Goal: Task Accomplishment & Management: Use online tool/utility

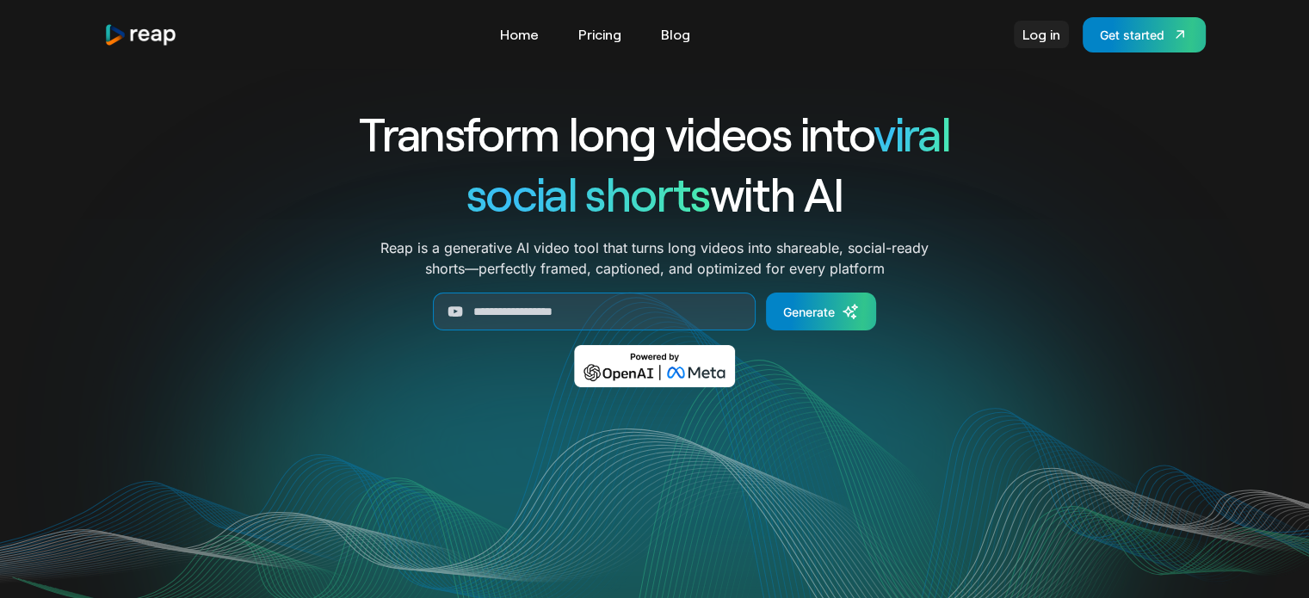
click at [1026, 40] on link "Log in" at bounding box center [1041, 35] width 55 height 28
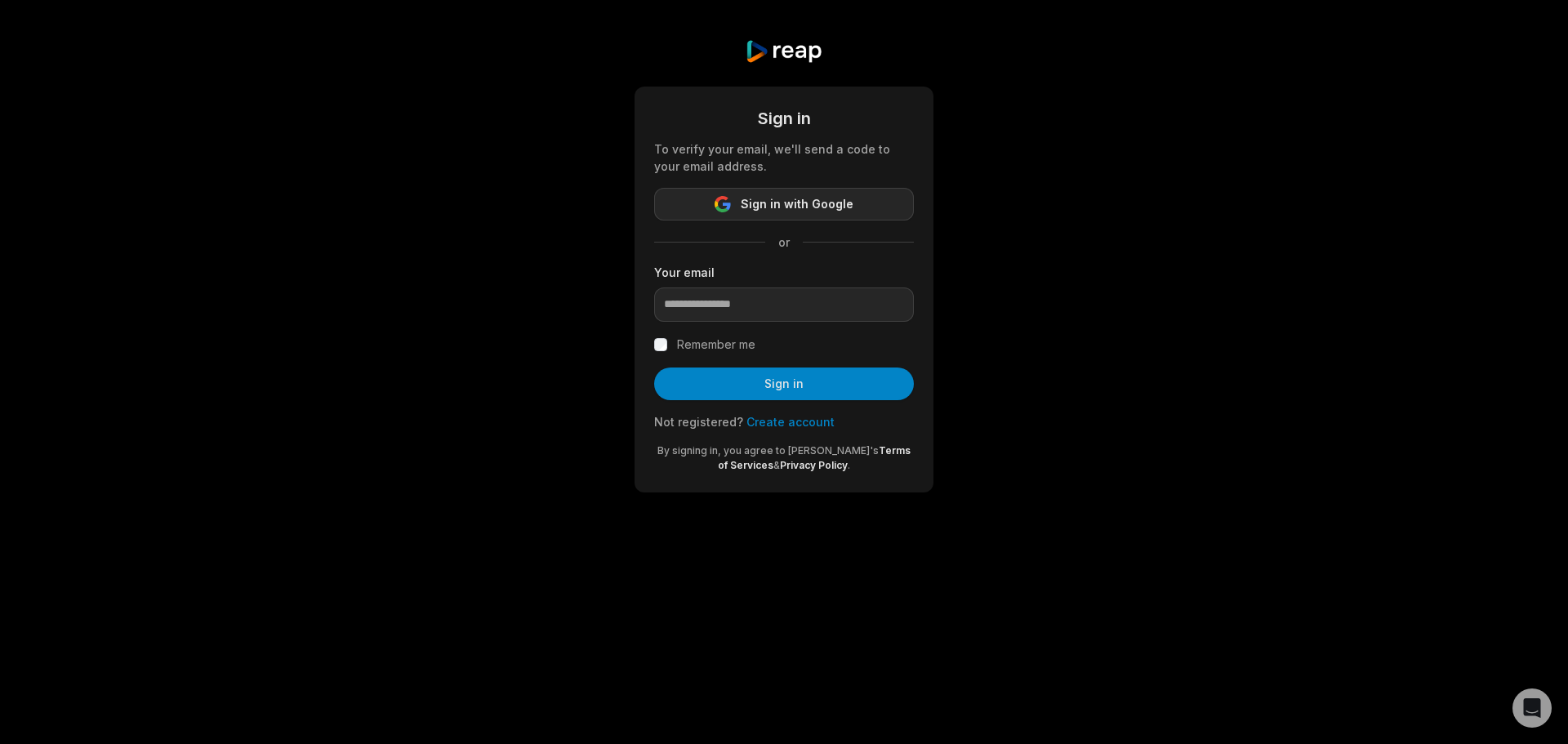
click at [775, 201] on span "Sign in with Google" at bounding box center [796, 204] width 113 height 20
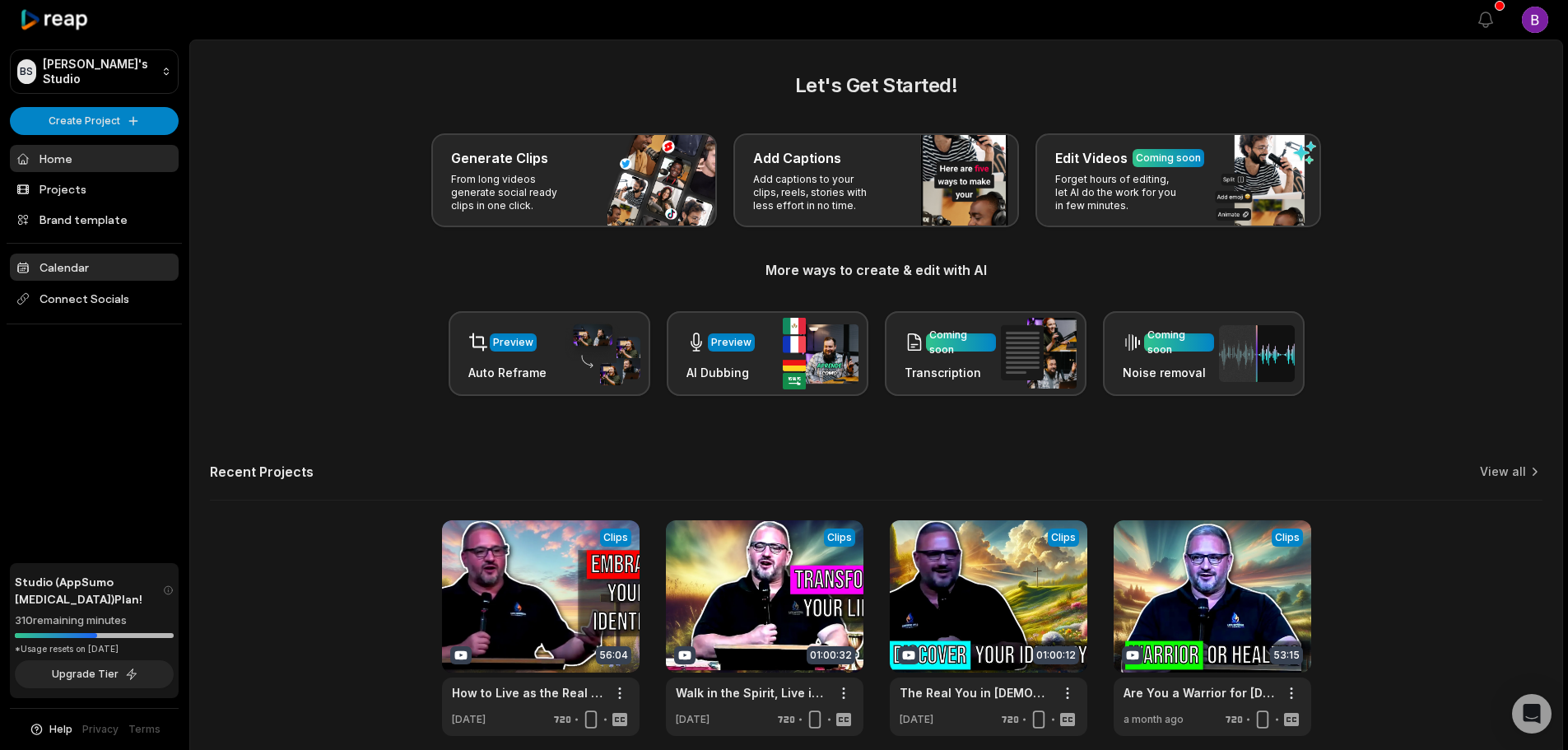
click at [71, 271] on link "Calendar" at bounding box center [94, 267] width 168 height 27
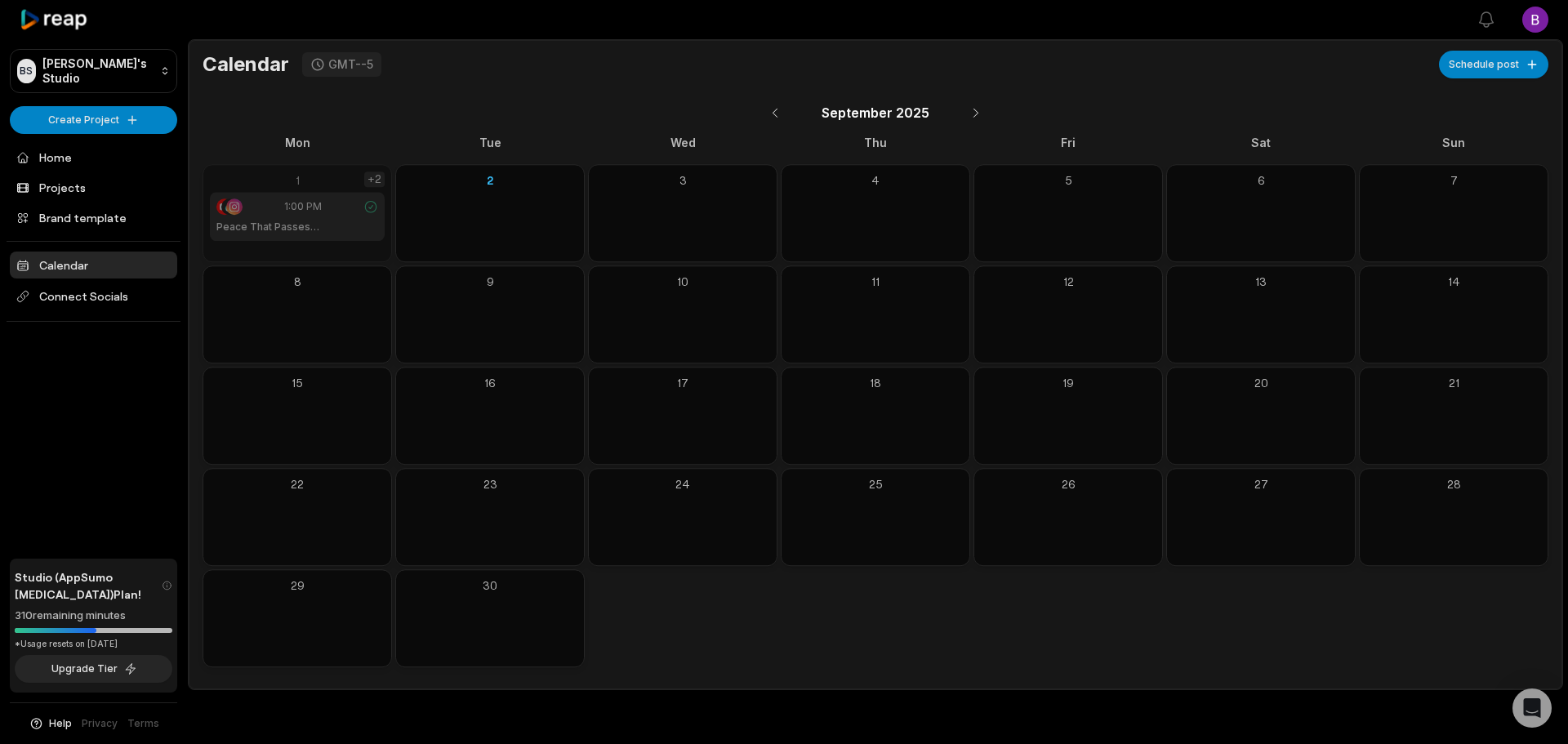
click at [374, 178] on div "+2" at bounding box center [375, 179] width 21 height 15
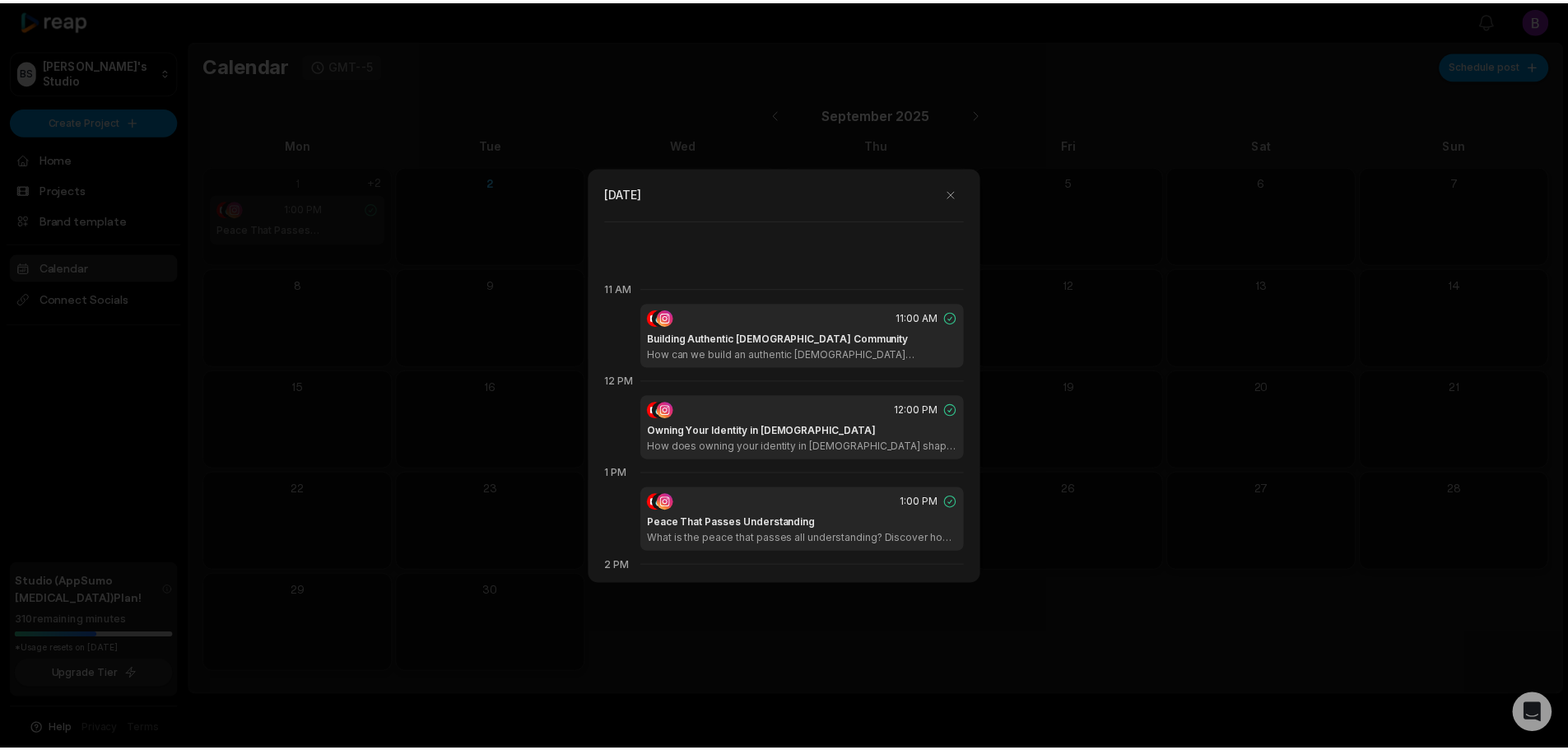
scroll to position [1014, 0]
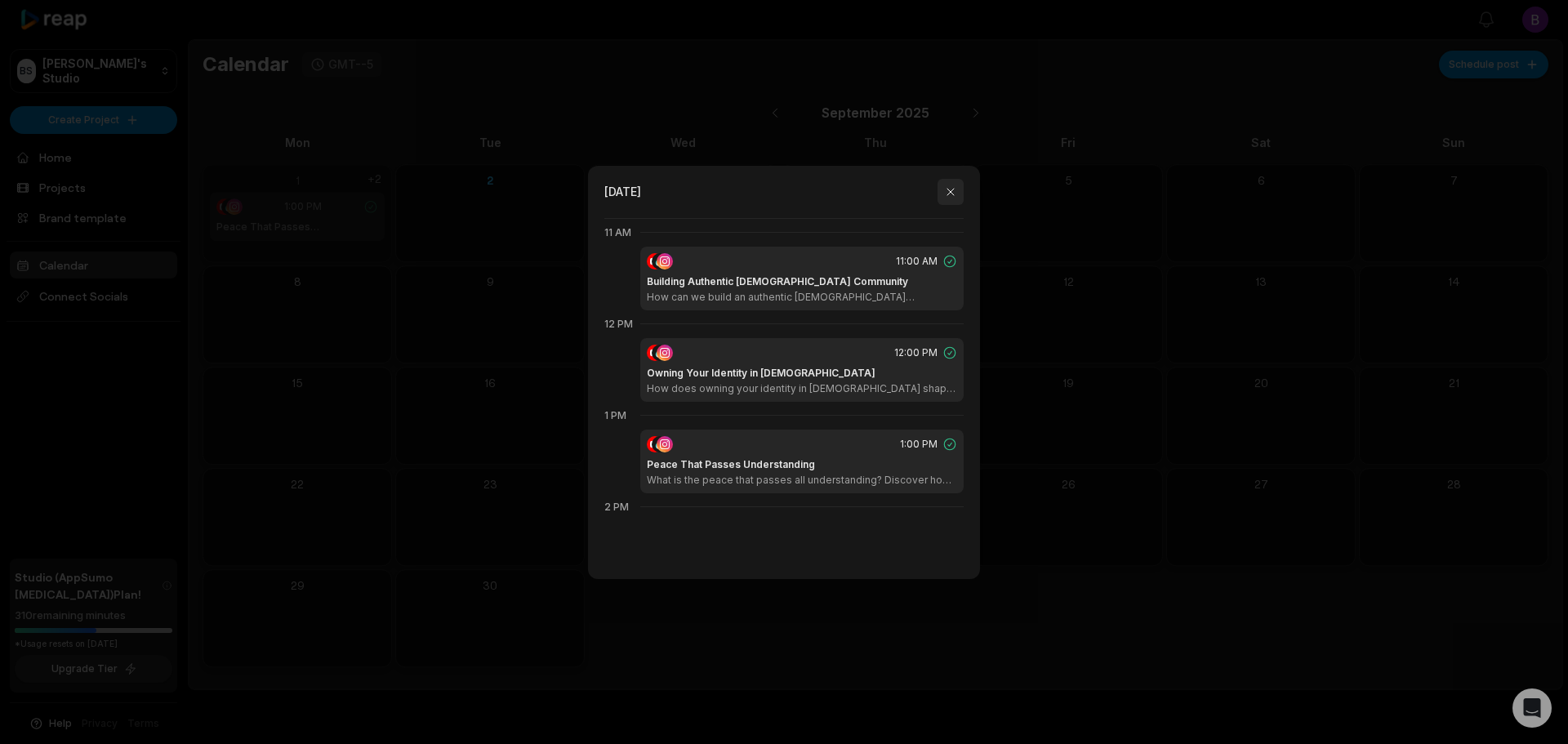
click at [952, 192] on button "button" at bounding box center [951, 192] width 27 height 27
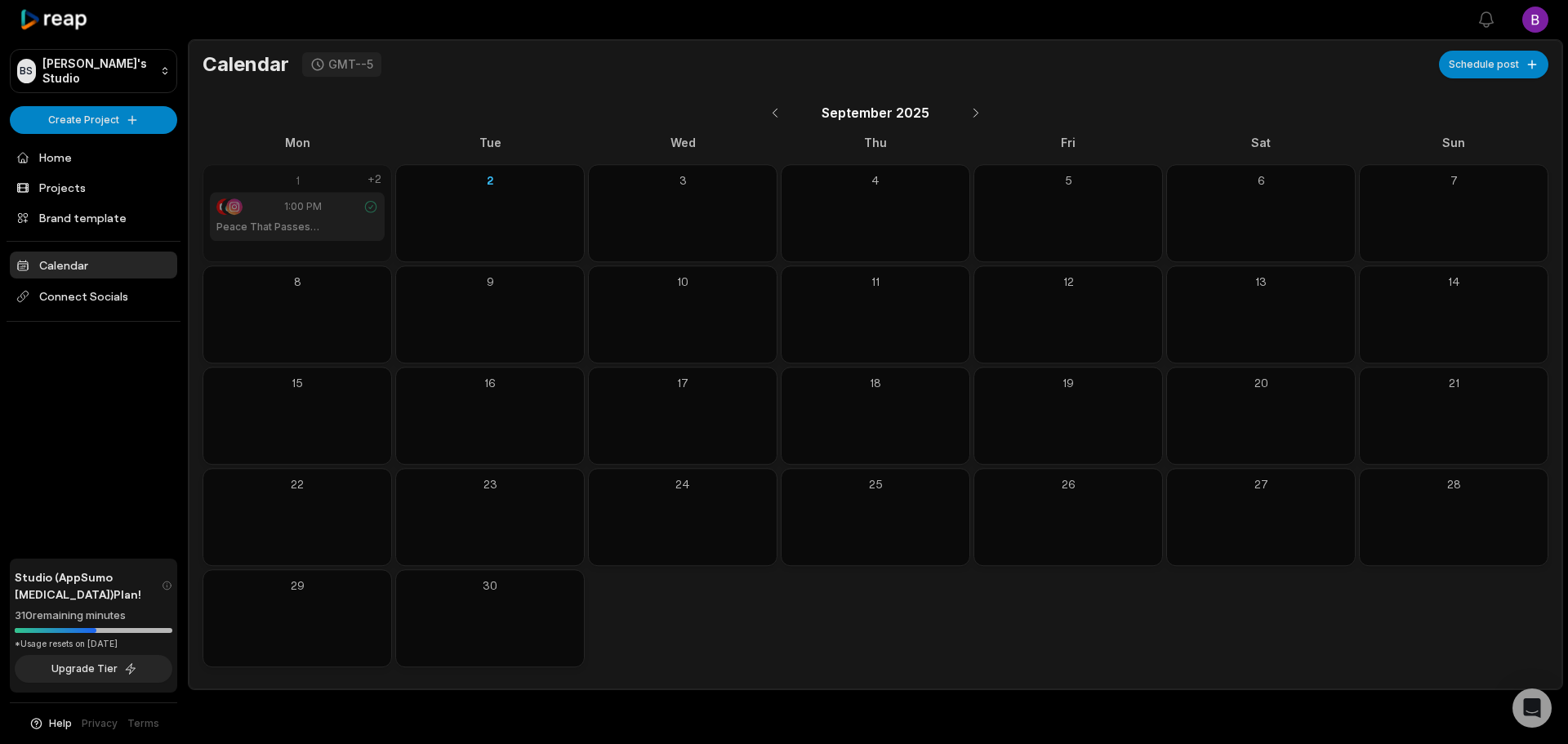
click at [70, 21] on icon at bounding box center [54, 19] width 69 height 22
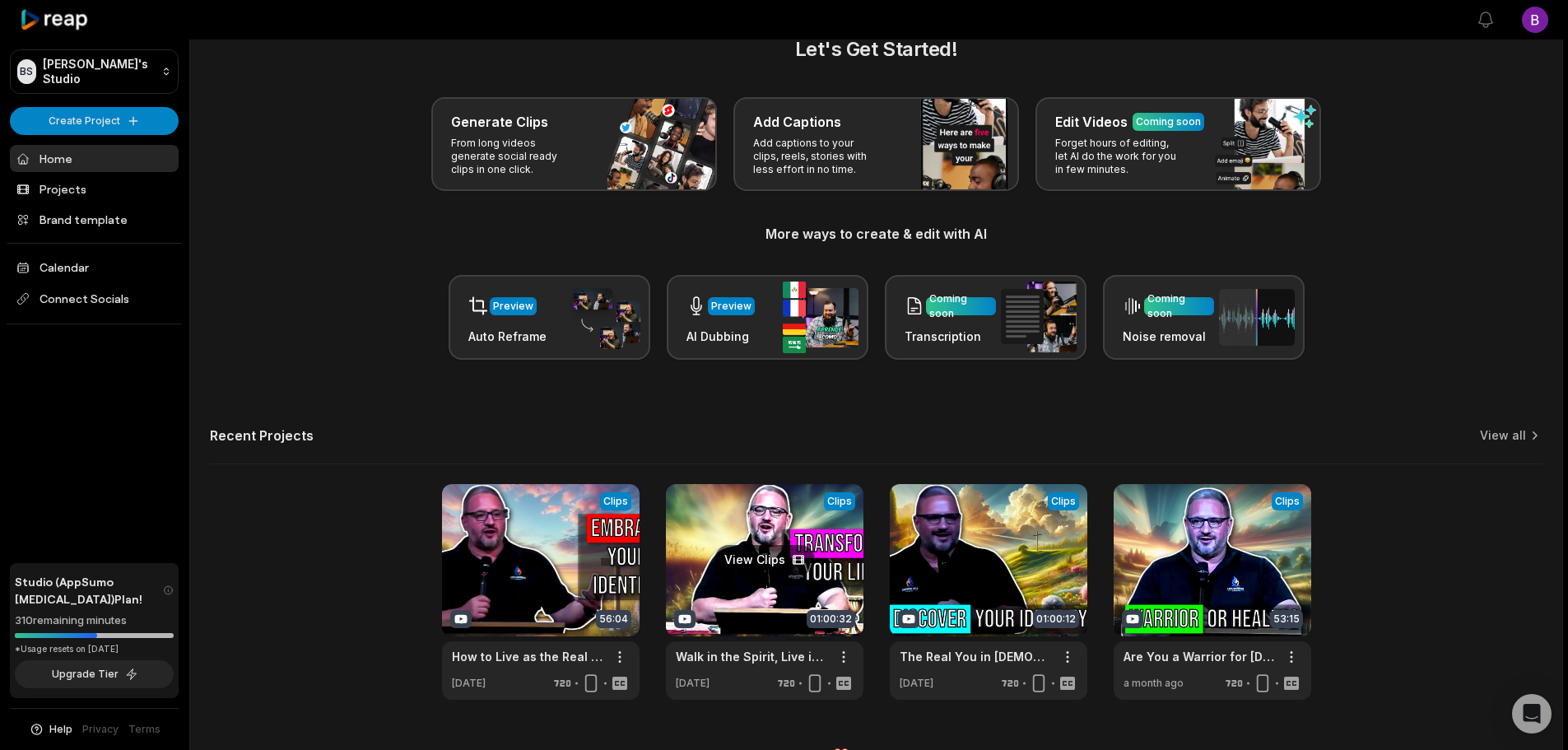
scroll to position [72, 0]
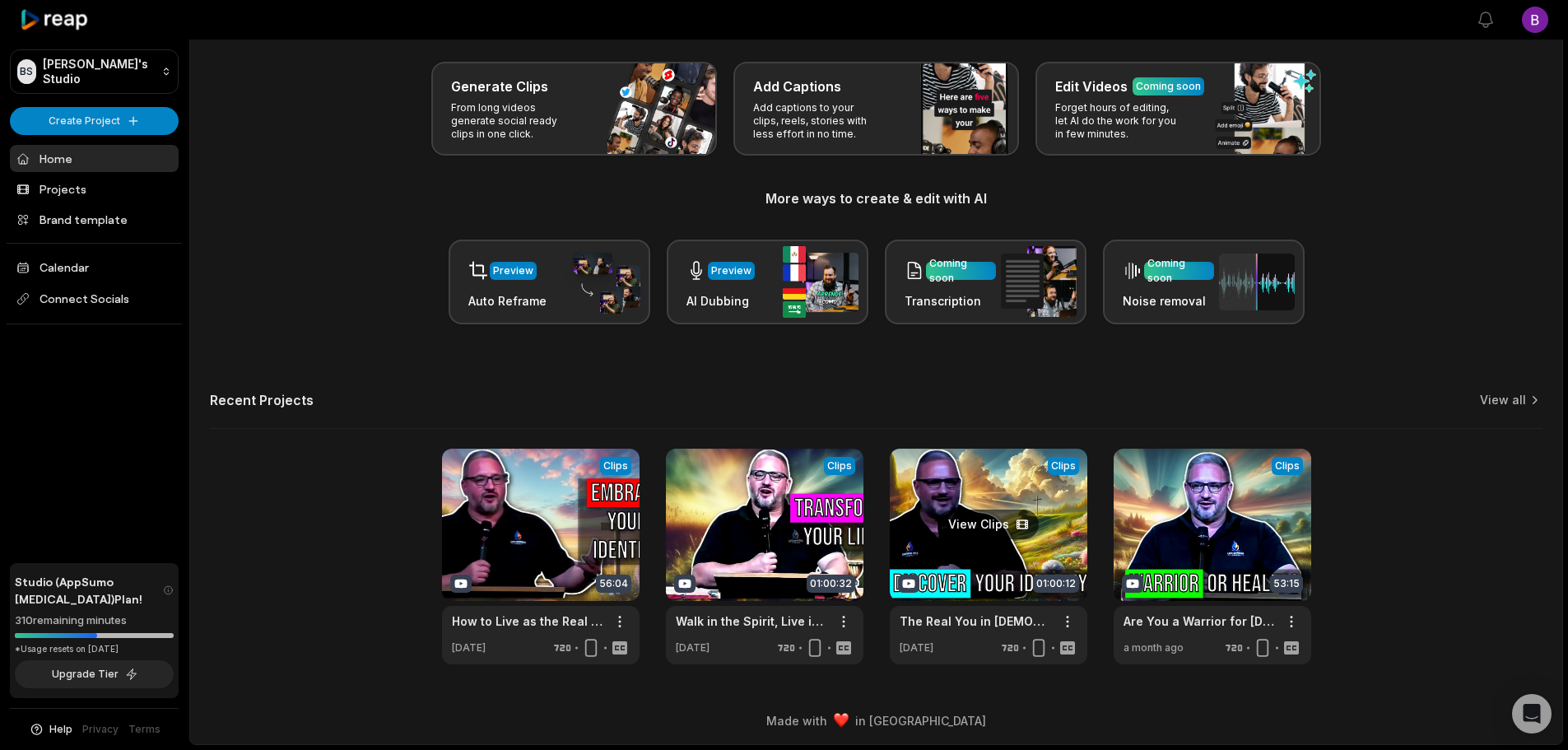
click at [987, 560] on link at bounding box center [988, 556] width 198 height 215
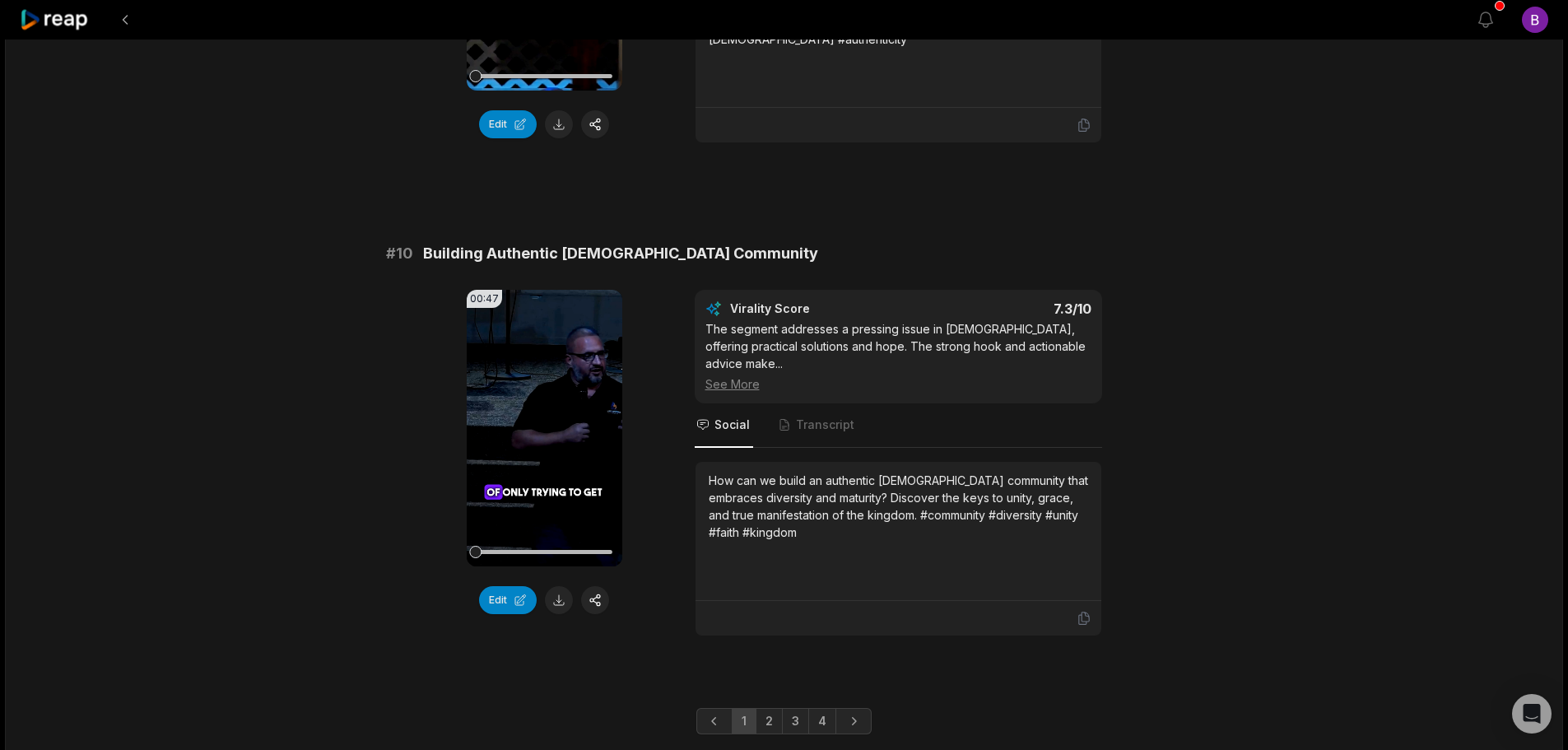
scroll to position [4321, 0]
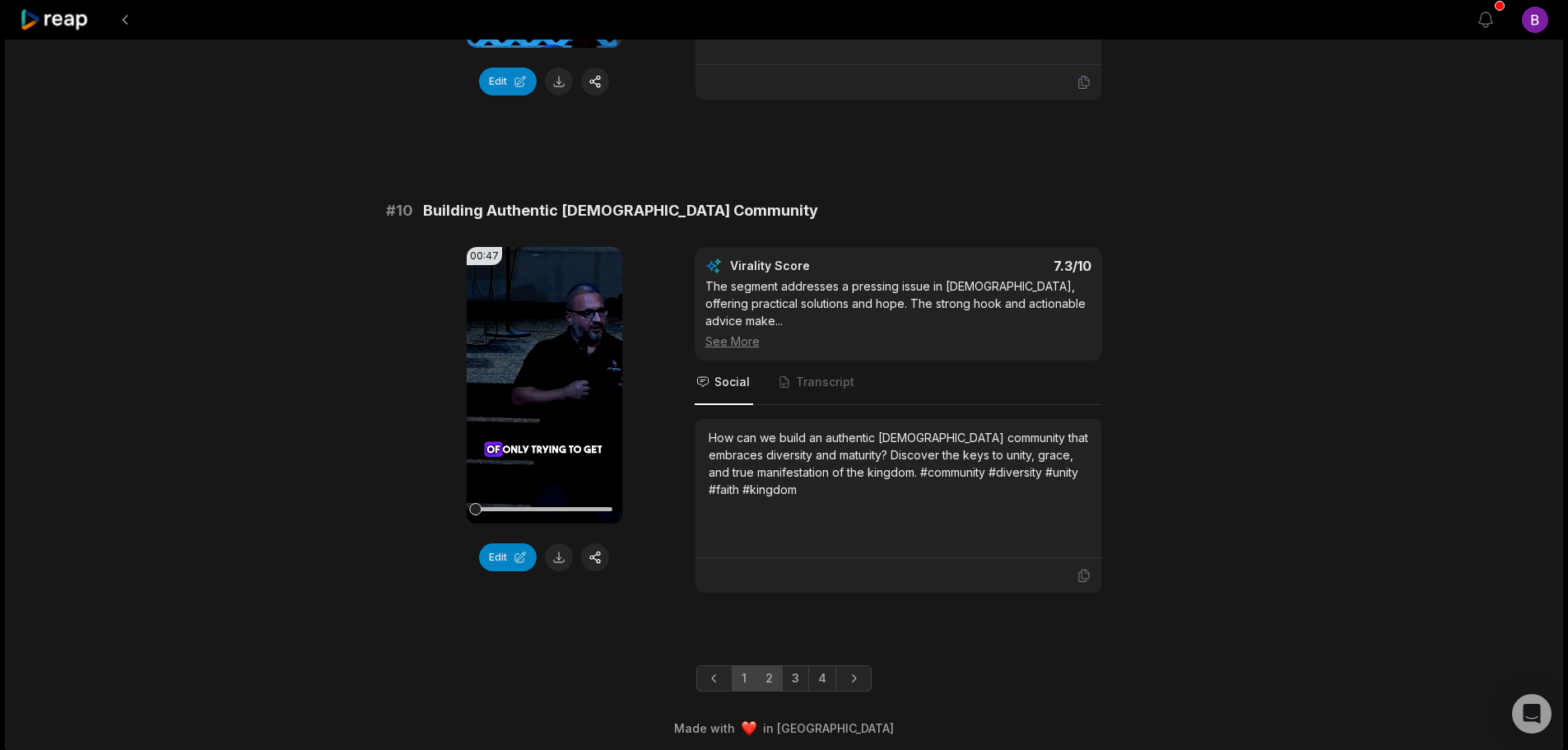
click at [770, 673] on link "2" at bounding box center [769, 678] width 27 height 27
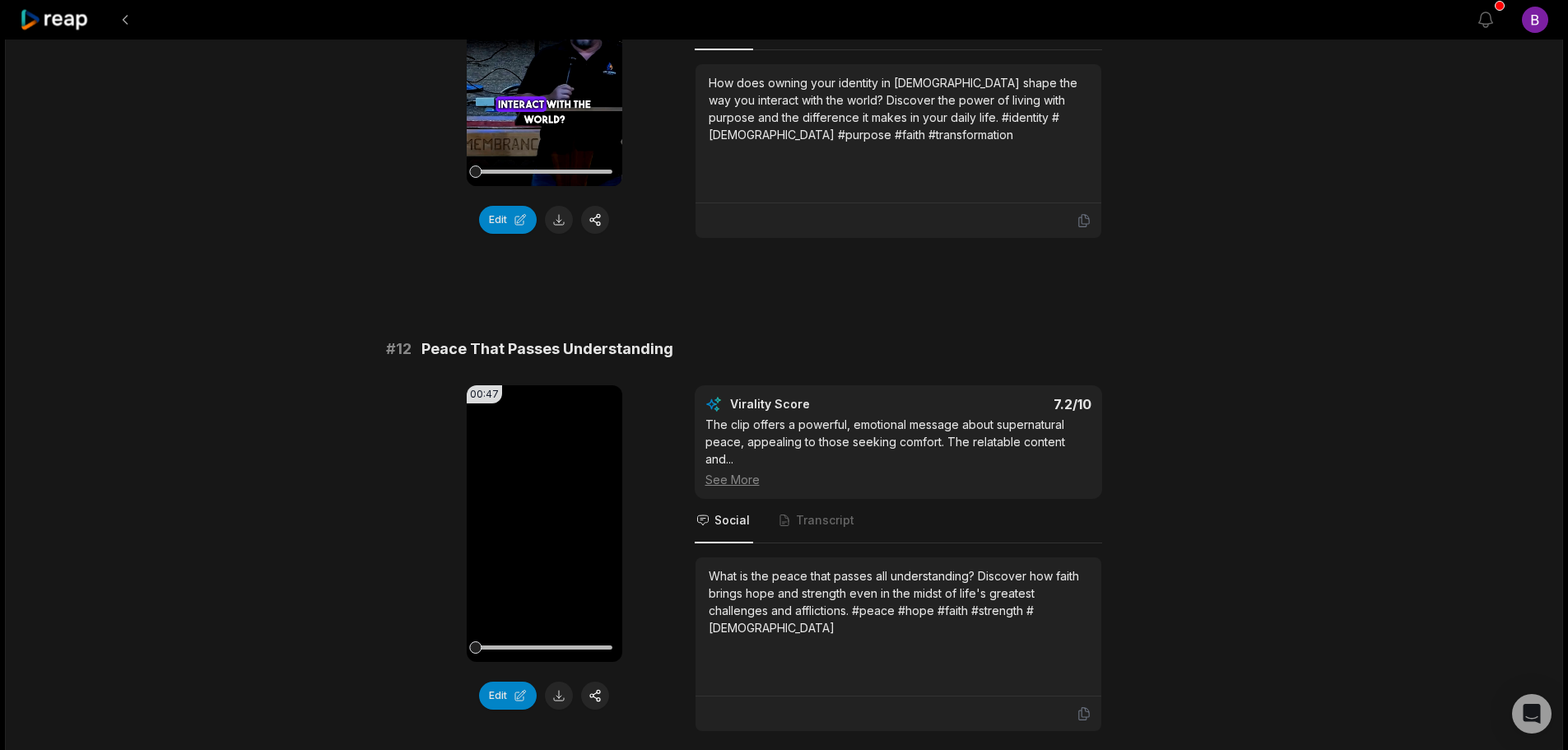
scroll to position [576, 0]
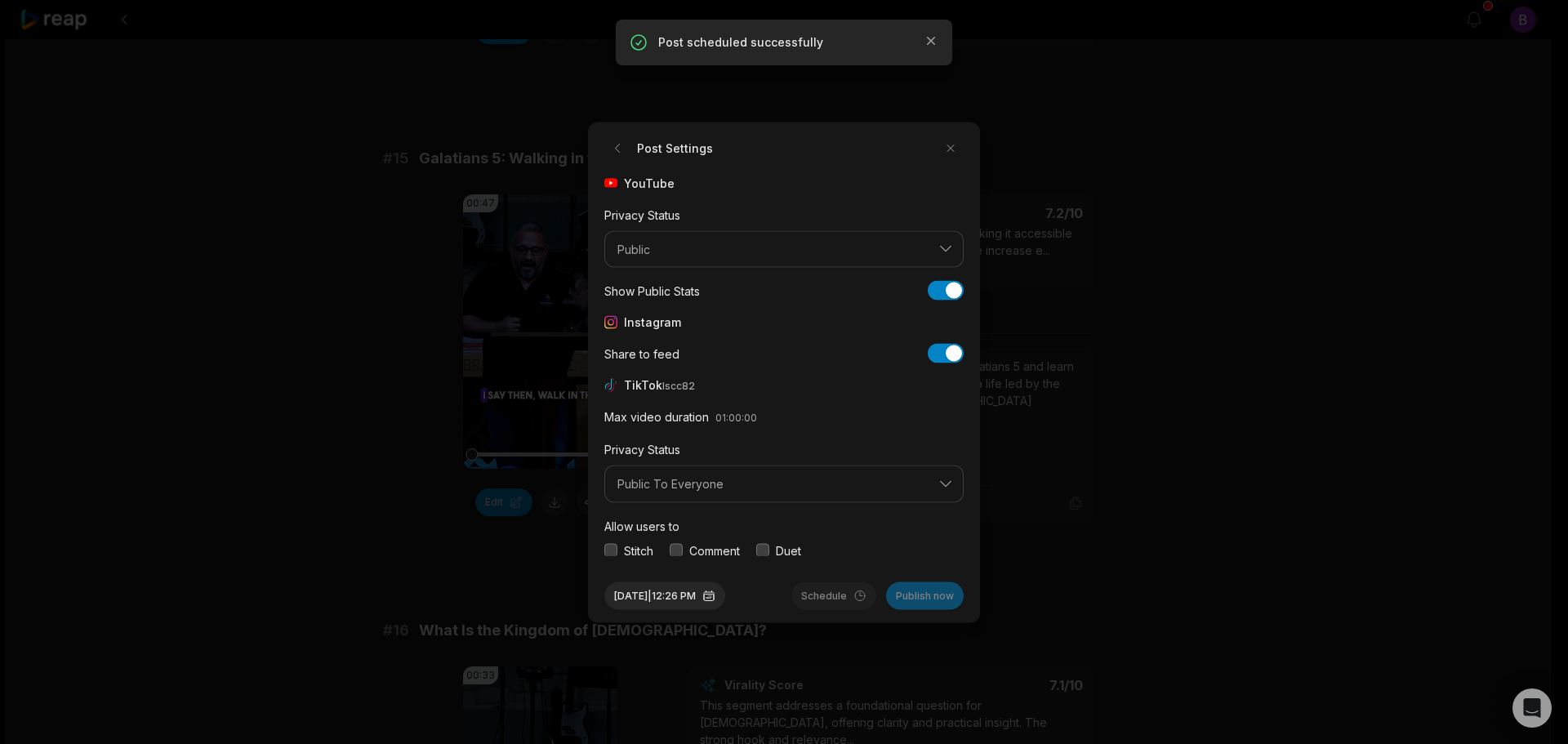
click at [687, 553] on div "Comment" at bounding box center [705, 550] width 70 height 17
click at [680, 548] on button "button" at bounding box center [677, 550] width 13 height 13
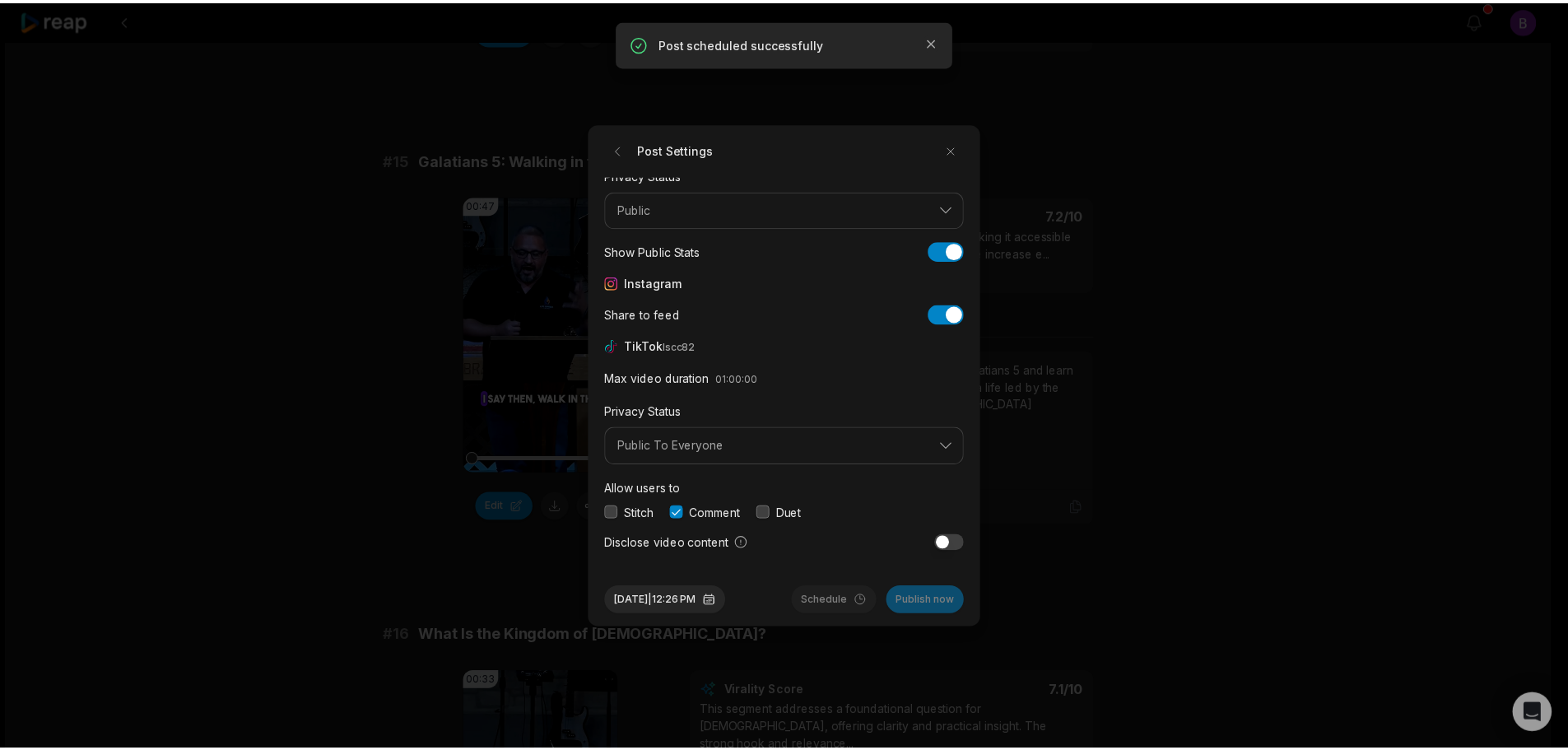
scroll to position [62, 0]
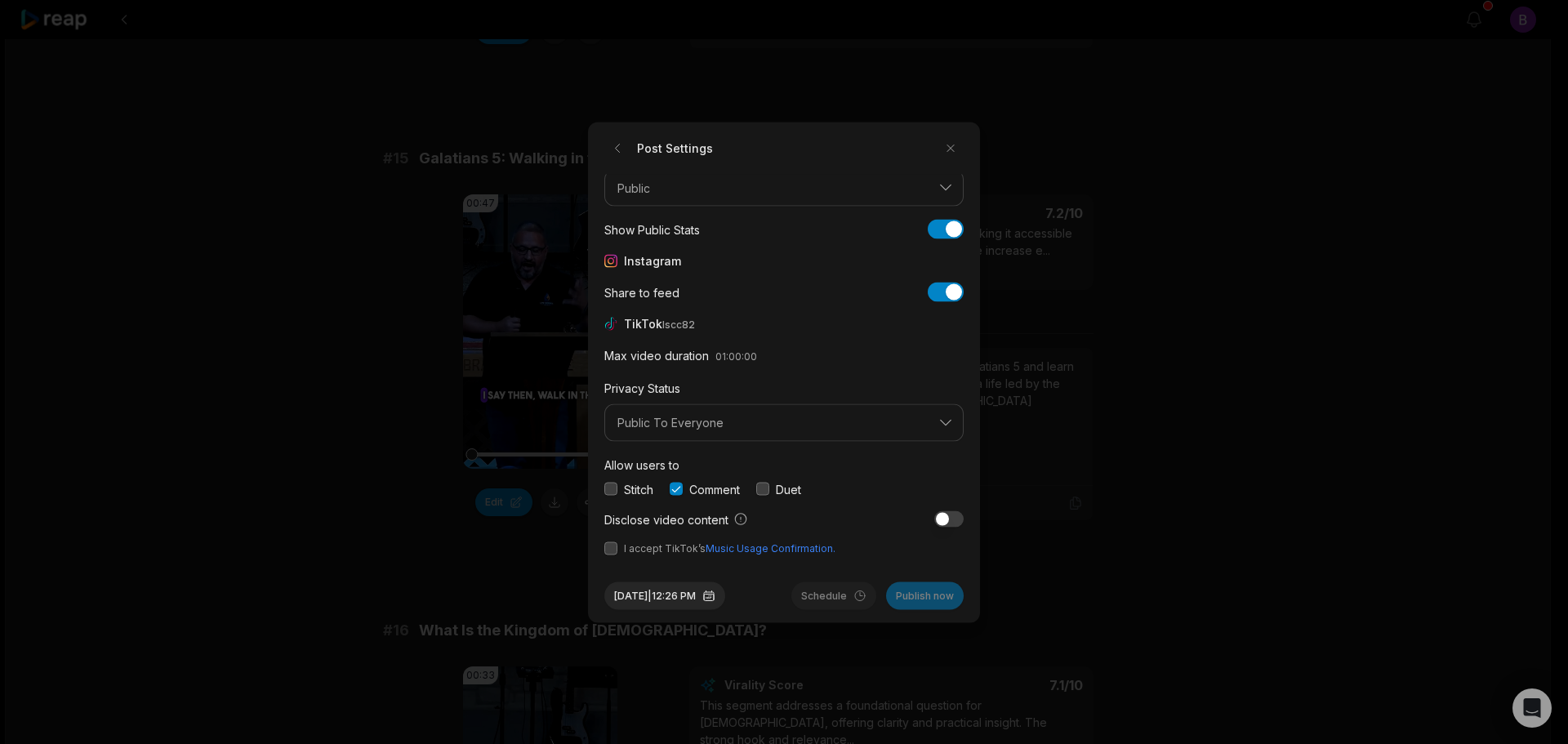
click at [618, 551] on span "I accept TikTok’s Music Usage Confirmation." at bounding box center [784, 548] width 360 height 14
click at [609, 551] on button "button" at bounding box center [611, 549] width 13 height 13
click at [665, 595] on button "Sep 2, 2025 | 12:26 PM" at bounding box center [664, 595] width 121 height 28
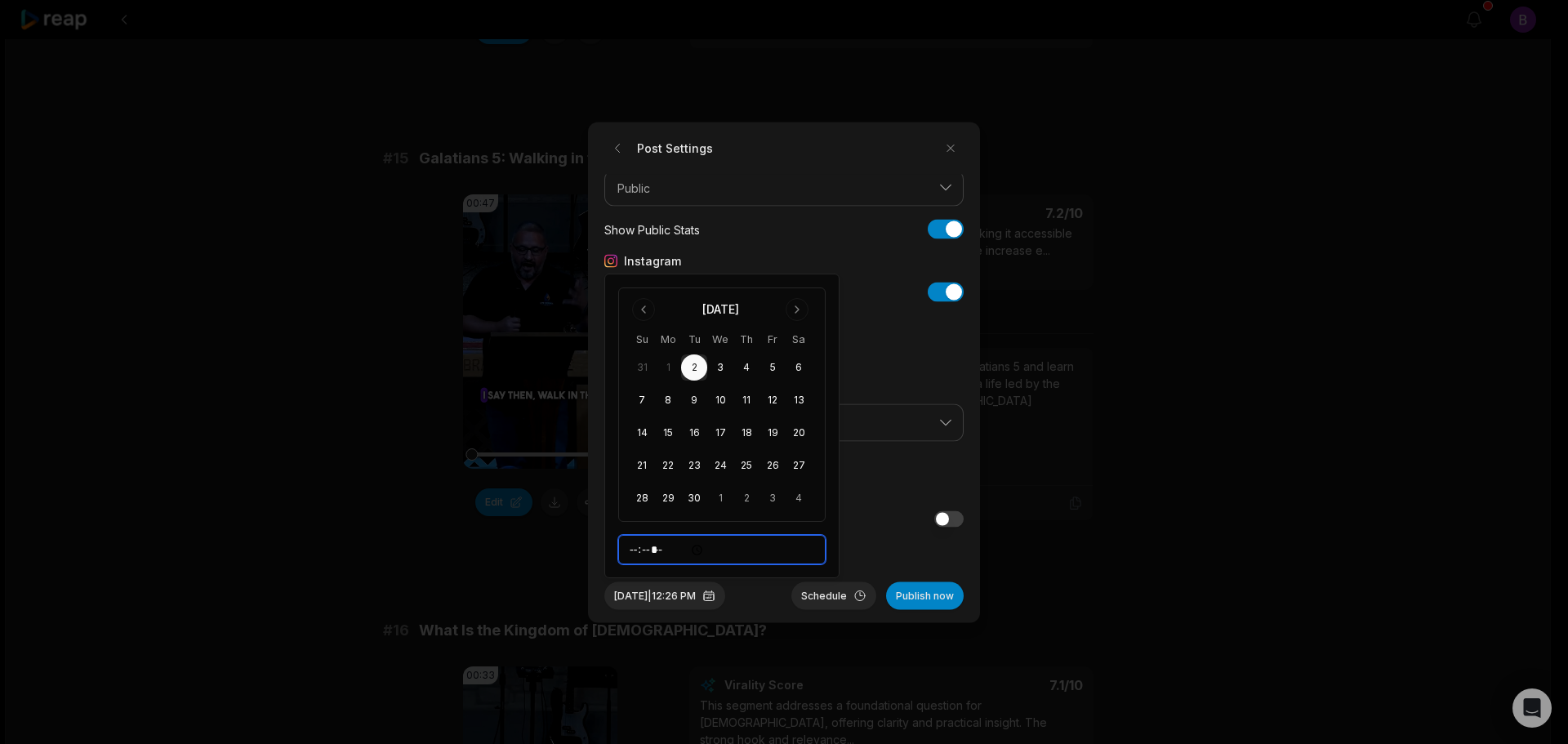
click at [635, 542] on input "*****" at bounding box center [721, 549] width 208 height 29
type input "*****"
click at [869, 539] on div "YouTube Privacy Status Public Show Public Stats Show Public Stats Instagram Sha…" at bounding box center [784, 364] width 360 height 381
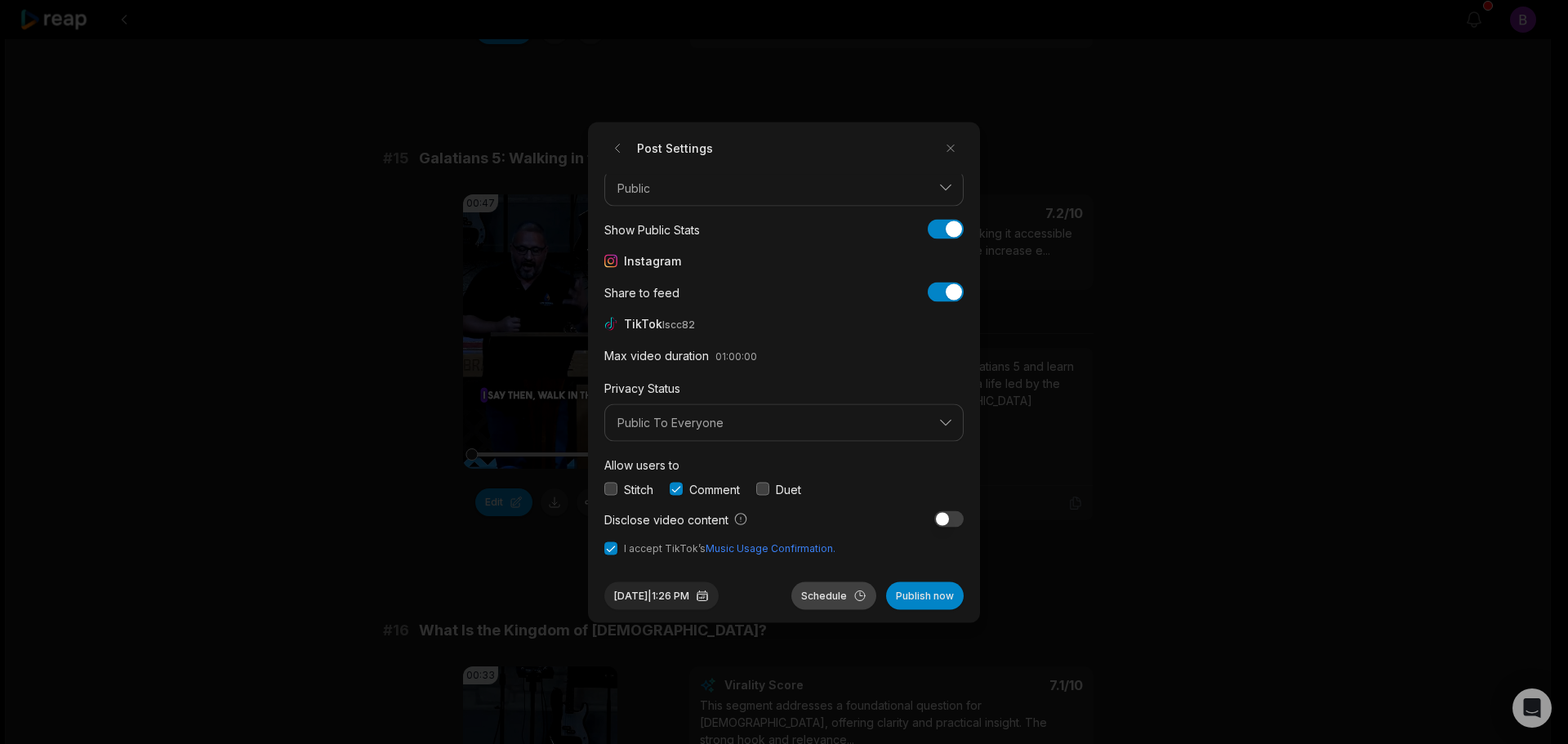
click at [838, 599] on button "Schedule" at bounding box center [833, 595] width 84 height 28
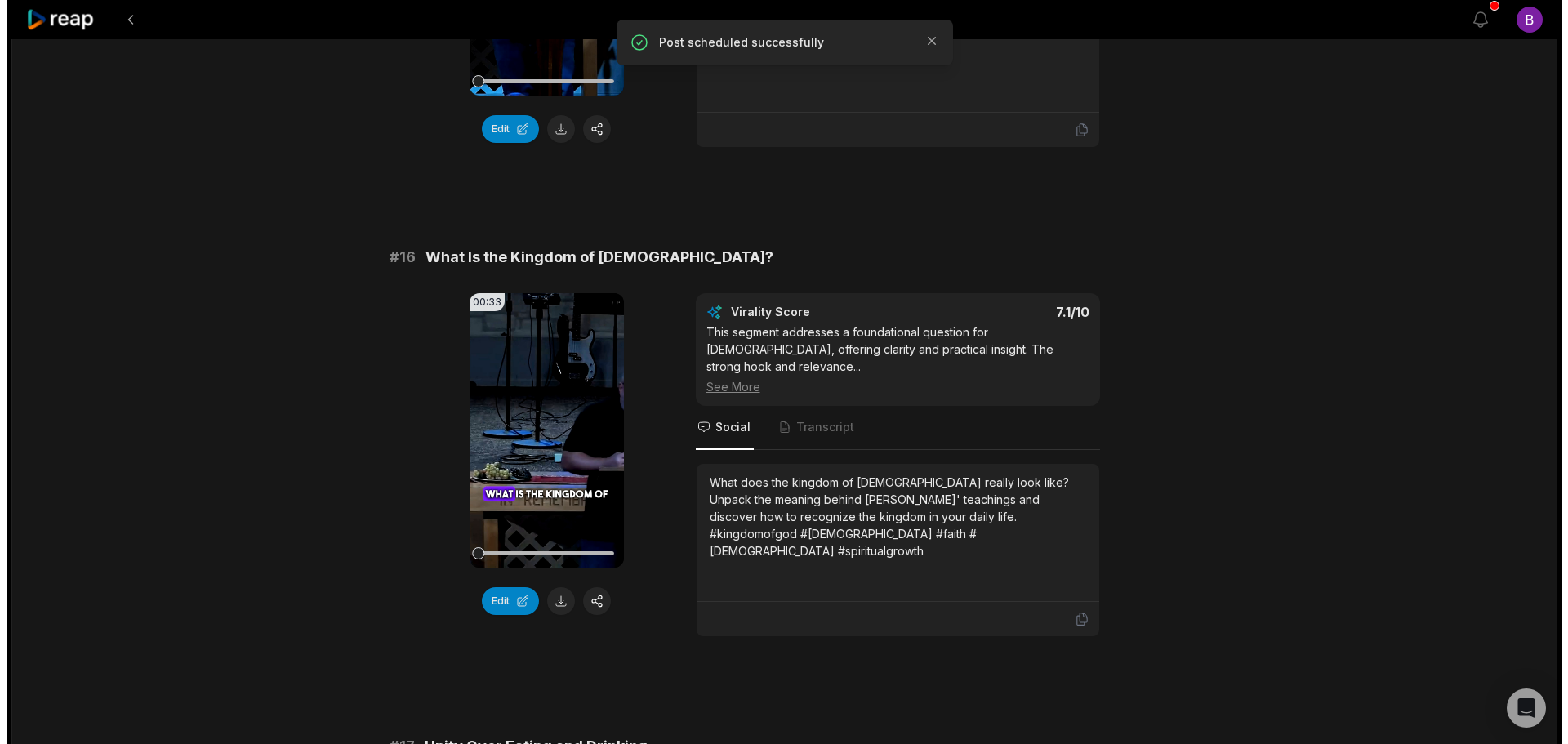
scroll to position [2369, 0]
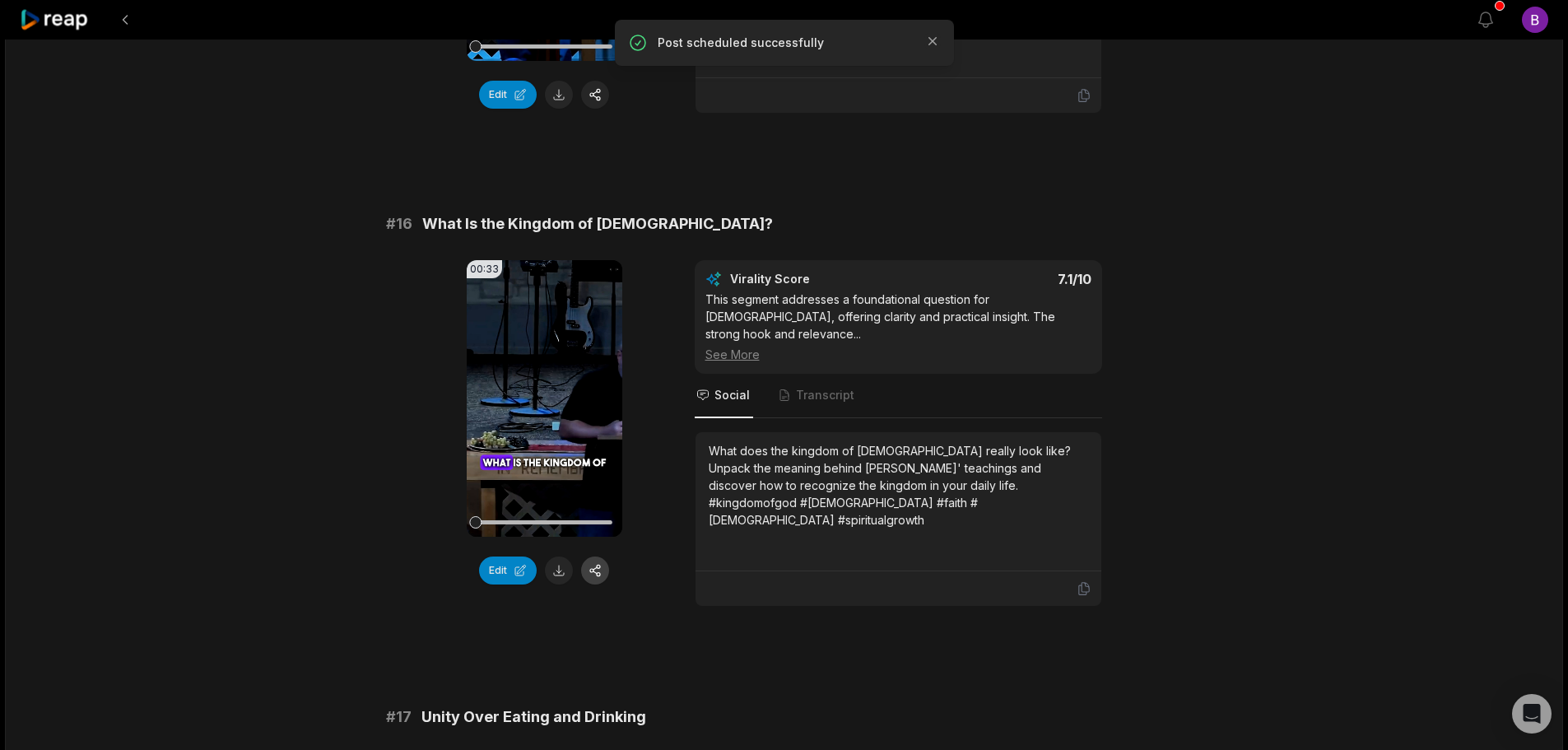
click at [589, 562] on button "button" at bounding box center [595, 570] width 28 height 28
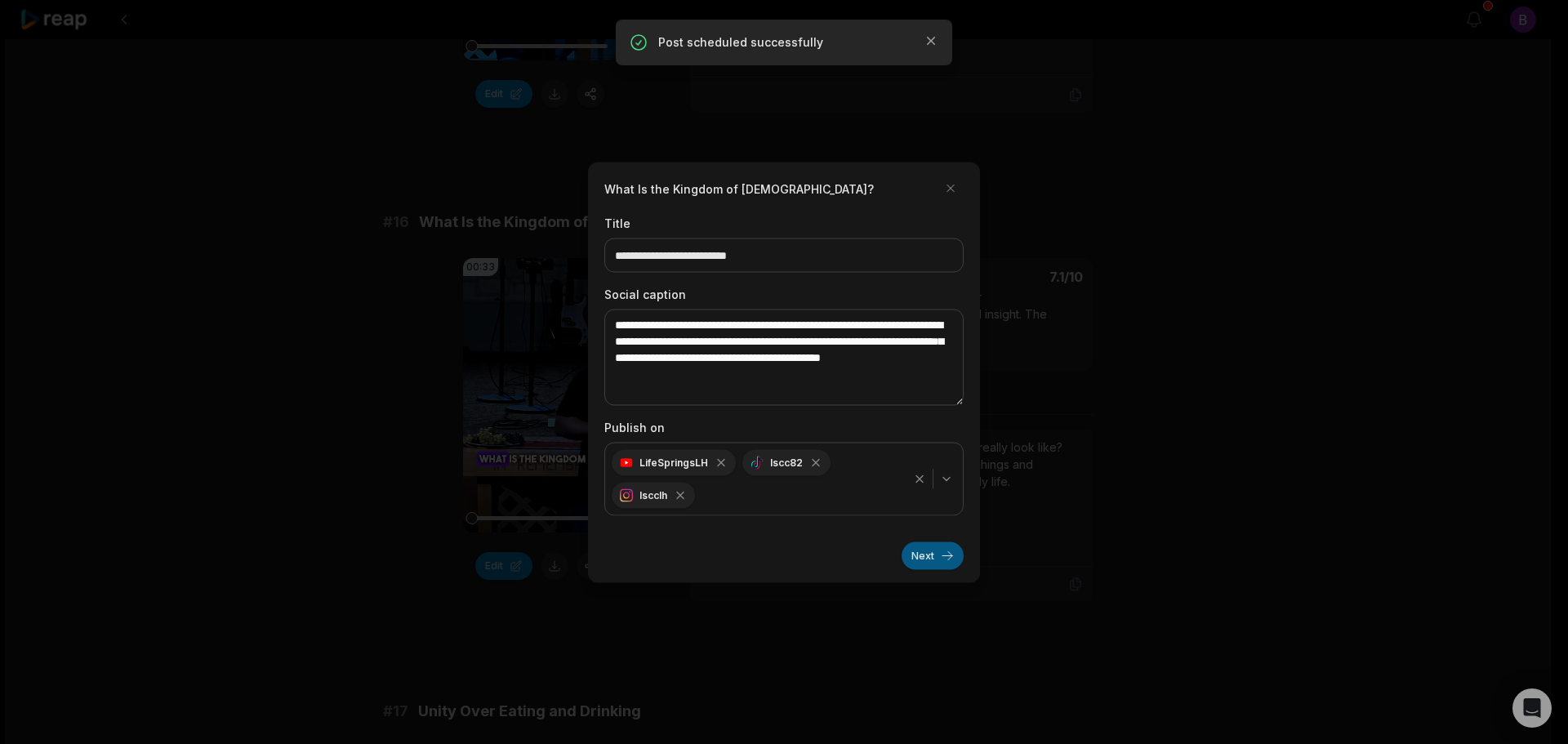
click at [930, 556] on button "Next" at bounding box center [932, 555] width 62 height 28
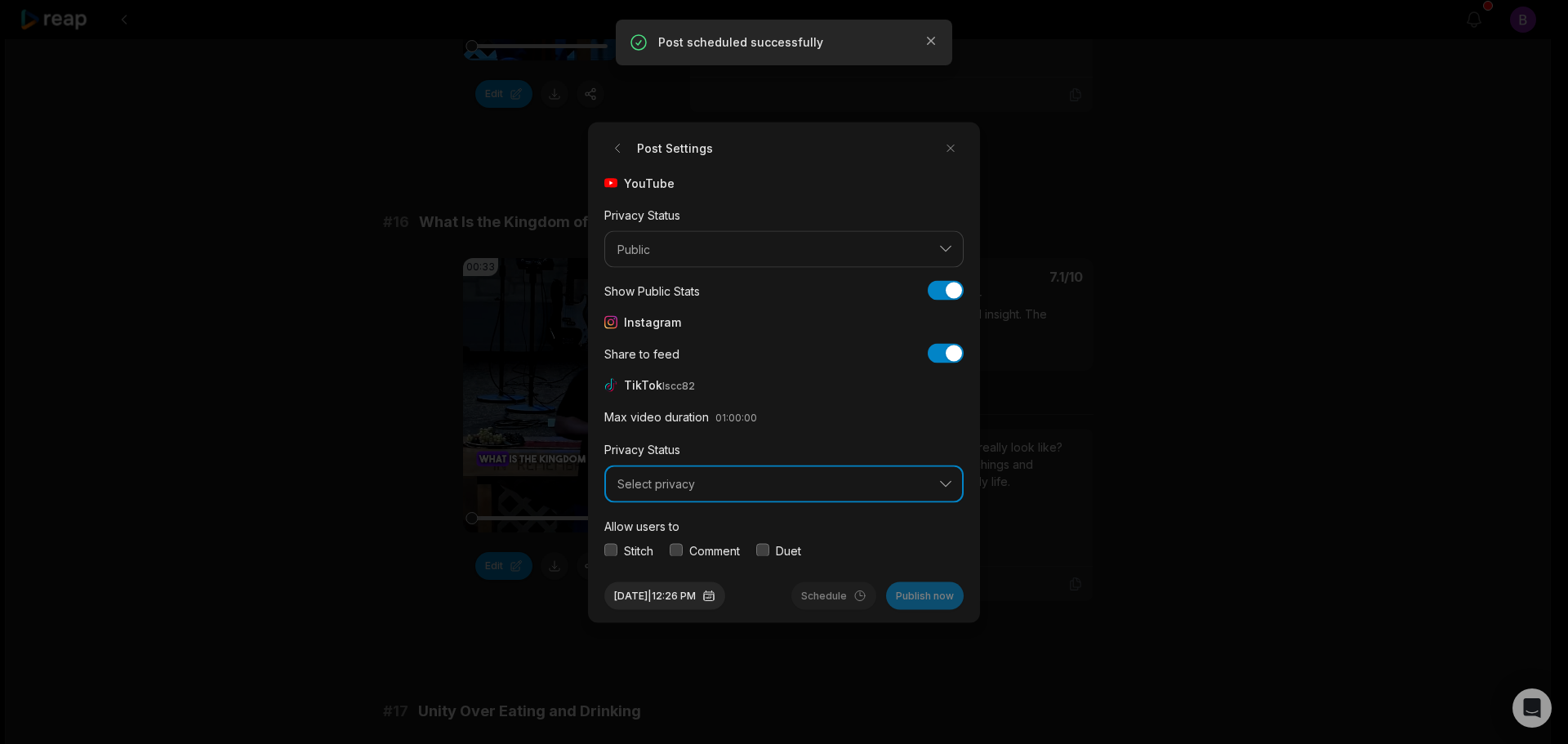
click at [711, 486] on span "Select privacy" at bounding box center [773, 484] width 310 height 14
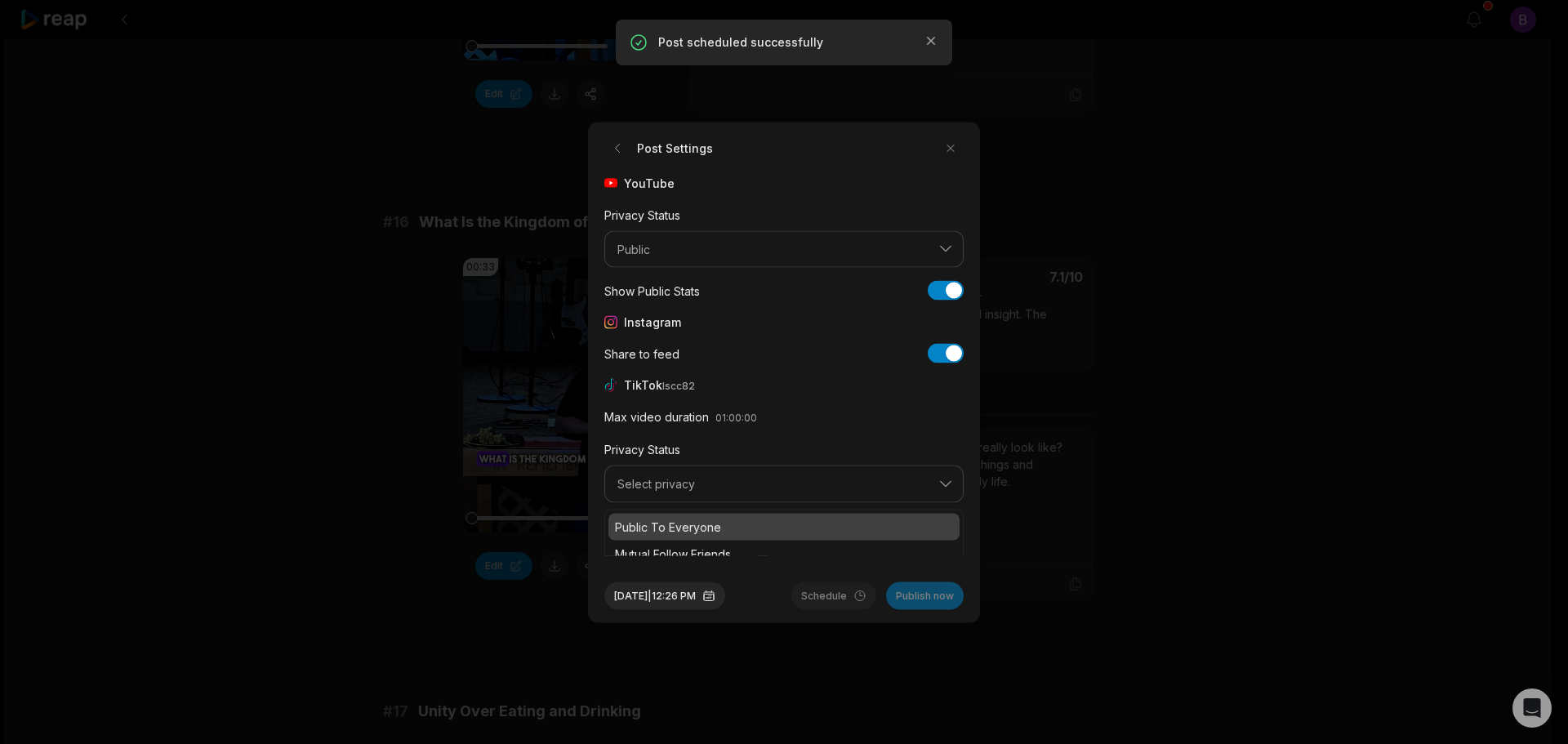
click at [703, 521] on p "Public To Everyone" at bounding box center [784, 527] width 338 height 17
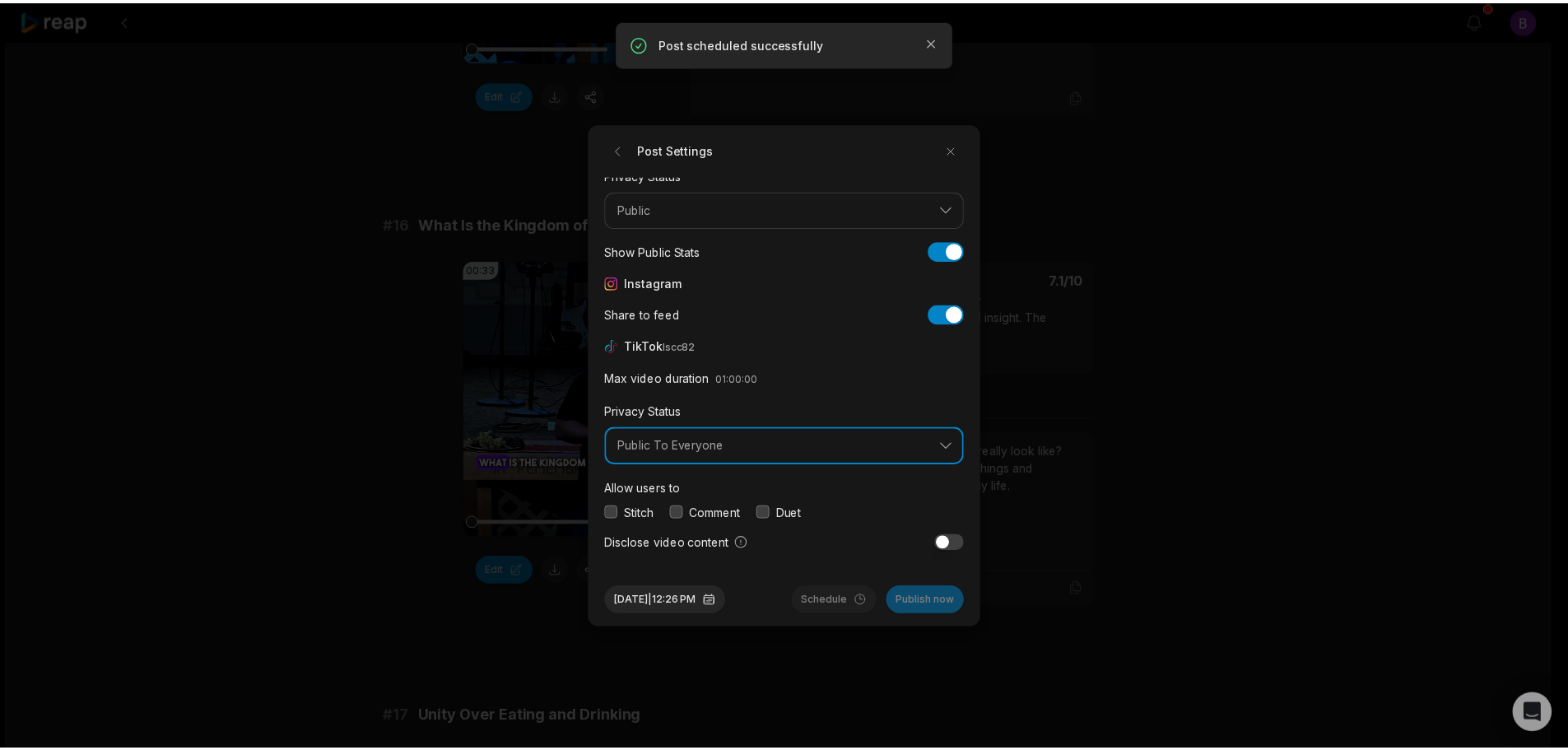
scroll to position [62, 0]
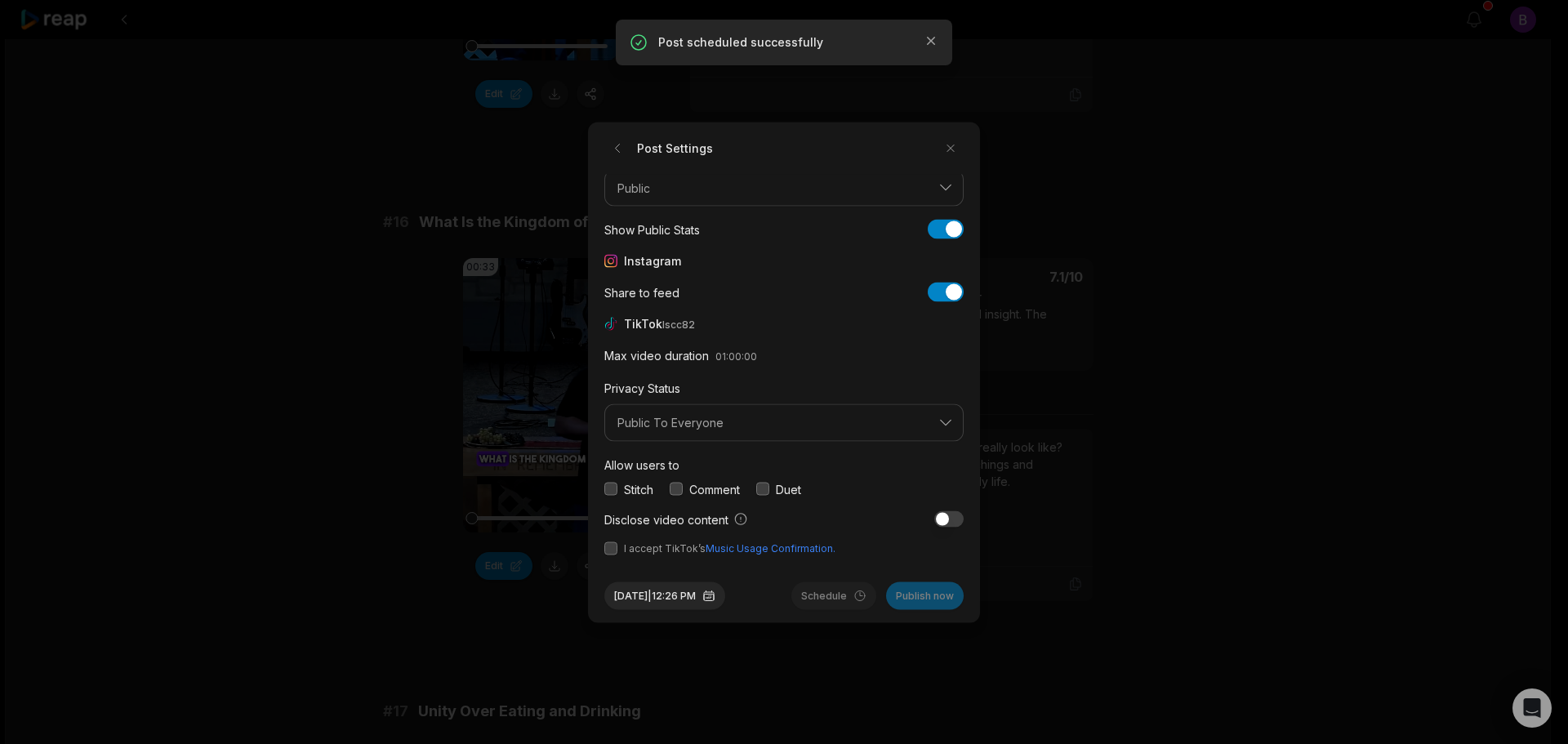
click at [678, 489] on button "button" at bounding box center [677, 490] width 13 height 13
click at [613, 551] on button "button" at bounding box center [611, 549] width 13 height 13
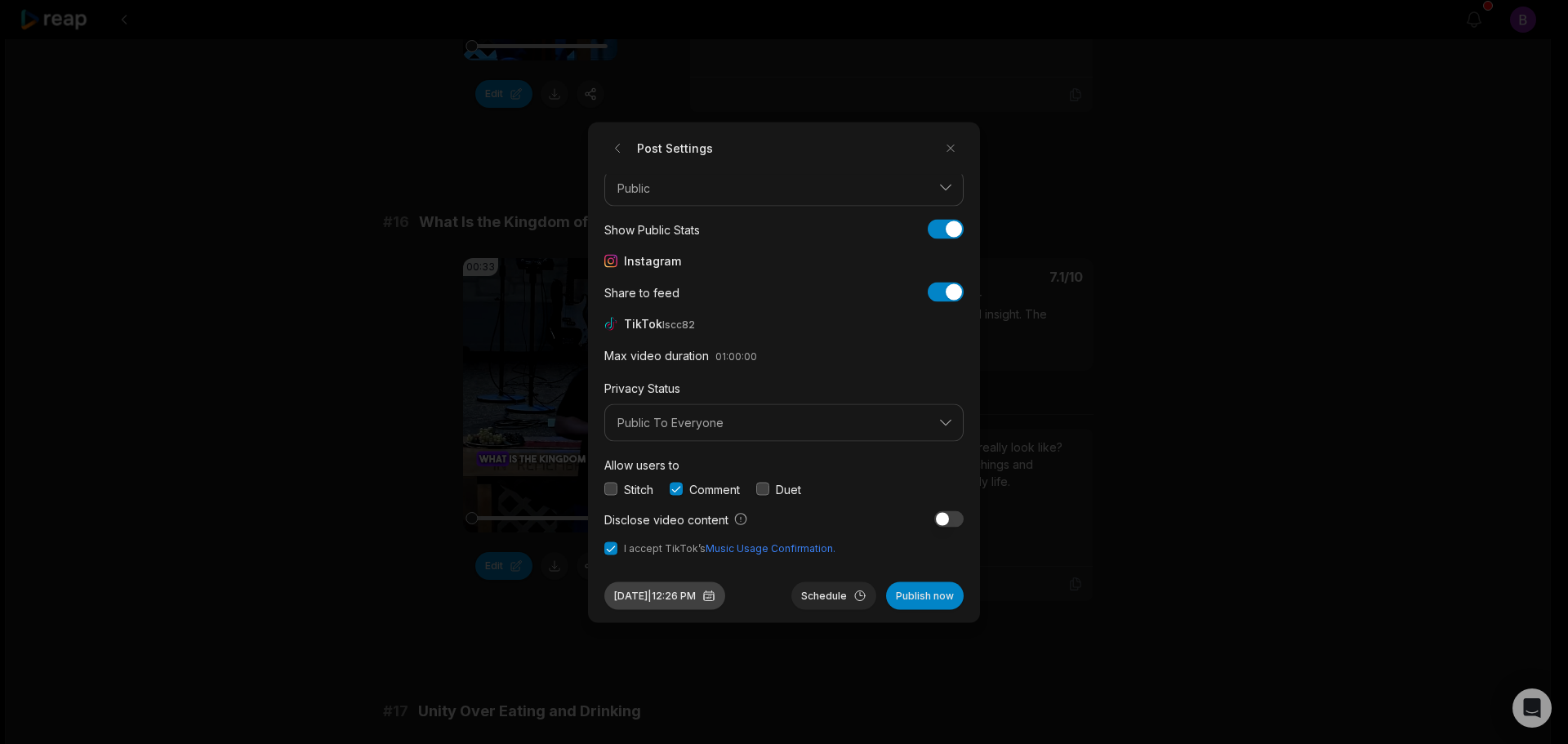
click at [684, 596] on button "Sep 2, 2025 | 12:26 PM" at bounding box center [664, 595] width 121 height 28
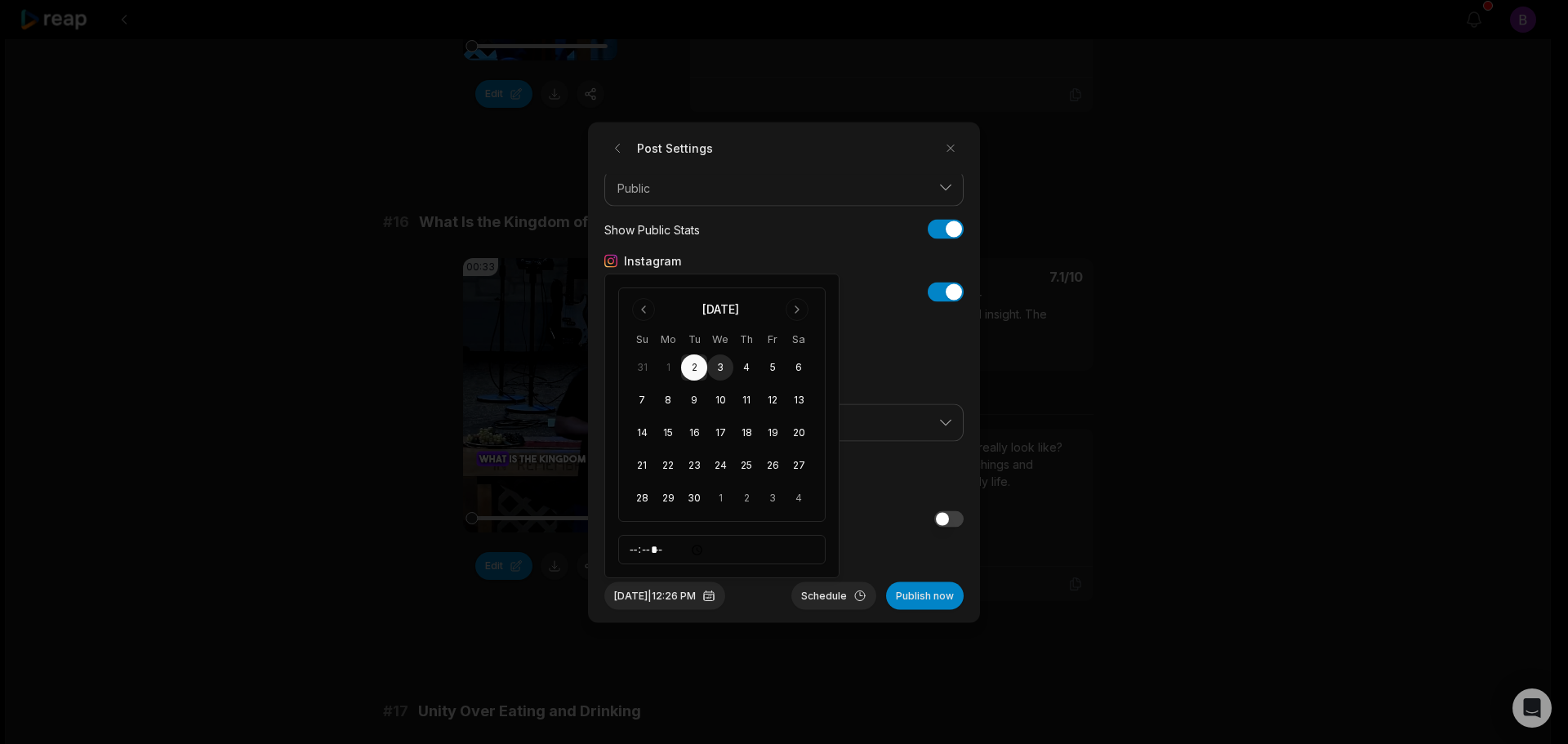
click at [721, 369] on button "3" at bounding box center [720, 367] width 27 height 27
click at [642, 553] on input "*****" at bounding box center [721, 549] width 208 height 29
type input "*****"
click at [846, 515] on div "Disclose video content" at bounding box center [784, 519] width 360 height 17
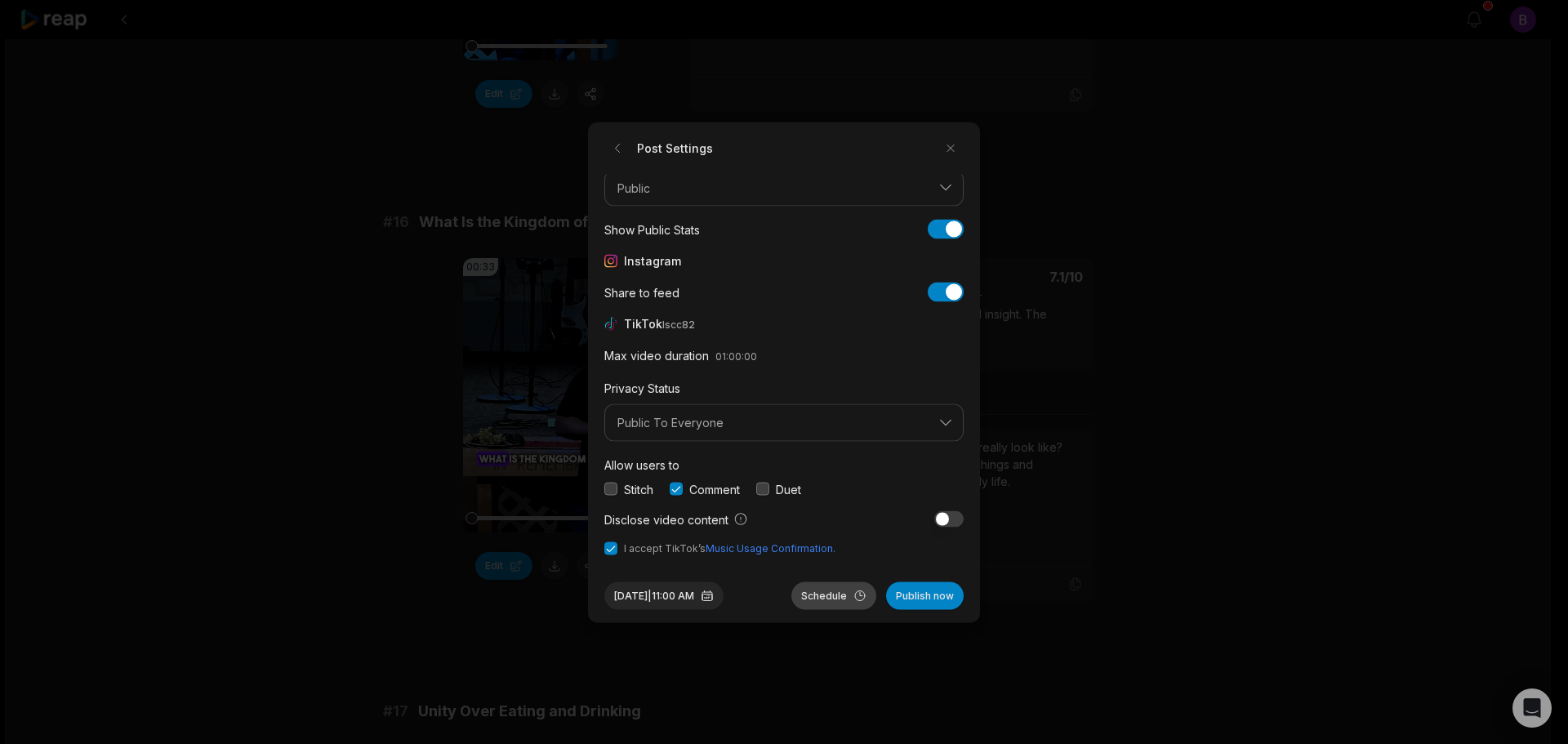
click at [834, 597] on button "Schedule" at bounding box center [833, 595] width 84 height 28
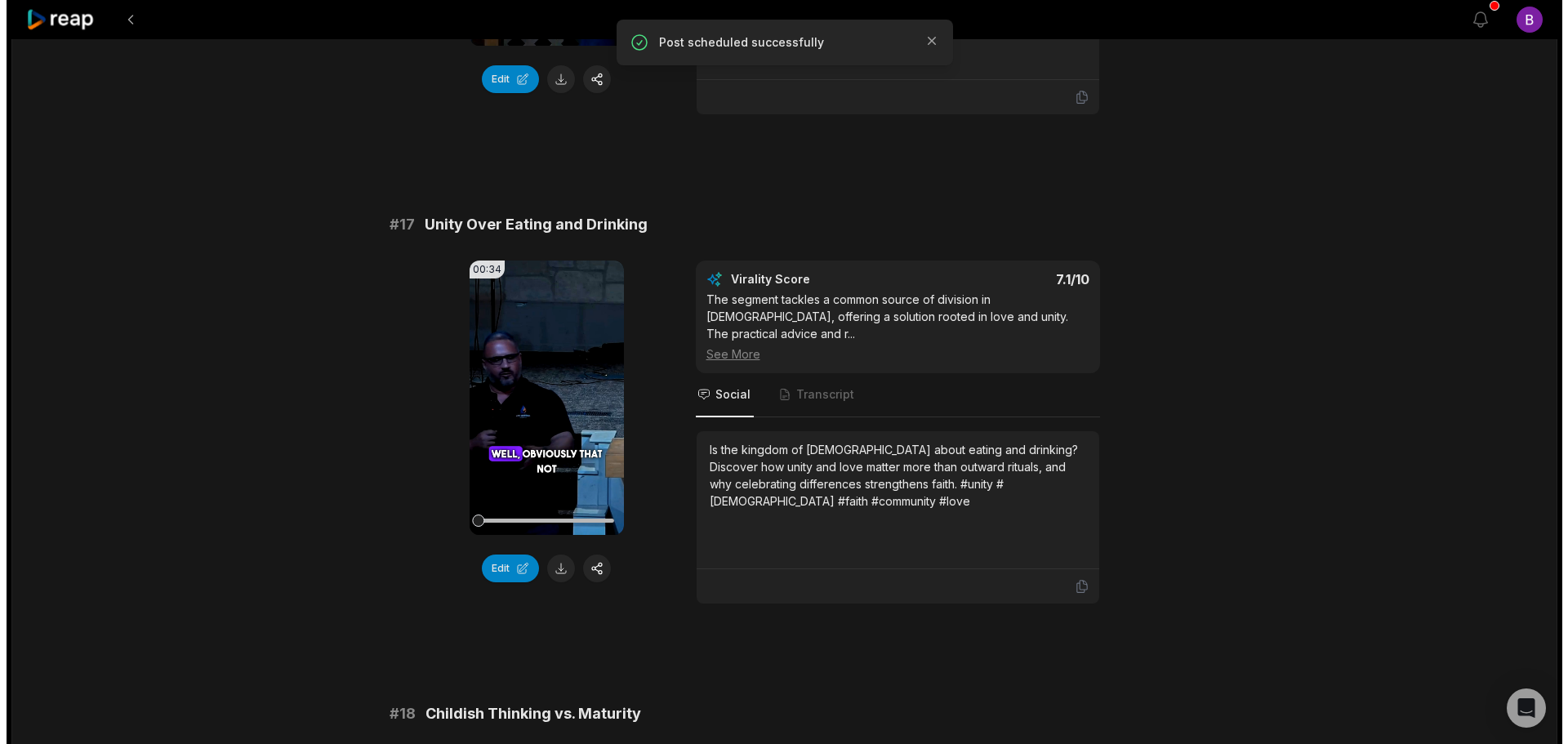
scroll to position [2858, 0]
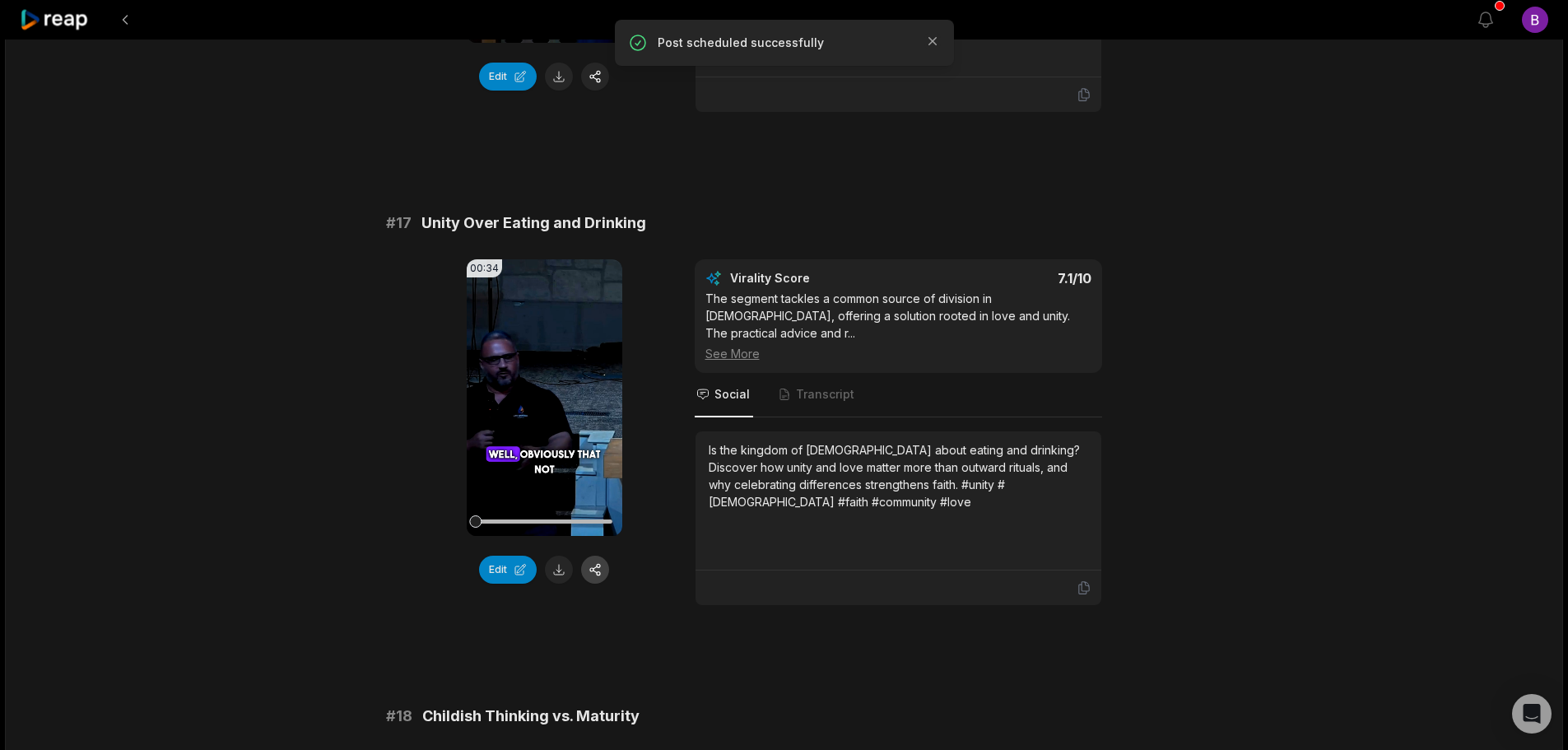
click at [605, 556] on button "button" at bounding box center [595, 569] width 28 height 28
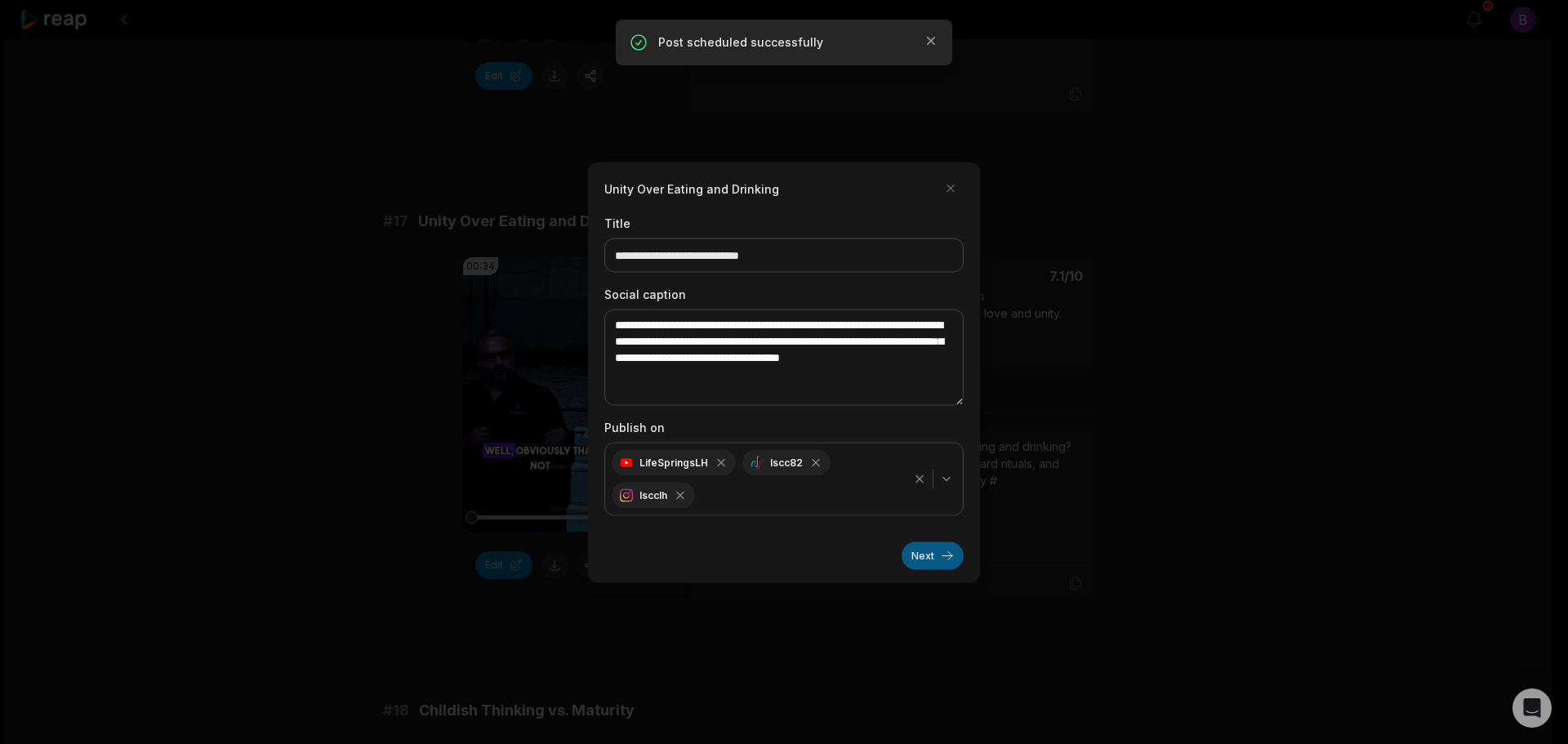
click at [928, 564] on button "Next" at bounding box center [932, 555] width 62 height 28
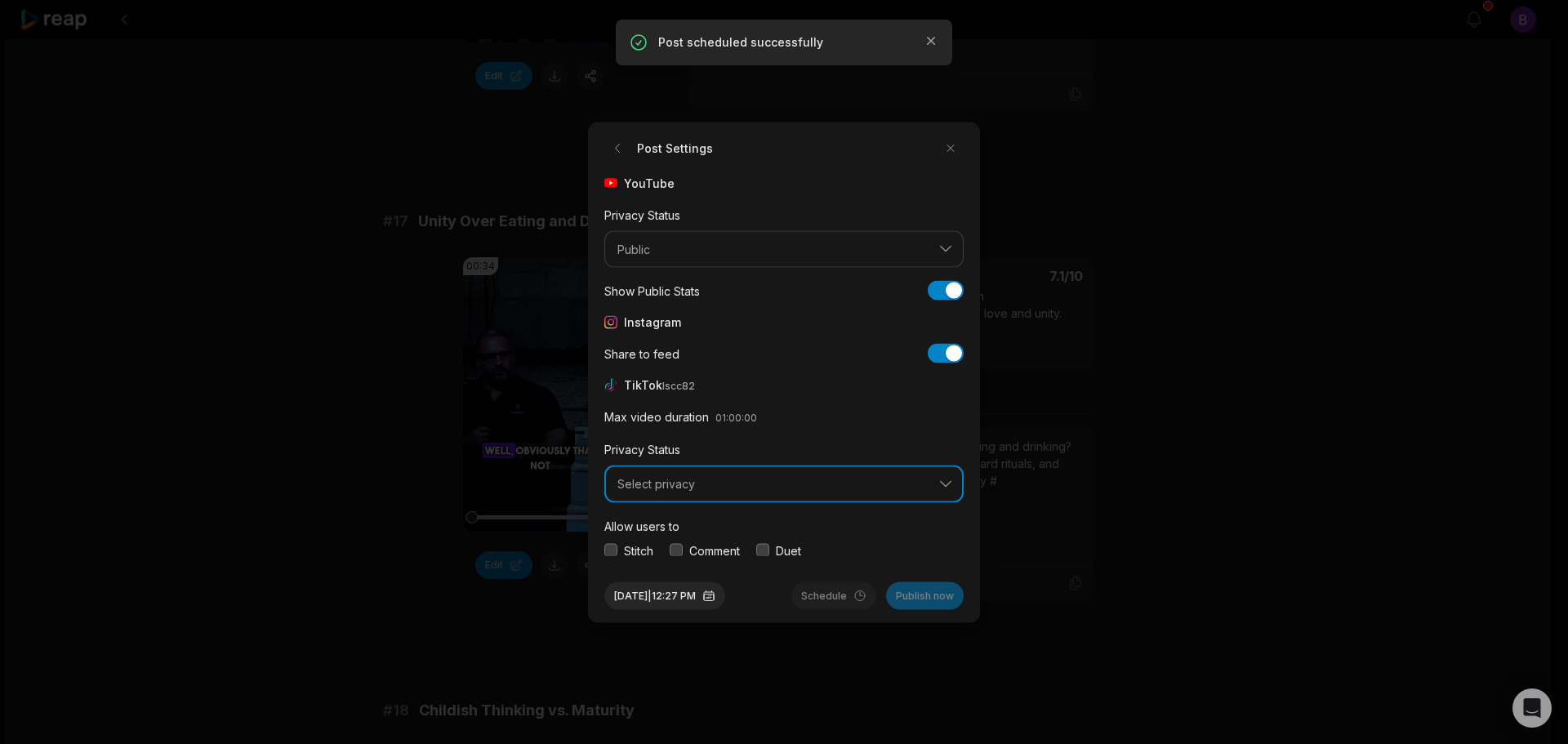
click at [705, 489] on span "Select privacy" at bounding box center [773, 484] width 310 height 14
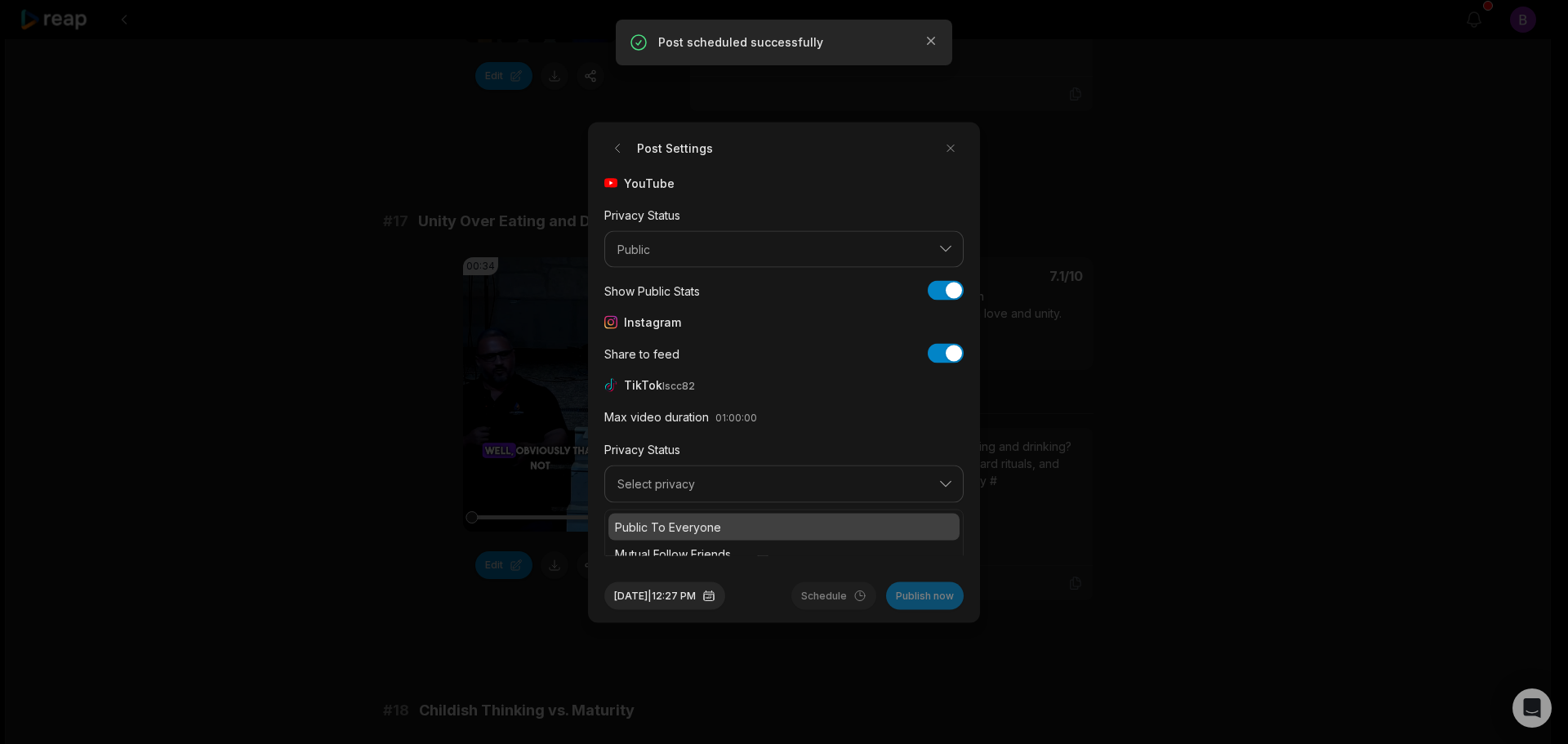
click at [683, 530] on p "Public To Everyone" at bounding box center [784, 527] width 338 height 17
click at [682, 549] on button "button" at bounding box center [677, 550] width 13 height 13
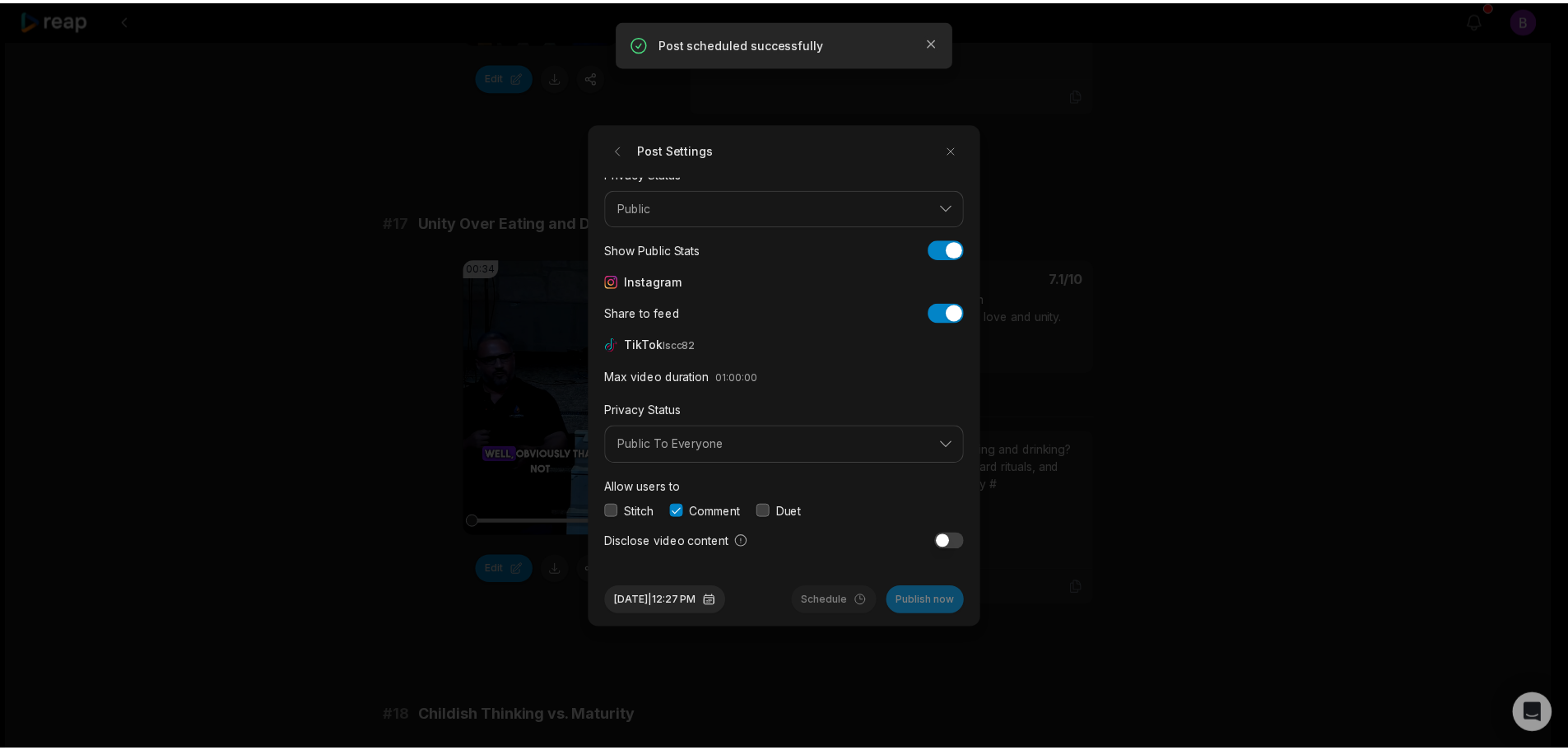
scroll to position [62, 0]
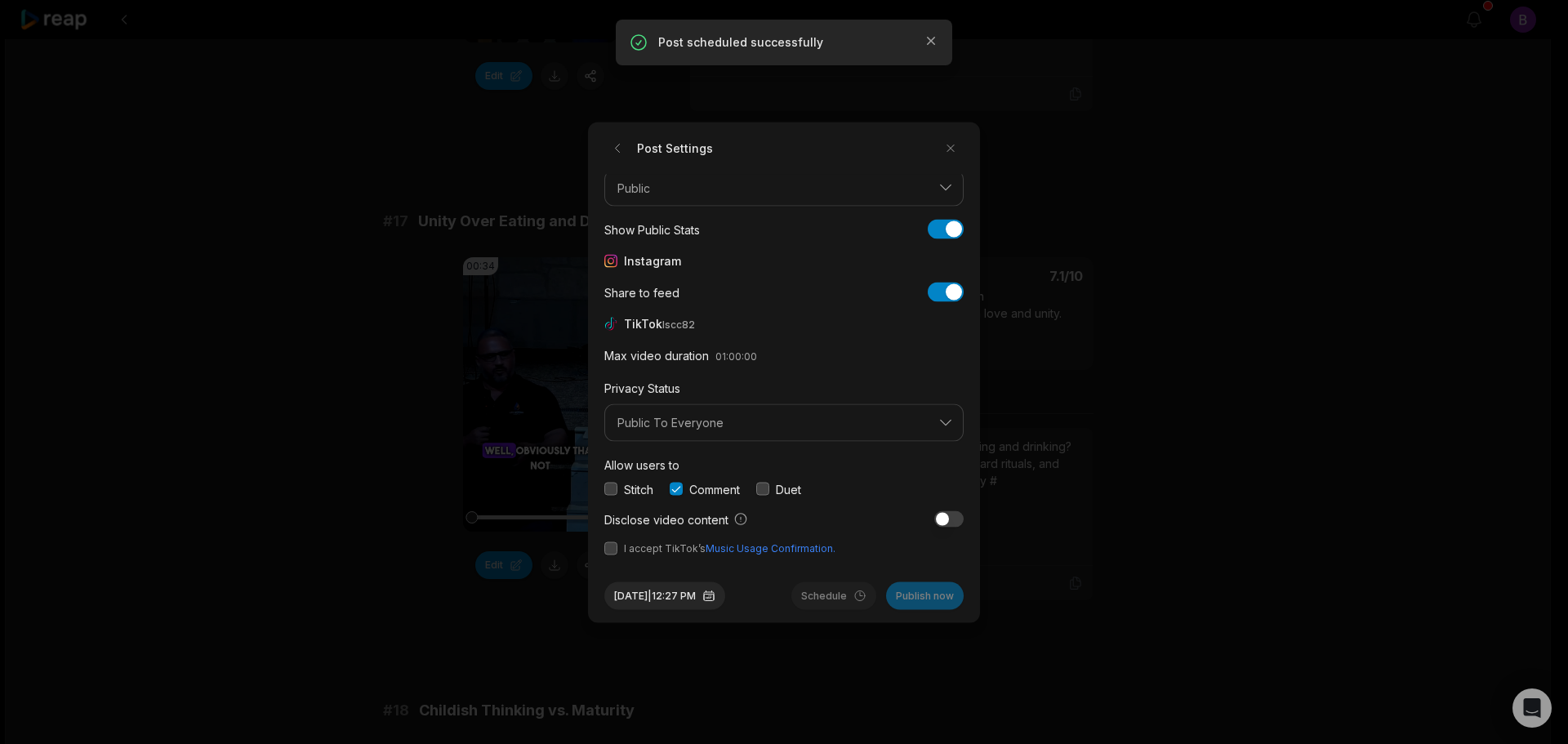
click at [612, 551] on button "button" at bounding box center [611, 549] width 13 height 13
click at [679, 597] on button "Sep 2, 2025 | 12:27 PM" at bounding box center [664, 595] width 121 height 28
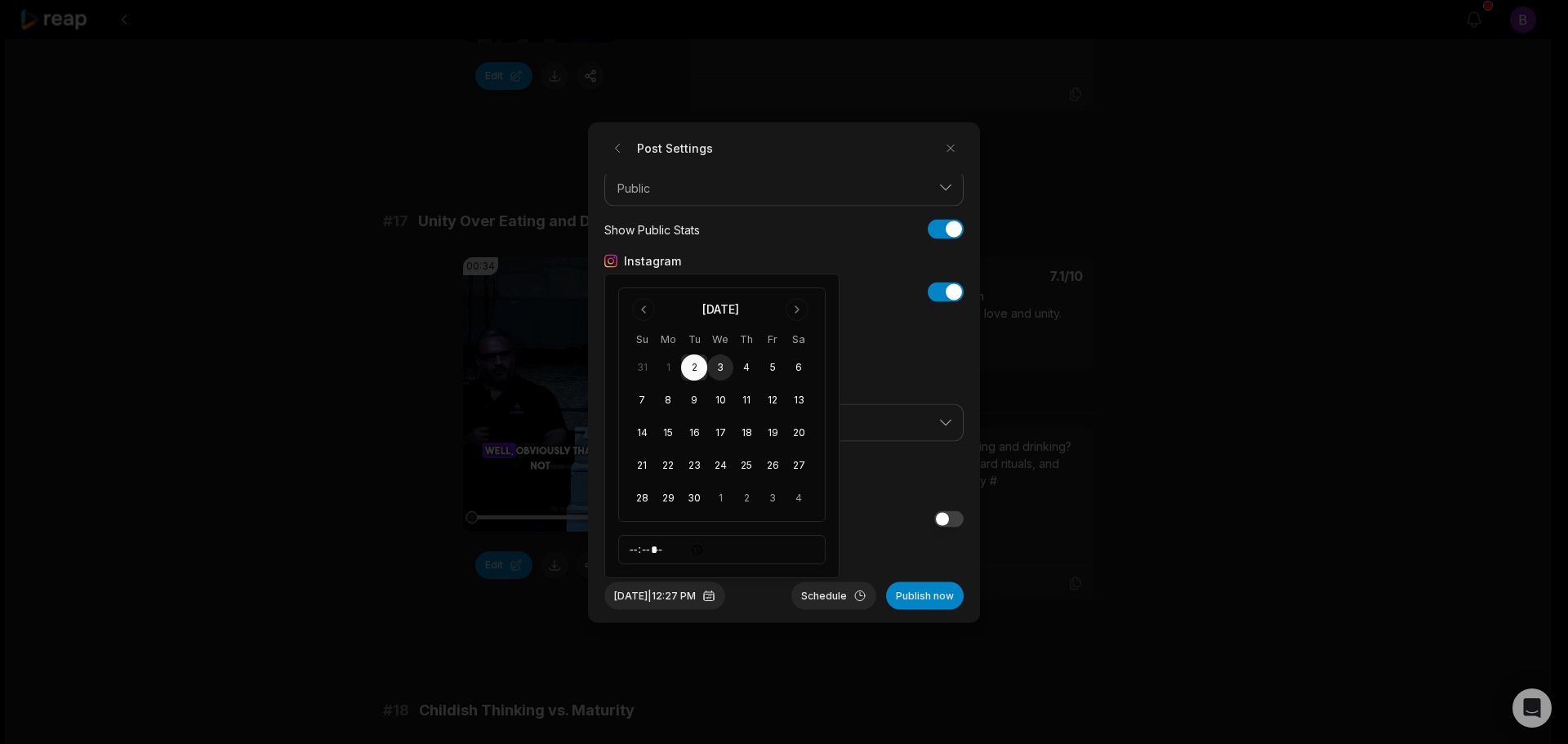
click at [719, 368] on button "3" at bounding box center [720, 367] width 27 height 27
click at [656, 549] on input "*****" at bounding box center [721, 549] width 208 height 29
type input "*****"
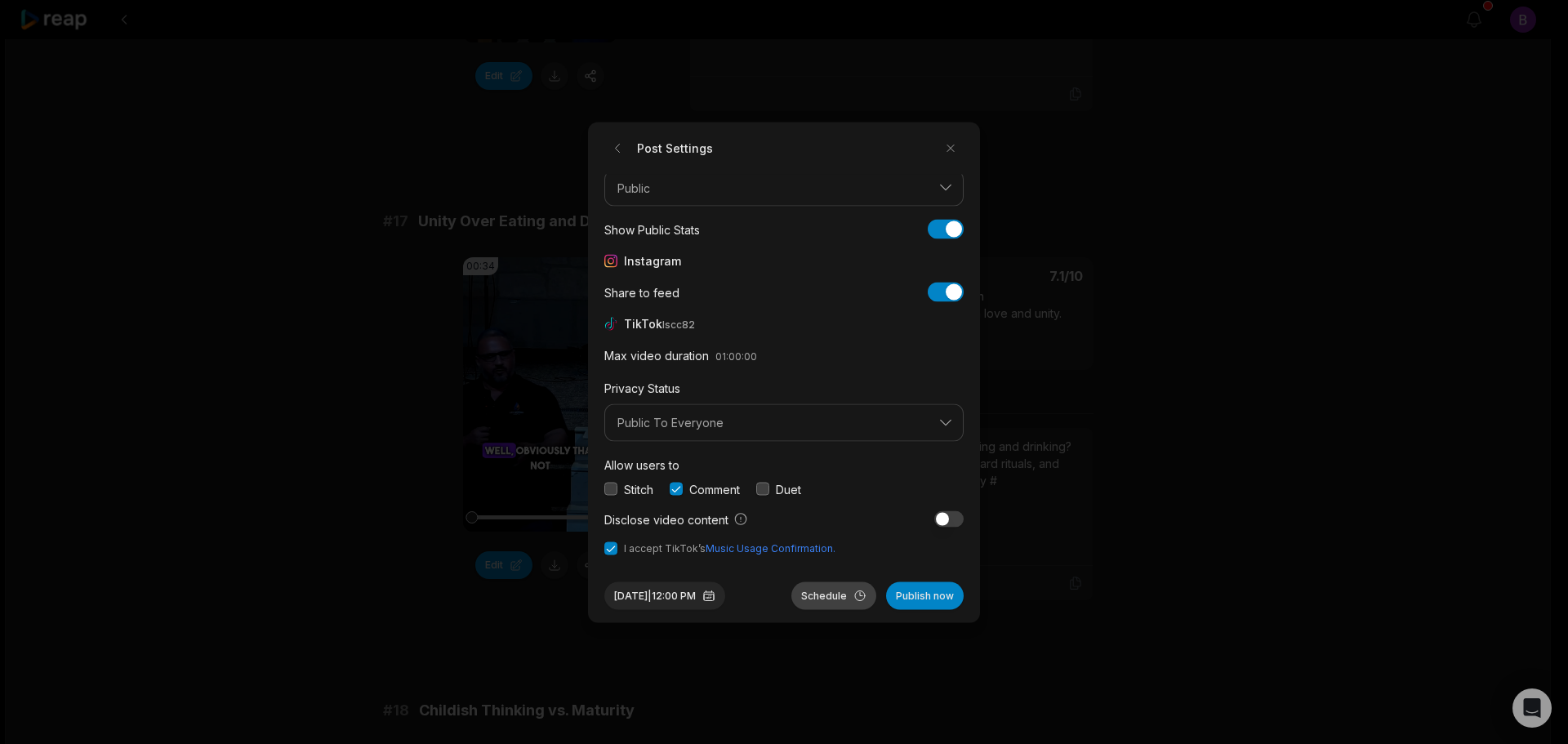
click at [834, 590] on button "Schedule" at bounding box center [833, 595] width 84 height 28
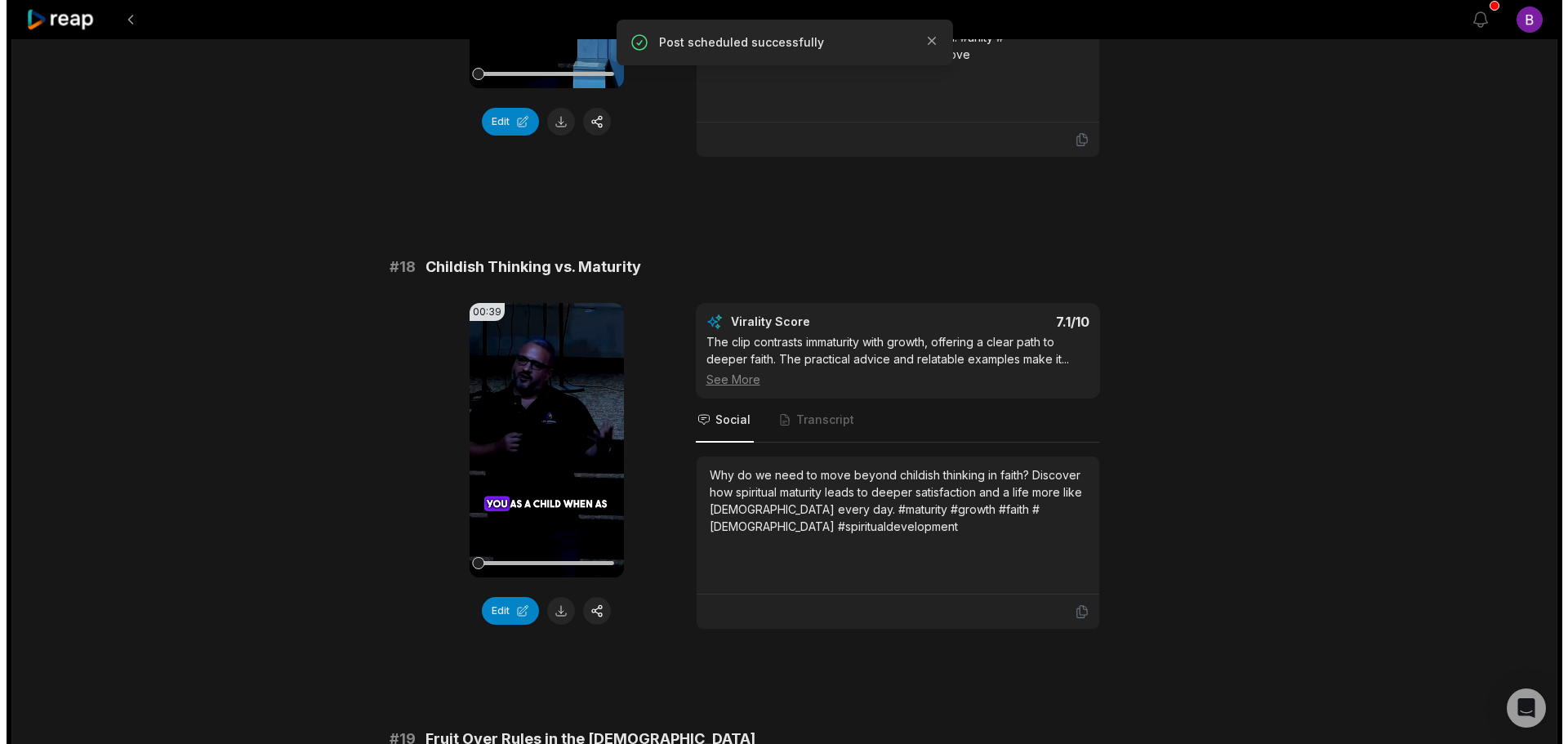
scroll to position [3348, 0]
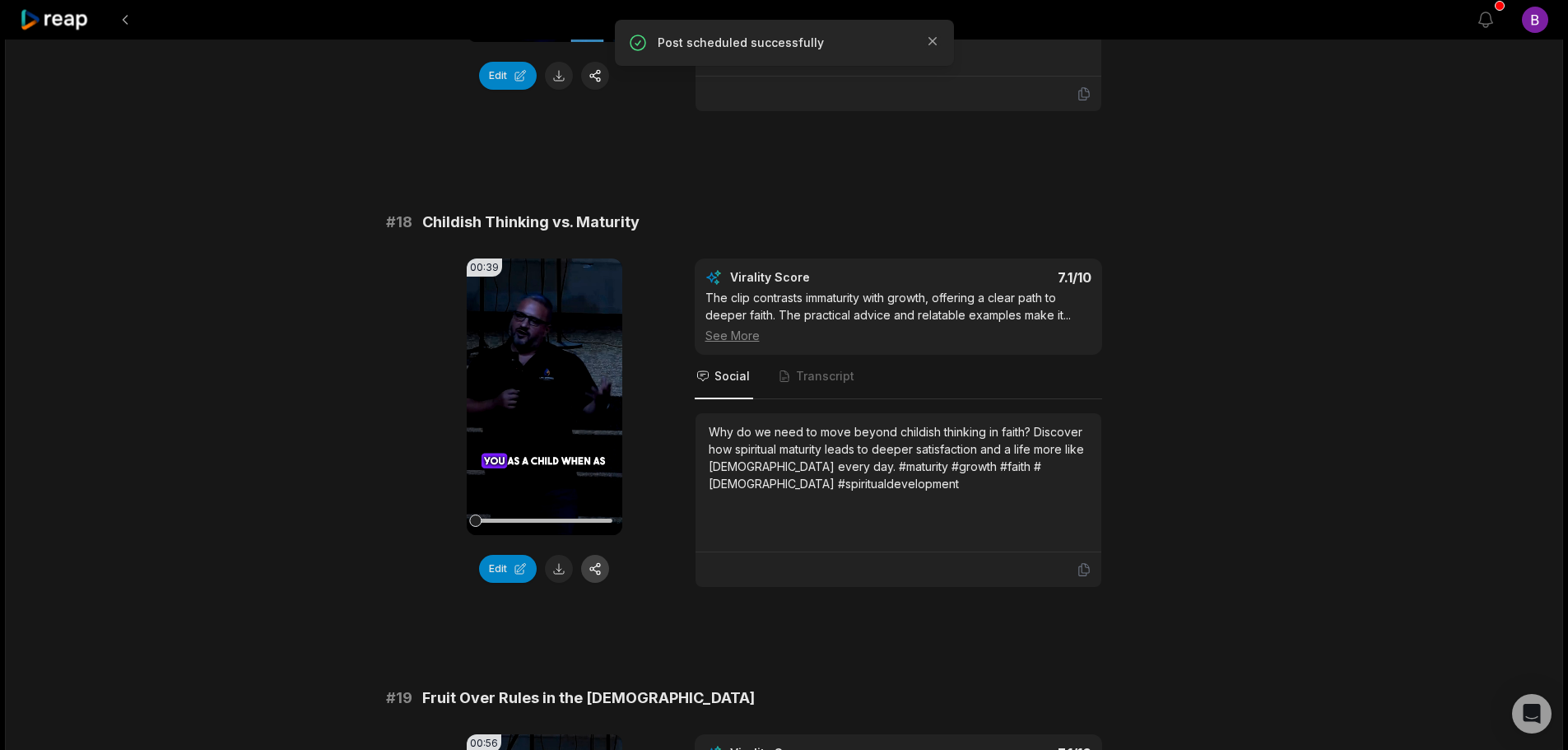
click at [599, 555] on button "button" at bounding box center [595, 568] width 28 height 28
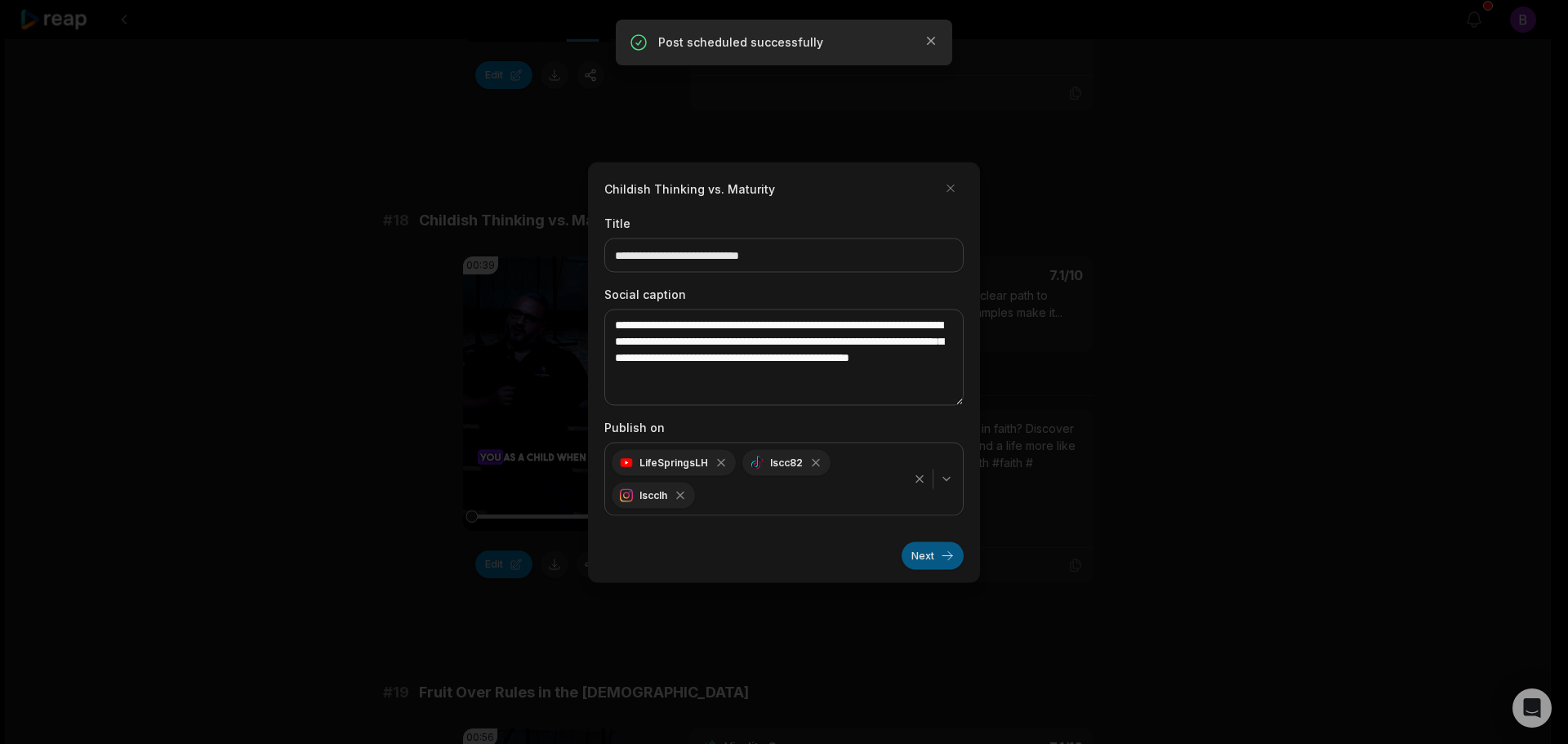
click at [919, 553] on button "Next" at bounding box center [932, 555] width 62 height 28
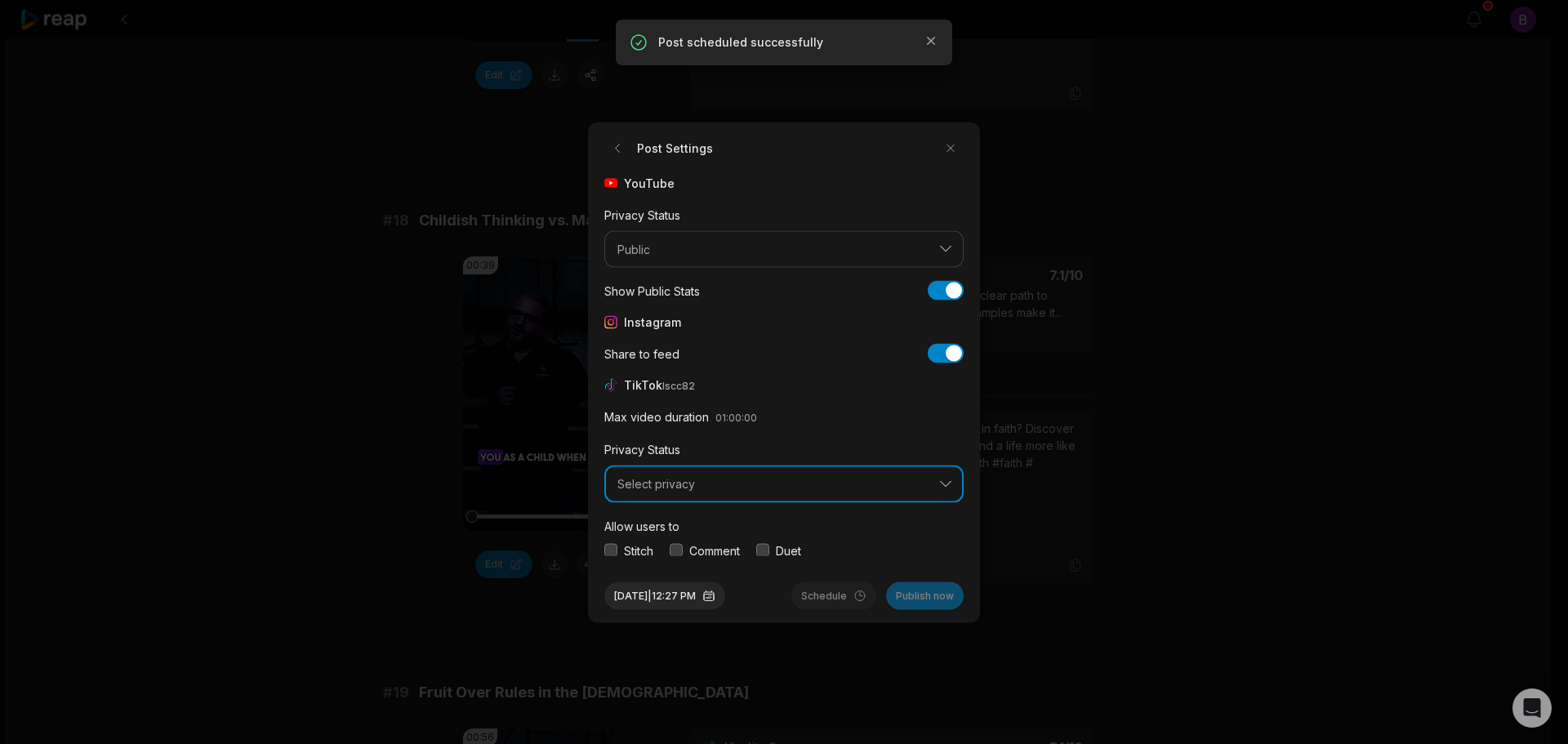
click at [755, 484] on span "Select privacy" at bounding box center [773, 484] width 310 height 14
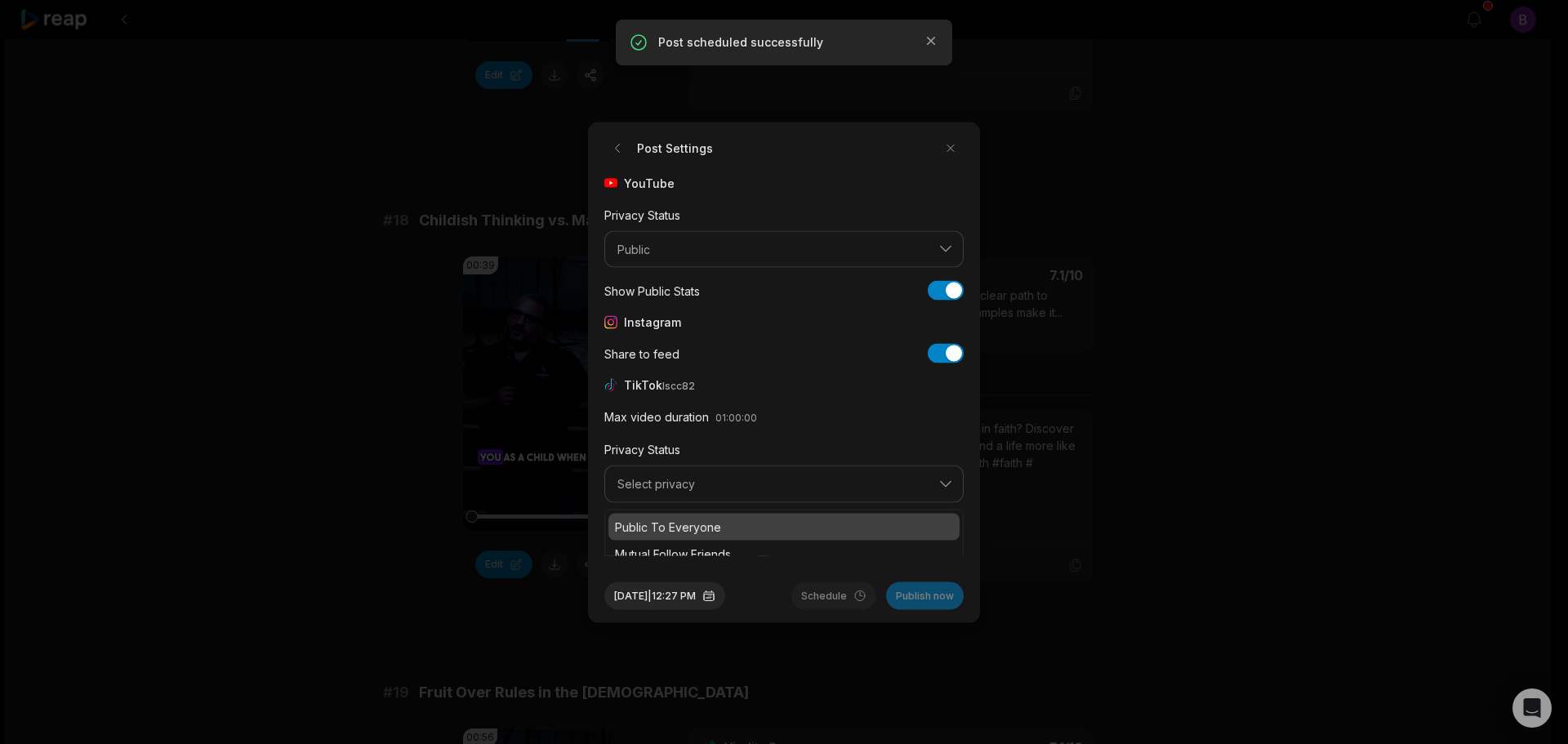
click at [722, 521] on p "Public To Everyone" at bounding box center [784, 527] width 338 height 17
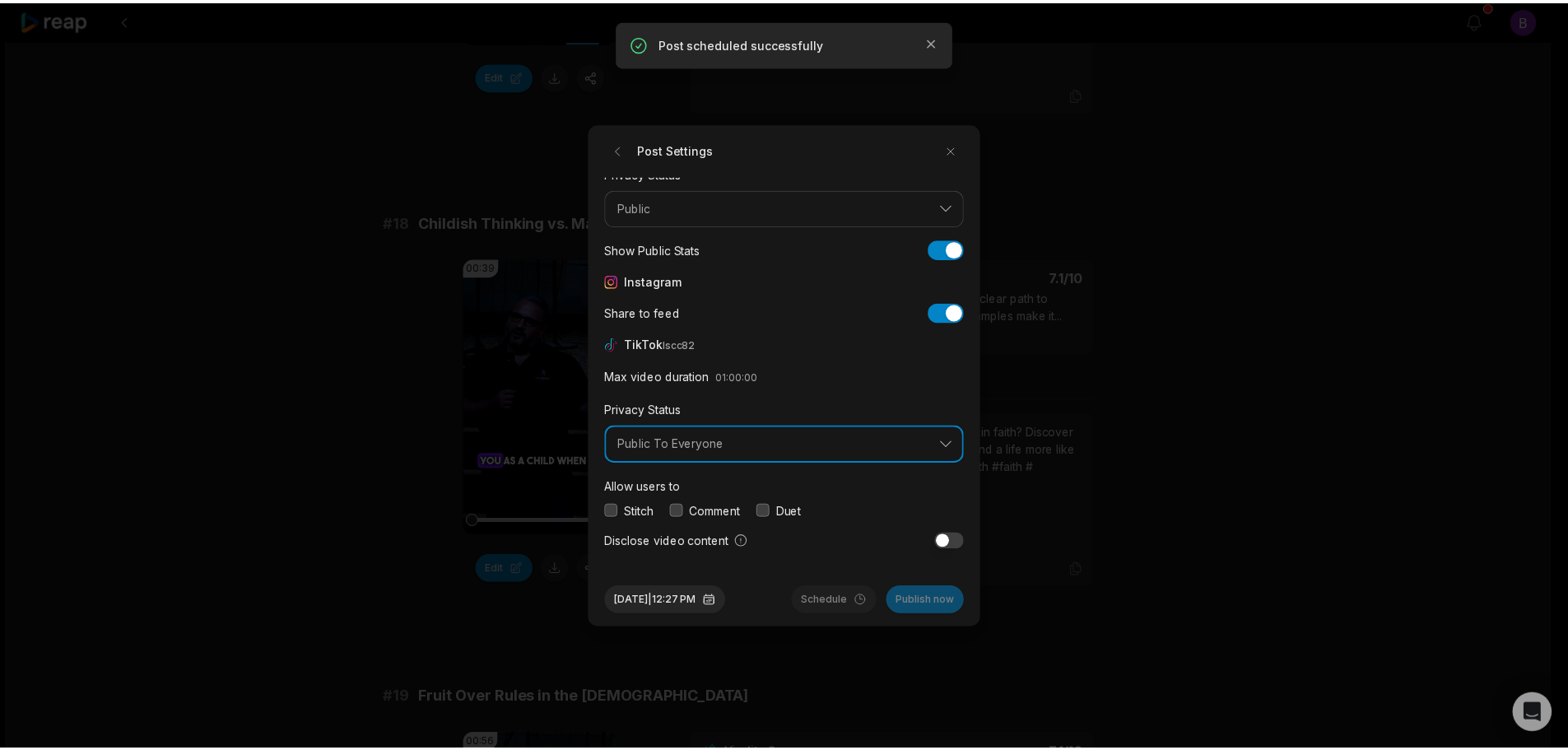
scroll to position [62, 0]
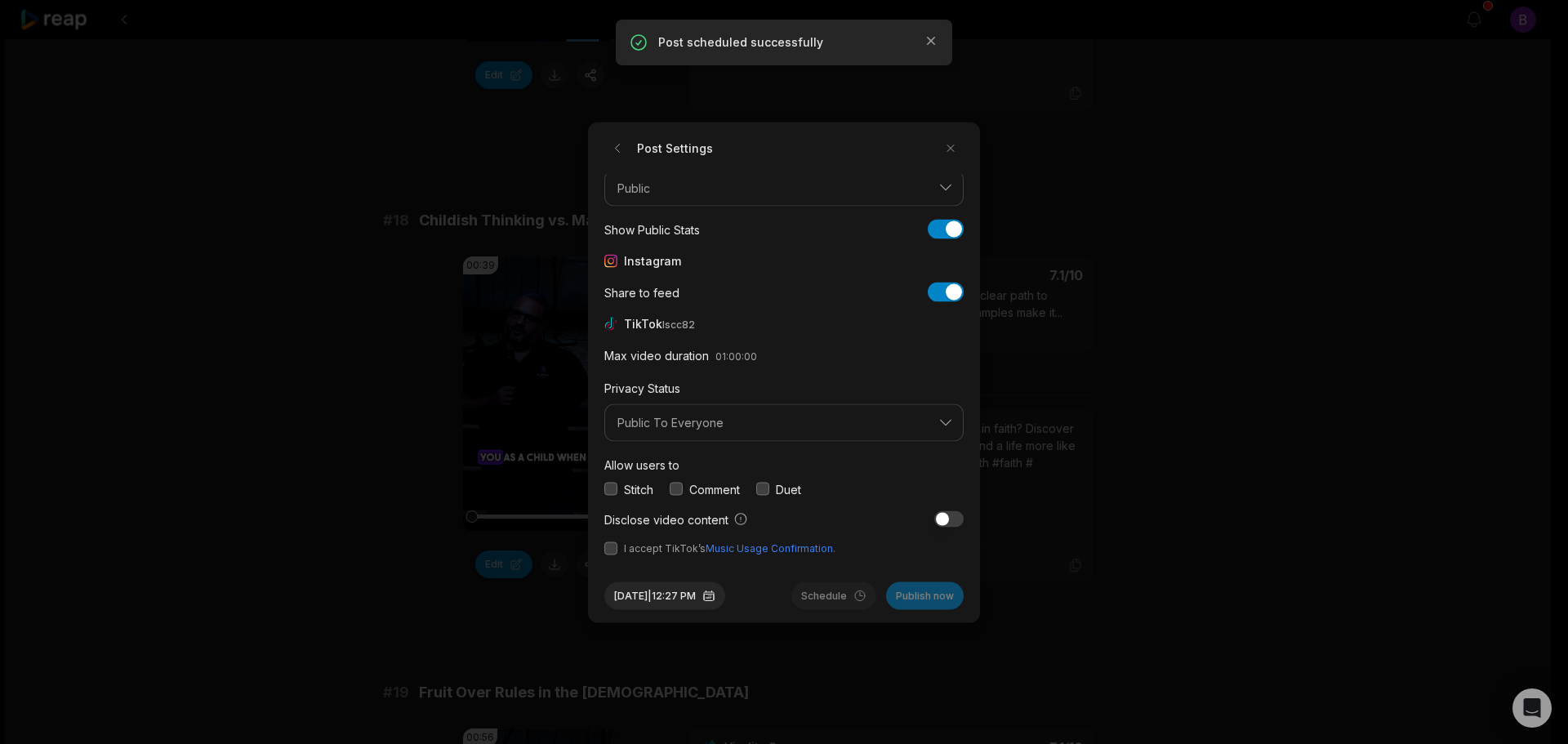
click at [682, 493] on button "button" at bounding box center [677, 490] width 13 height 13
click at [606, 549] on button "button" at bounding box center [611, 549] width 13 height 13
click at [703, 601] on button "Sep 2, 2025 | 12:27 PM" at bounding box center [664, 595] width 121 height 28
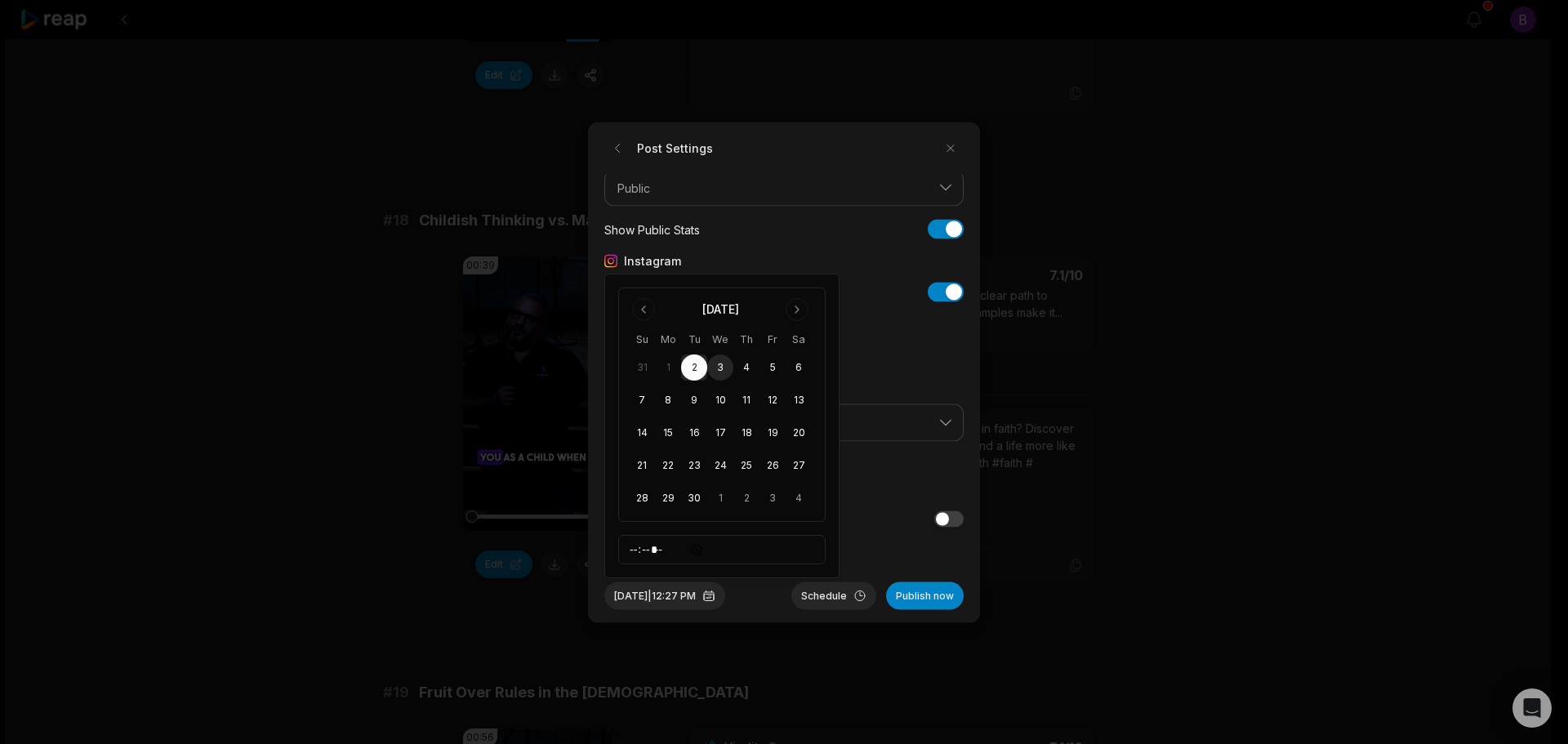
click at [719, 368] on button "3" at bounding box center [720, 367] width 27 height 27
click at [630, 557] on input "*****" at bounding box center [721, 549] width 208 height 29
type input "*****"
click at [837, 594] on button "Schedule" at bounding box center [833, 595] width 84 height 28
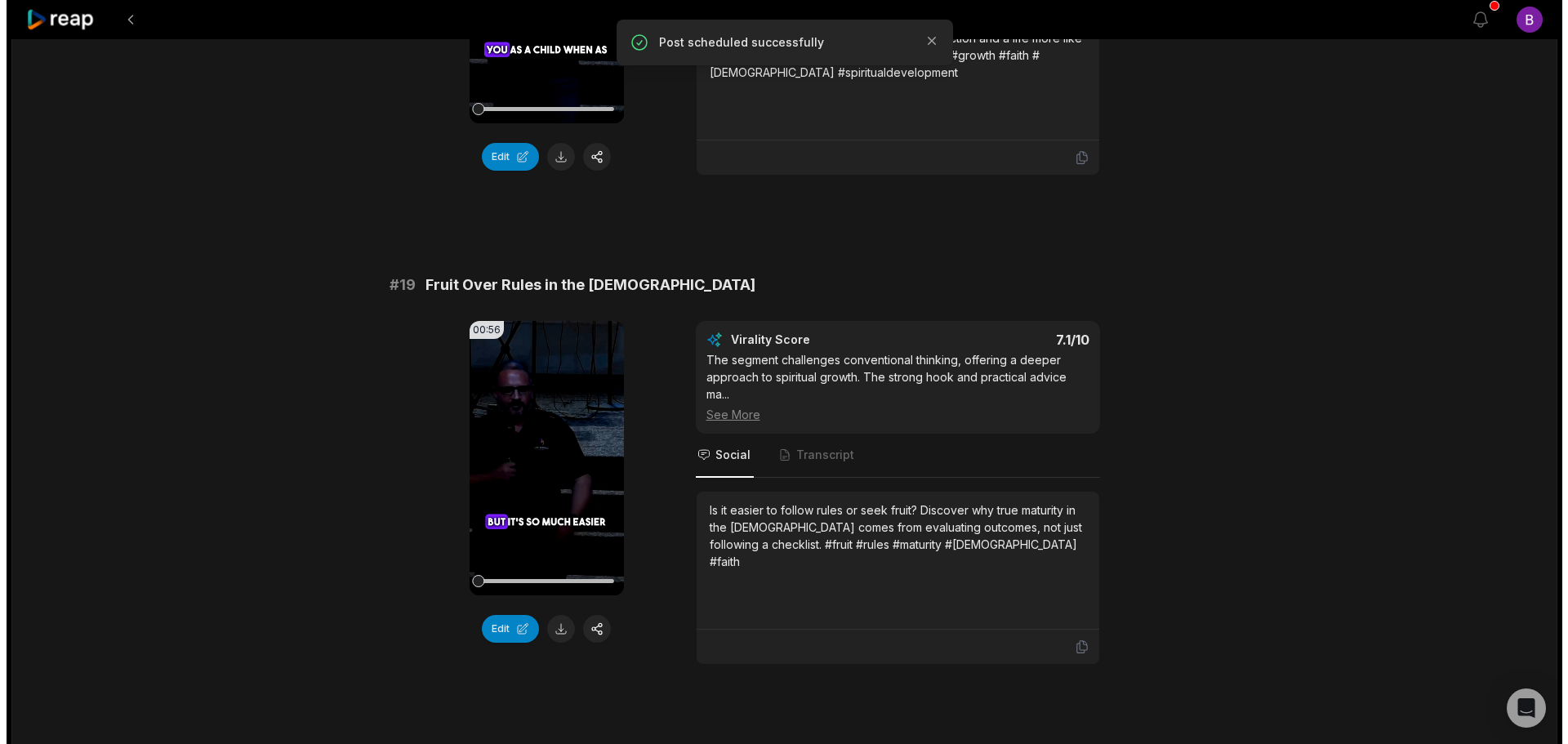
scroll to position [3756, 0]
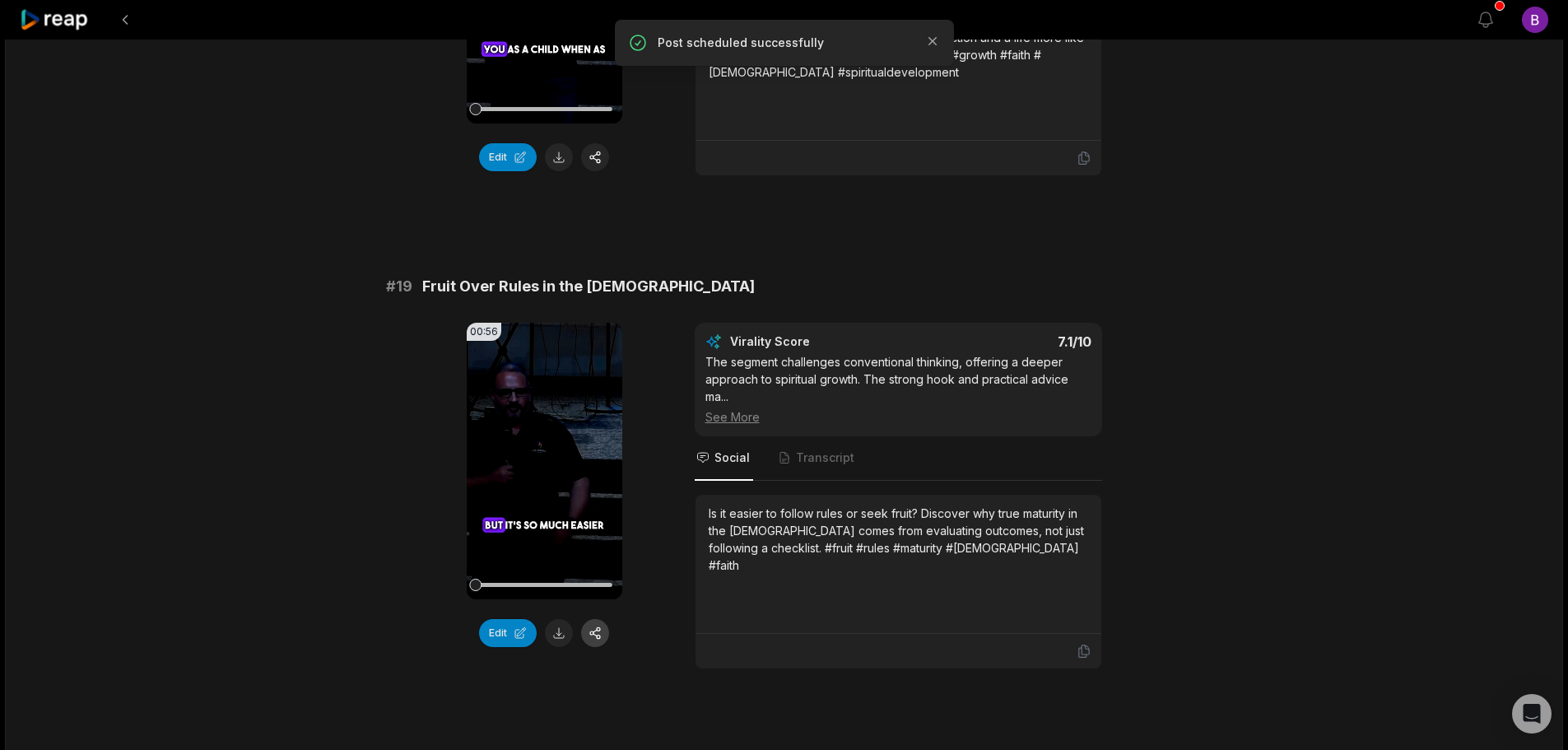
click at [596, 619] on button "button" at bounding box center [595, 632] width 28 height 28
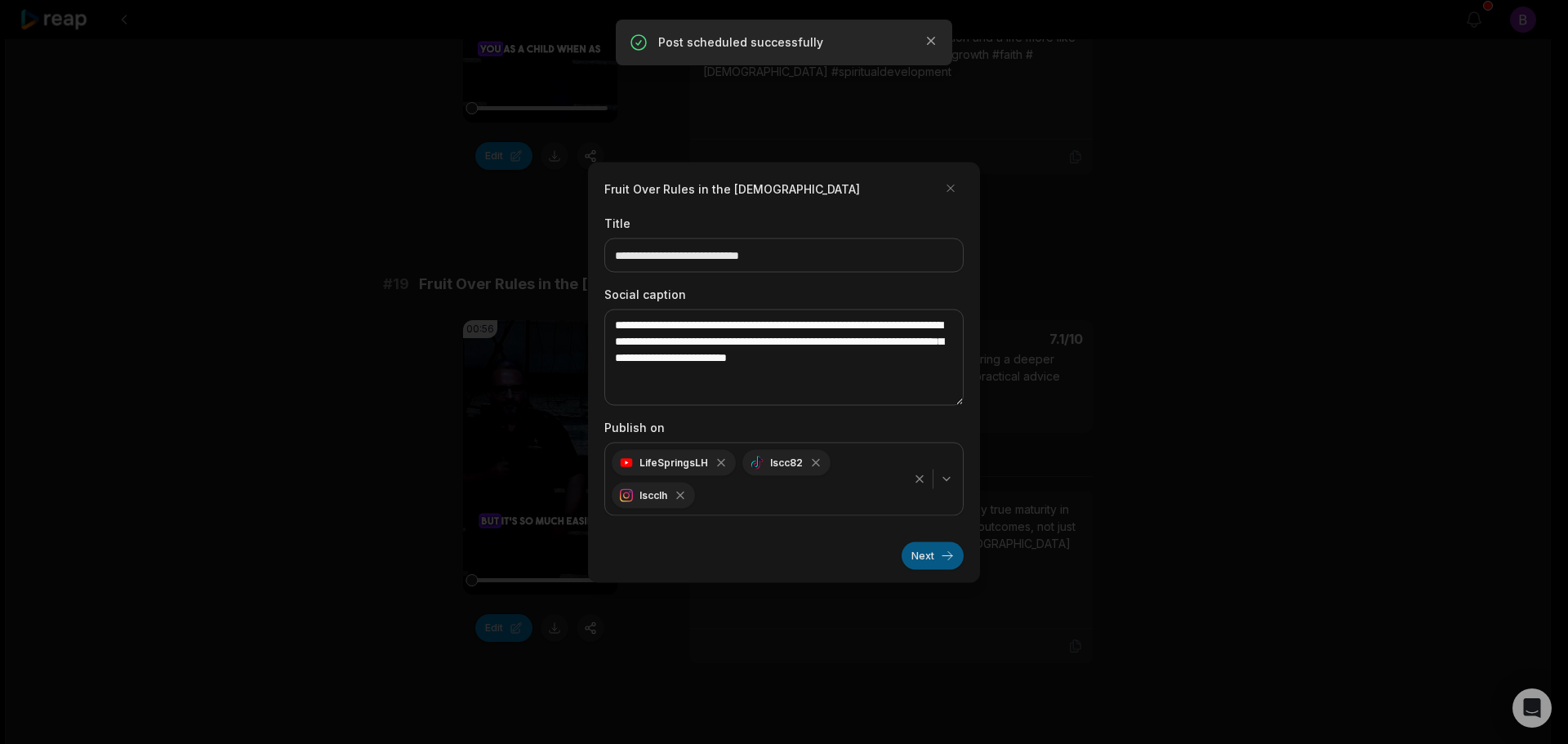
click at [926, 556] on button "Next" at bounding box center [932, 555] width 62 height 28
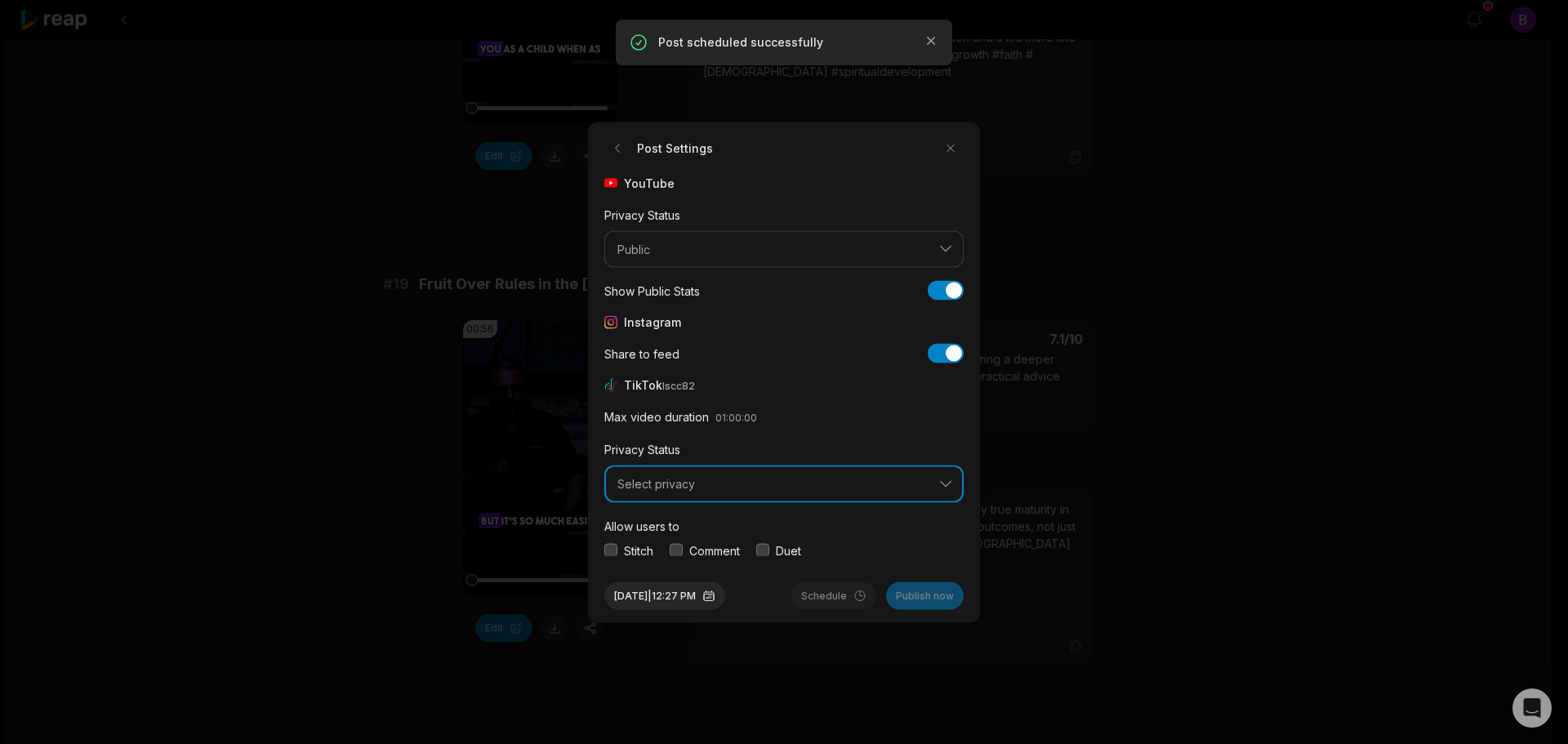
click at [767, 493] on button "Select privacy" at bounding box center [784, 484] width 360 height 38
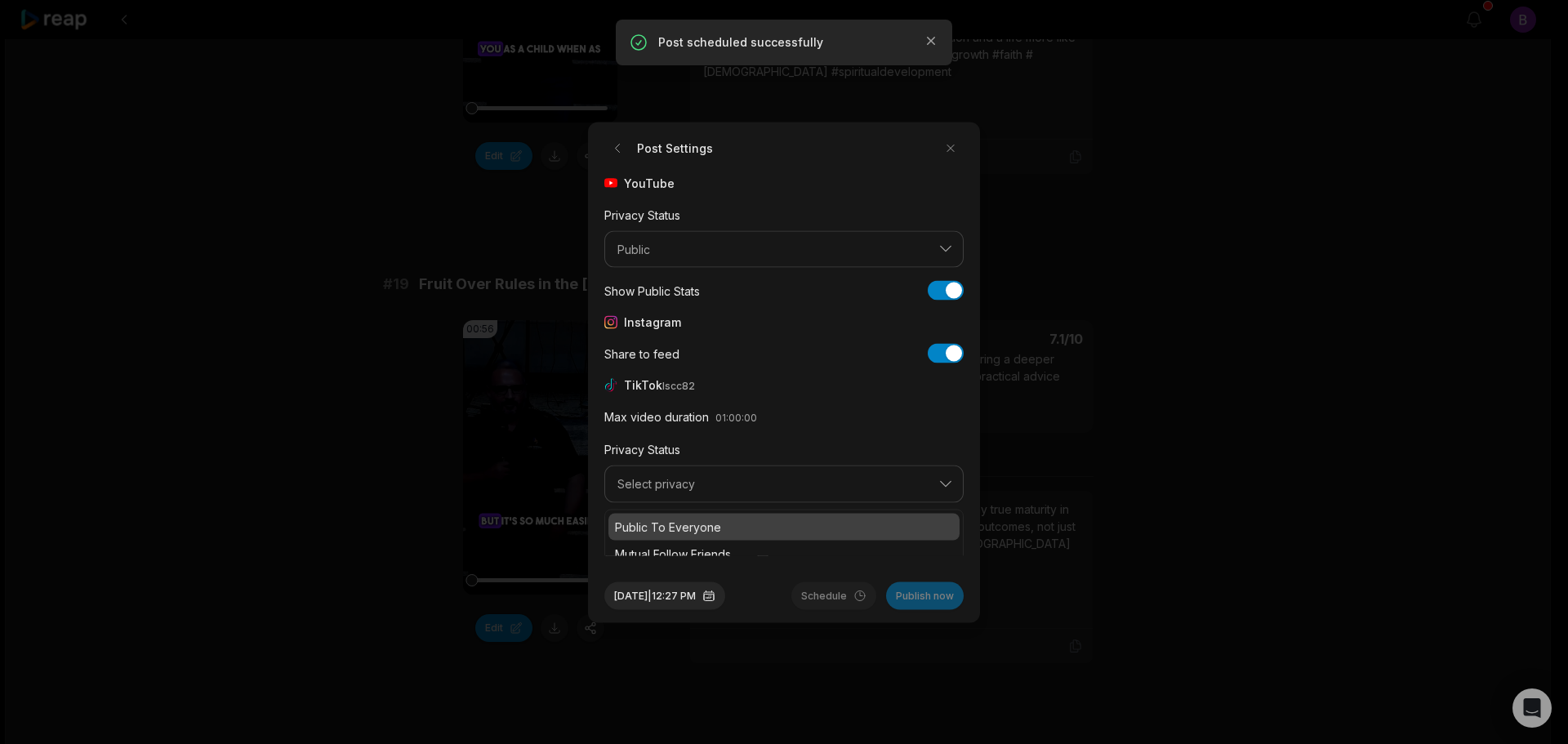
click at [722, 526] on p "Public To Everyone" at bounding box center [784, 527] width 338 height 17
click at [678, 549] on button "button" at bounding box center [677, 550] width 13 height 13
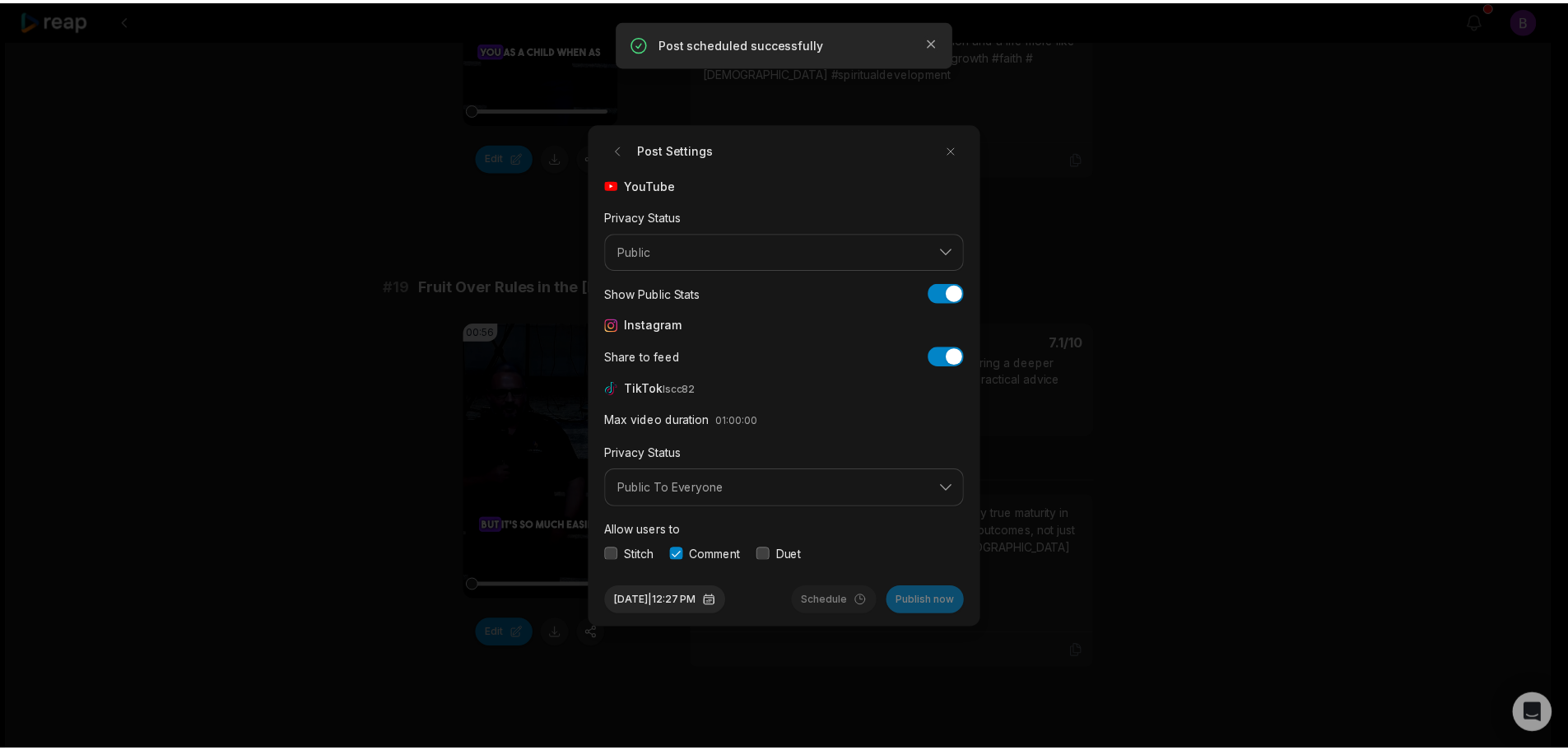
scroll to position [62, 0]
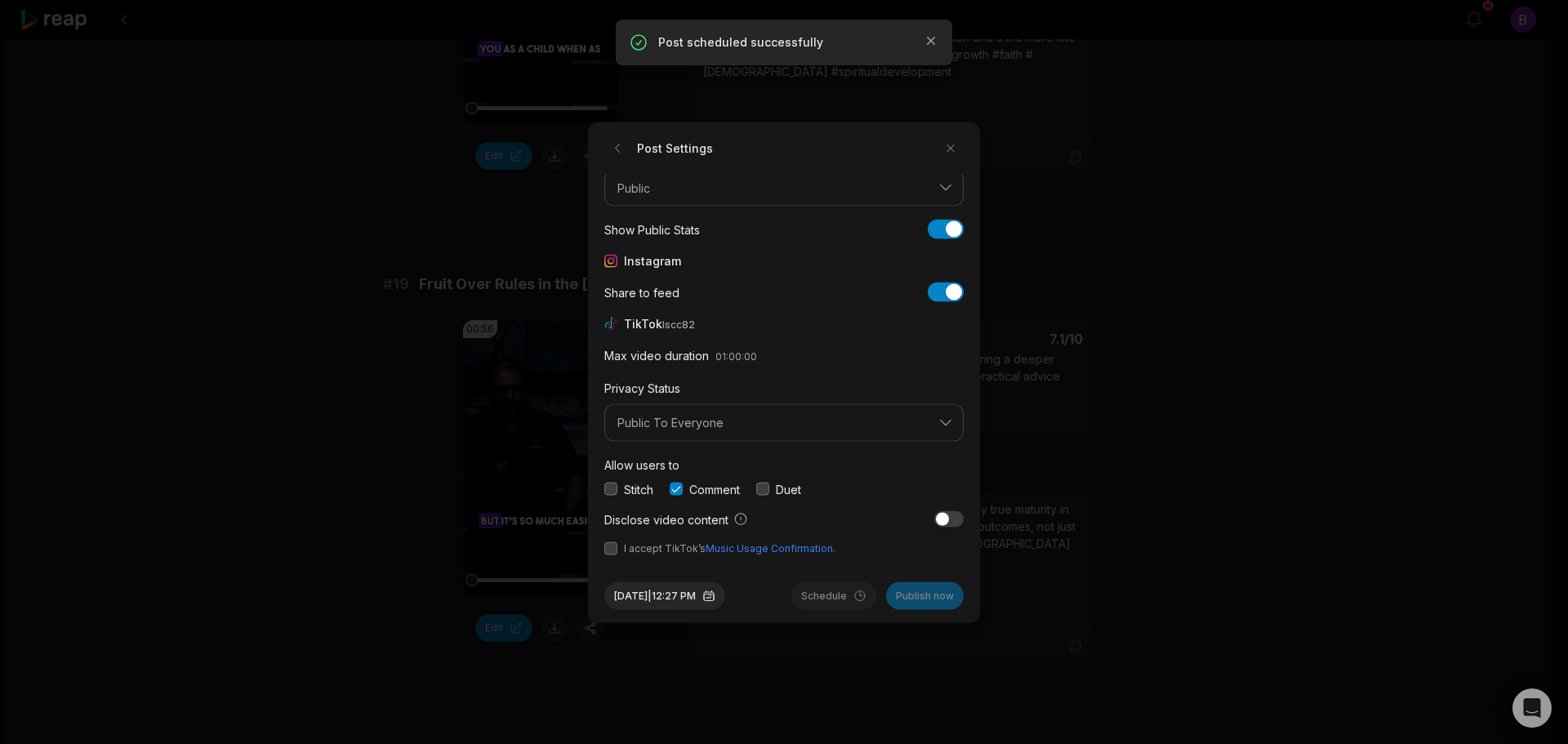
click at [608, 551] on button "button" at bounding box center [611, 549] width 13 height 13
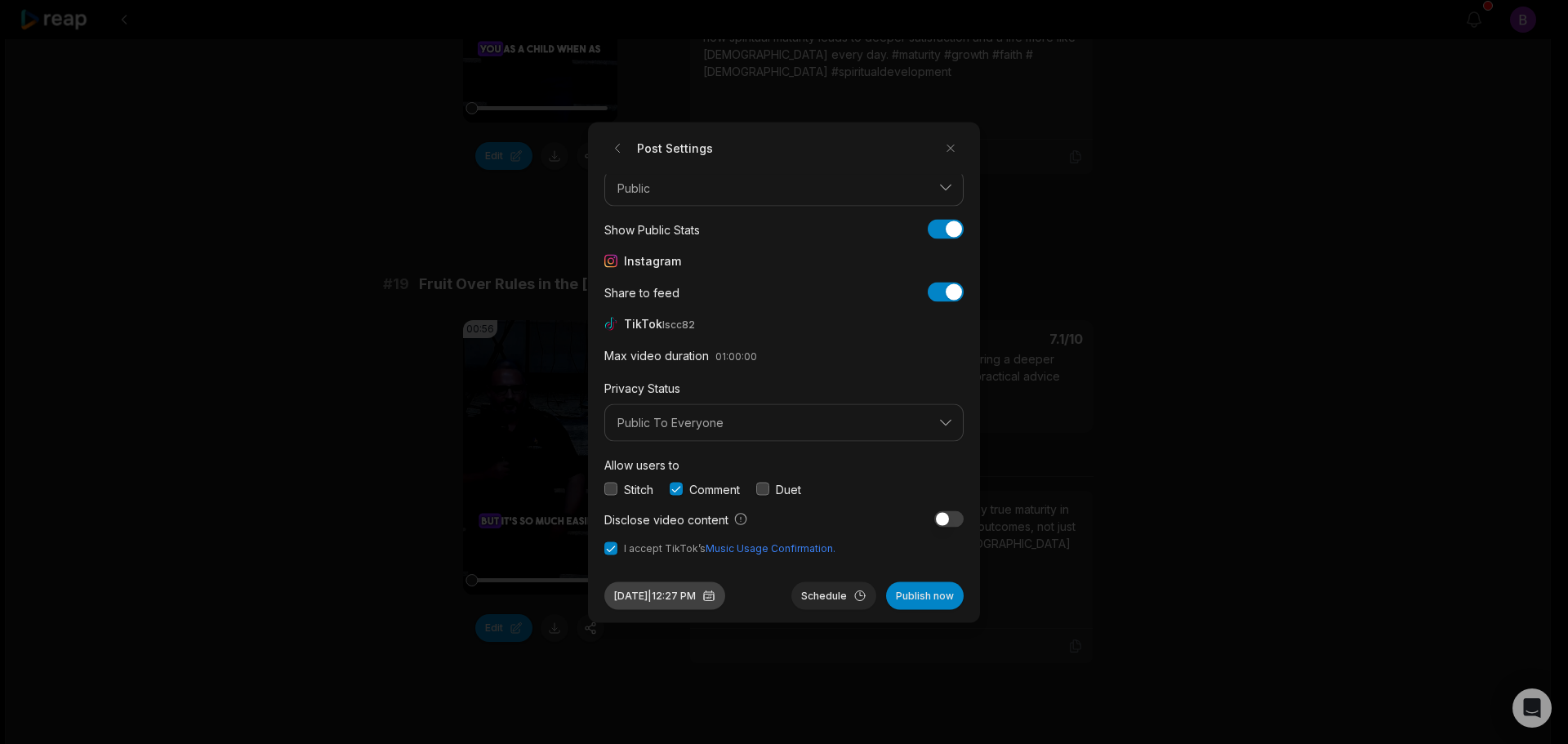
click at [655, 598] on button "Sep 2, 2025 | 12:27 PM" at bounding box center [664, 595] width 121 height 28
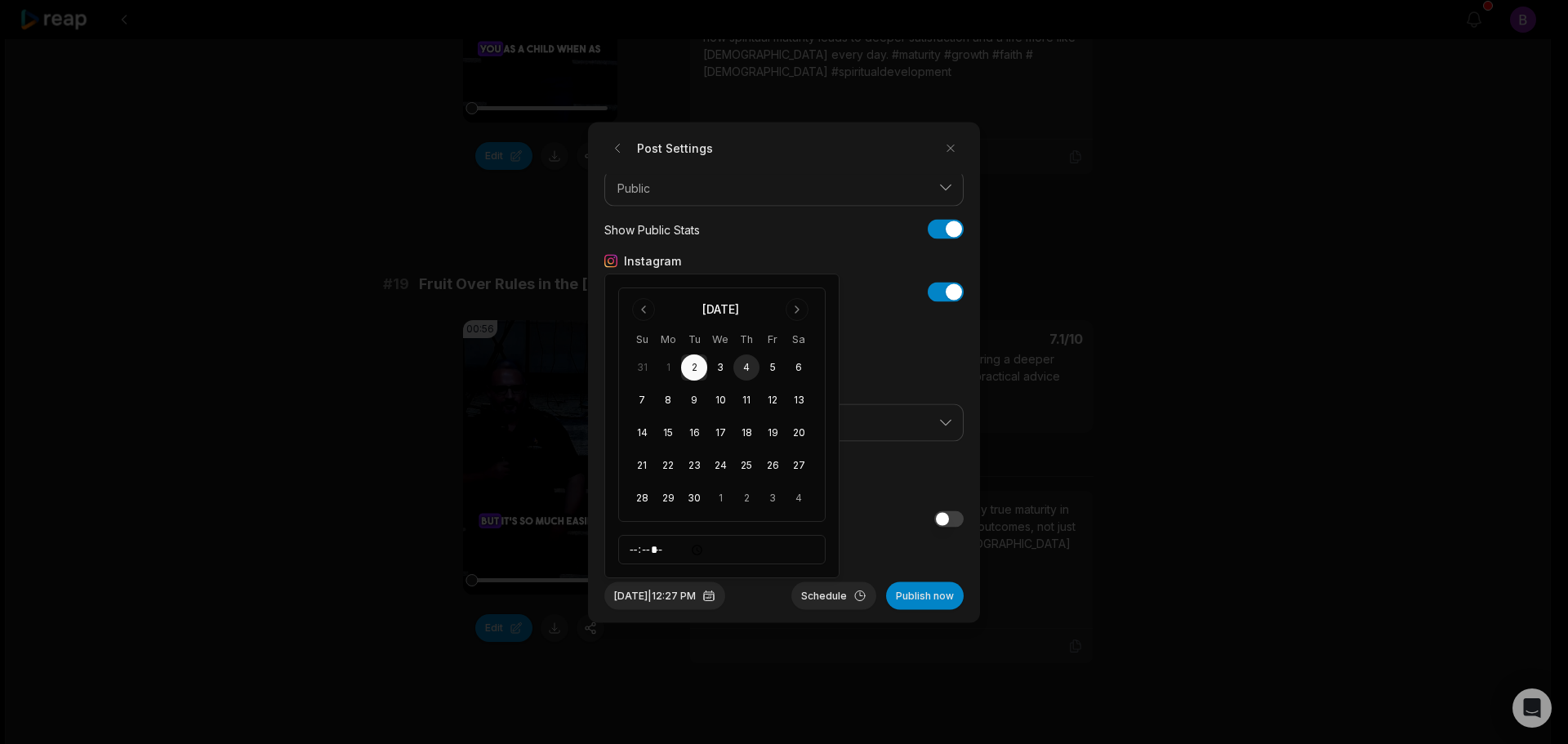
click at [744, 363] on button "4" at bounding box center [747, 367] width 27 height 27
click at [872, 370] on div "YouTube Privacy Status Public Show Public Stats Show Public Stats Instagram Sha…" at bounding box center [784, 364] width 360 height 381
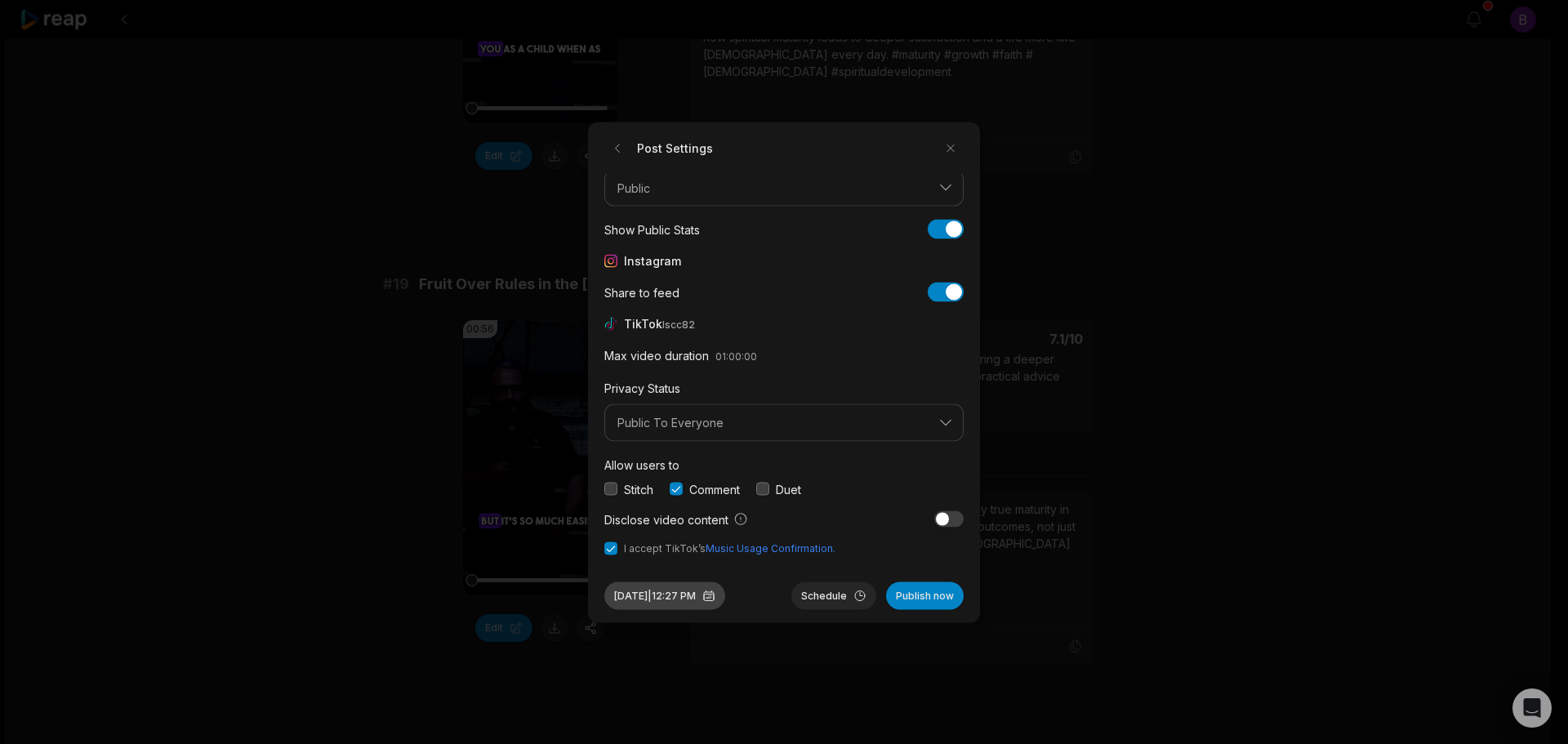
click at [666, 602] on button "Sep 4, 2025 | 12:27 PM" at bounding box center [664, 595] width 121 height 28
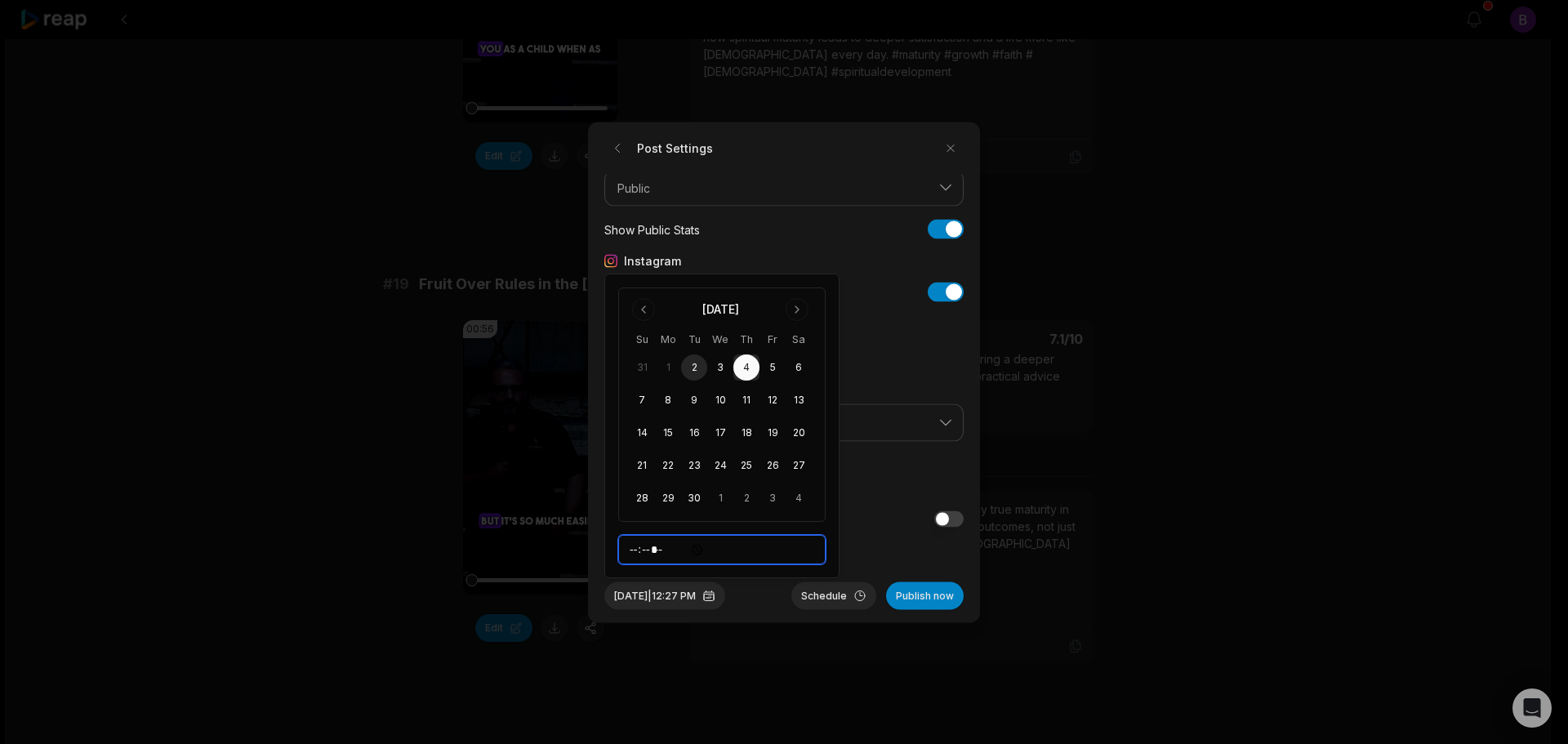
click at [632, 550] on input "*****" at bounding box center [721, 549] width 208 height 29
type input "*****"
click at [846, 591] on button "Schedule" at bounding box center [833, 595] width 84 height 28
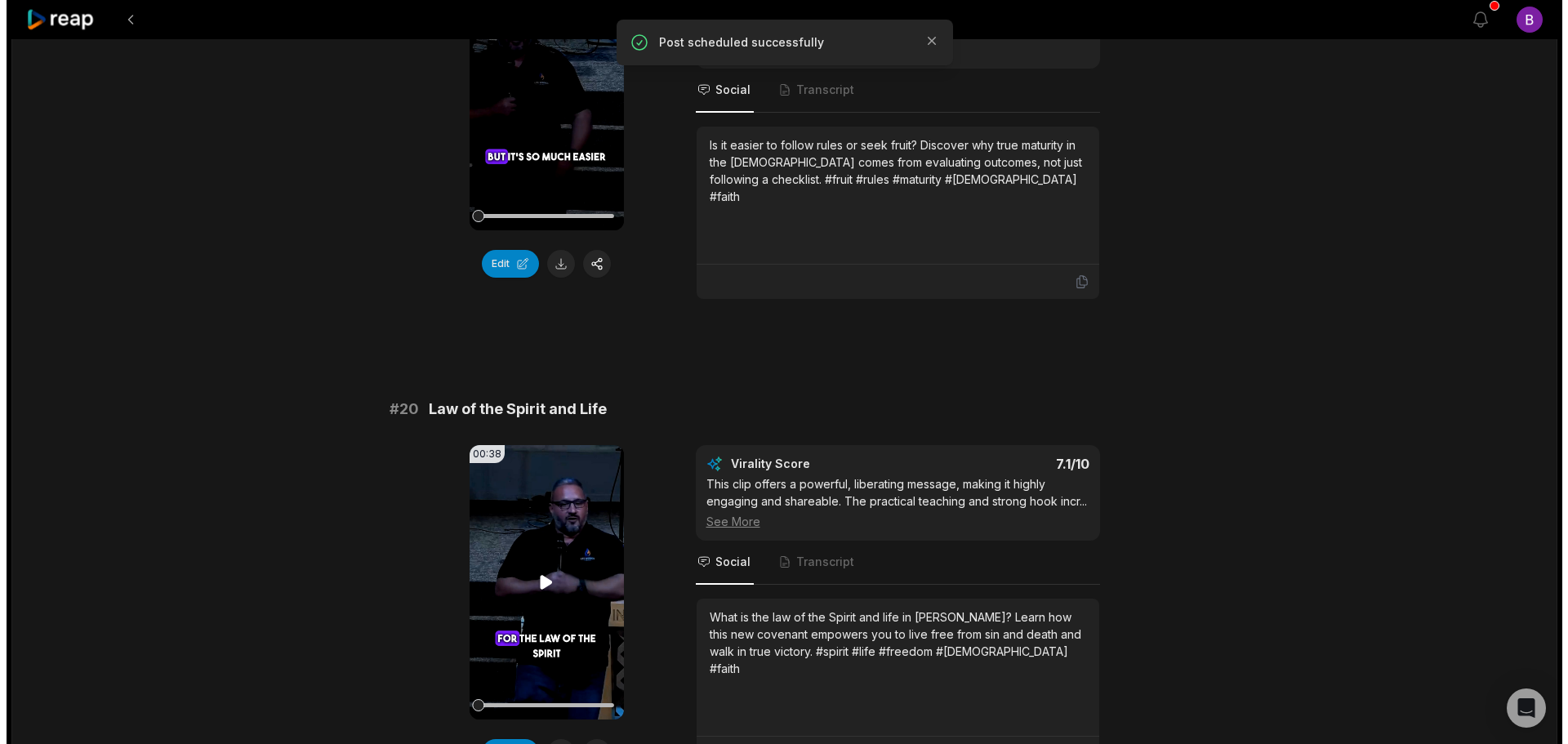
scroll to position [4165, 0]
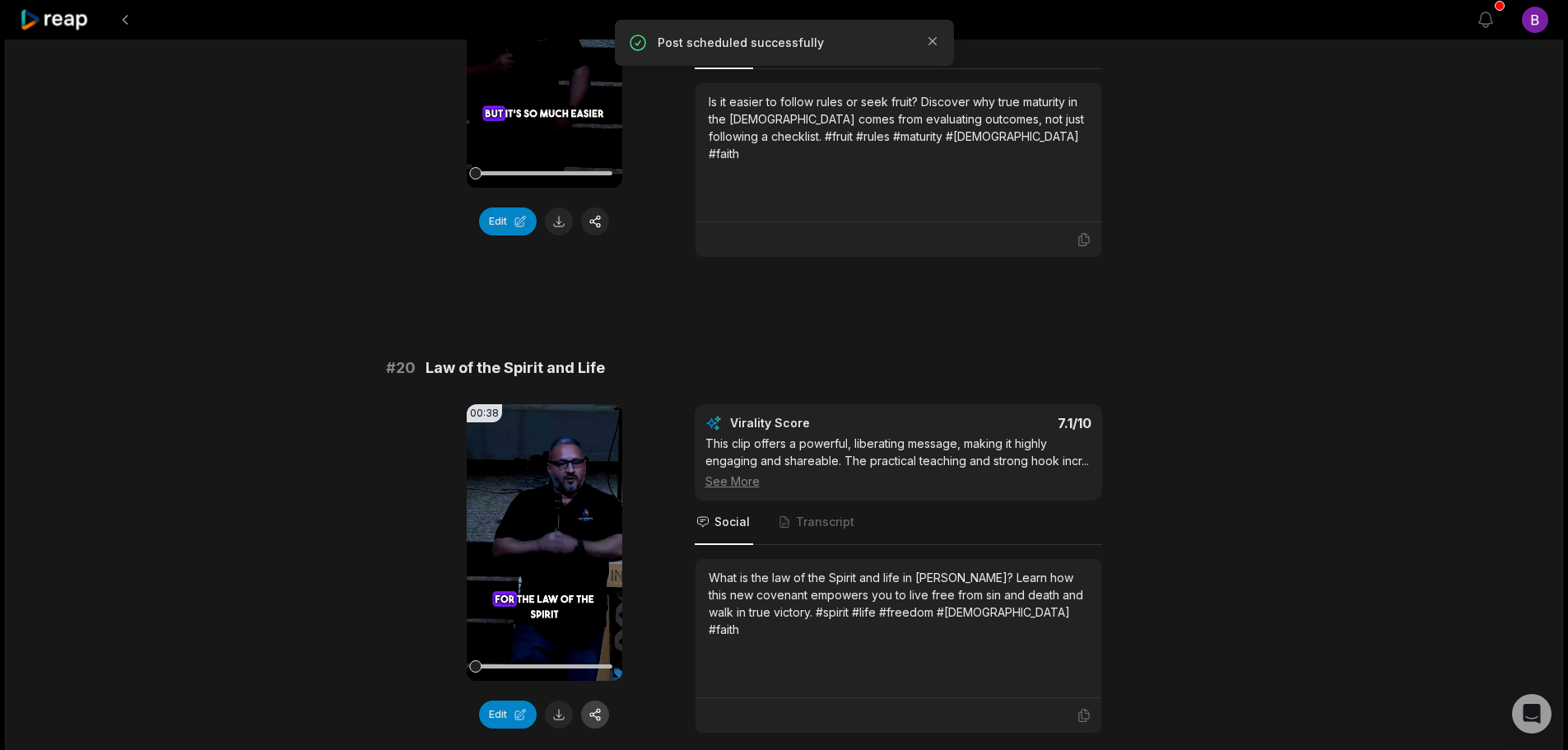
click at [595, 700] on button "button" at bounding box center [595, 714] width 28 height 28
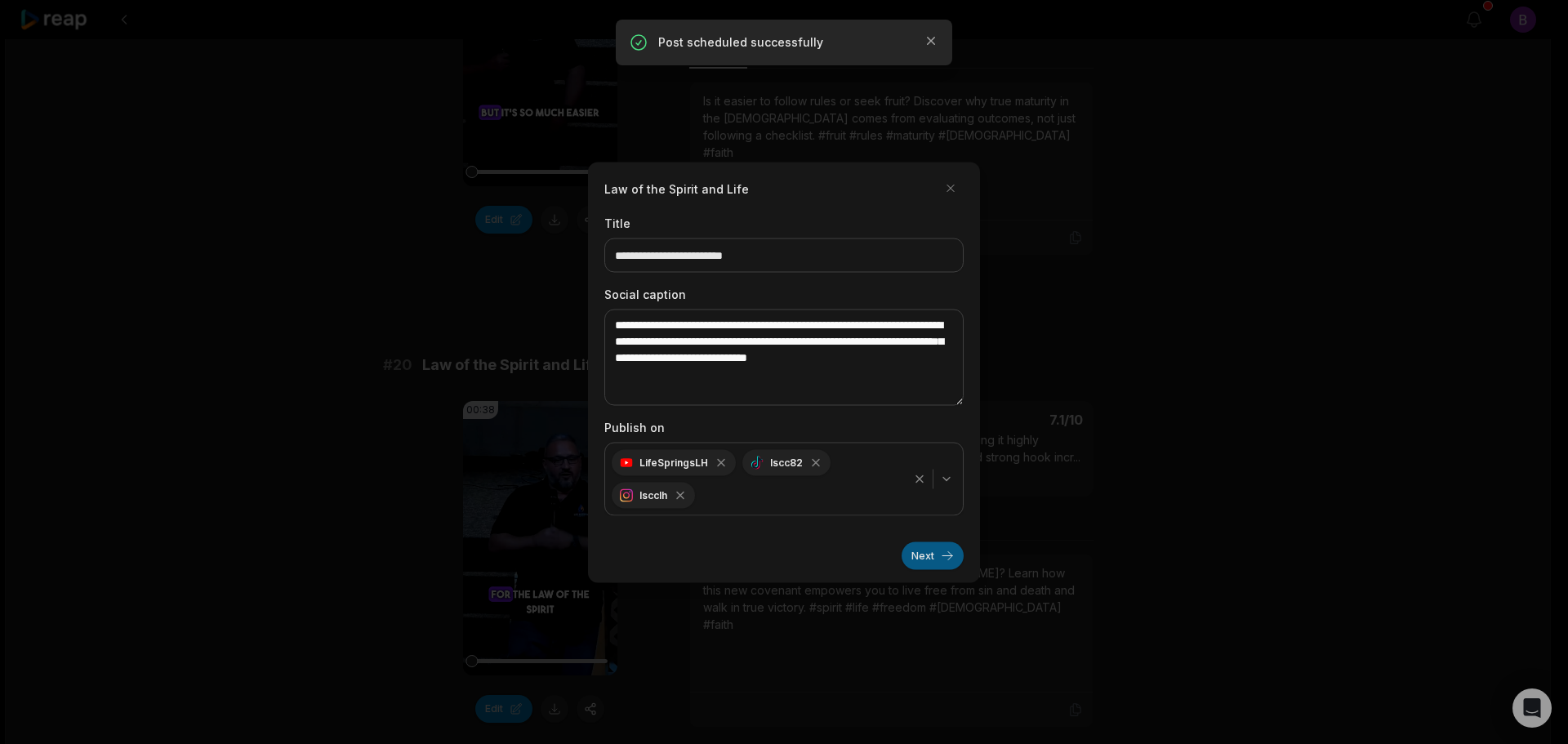
click at [933, 562] on button "Next" at bounding box center [932, 555] width 62 height 28
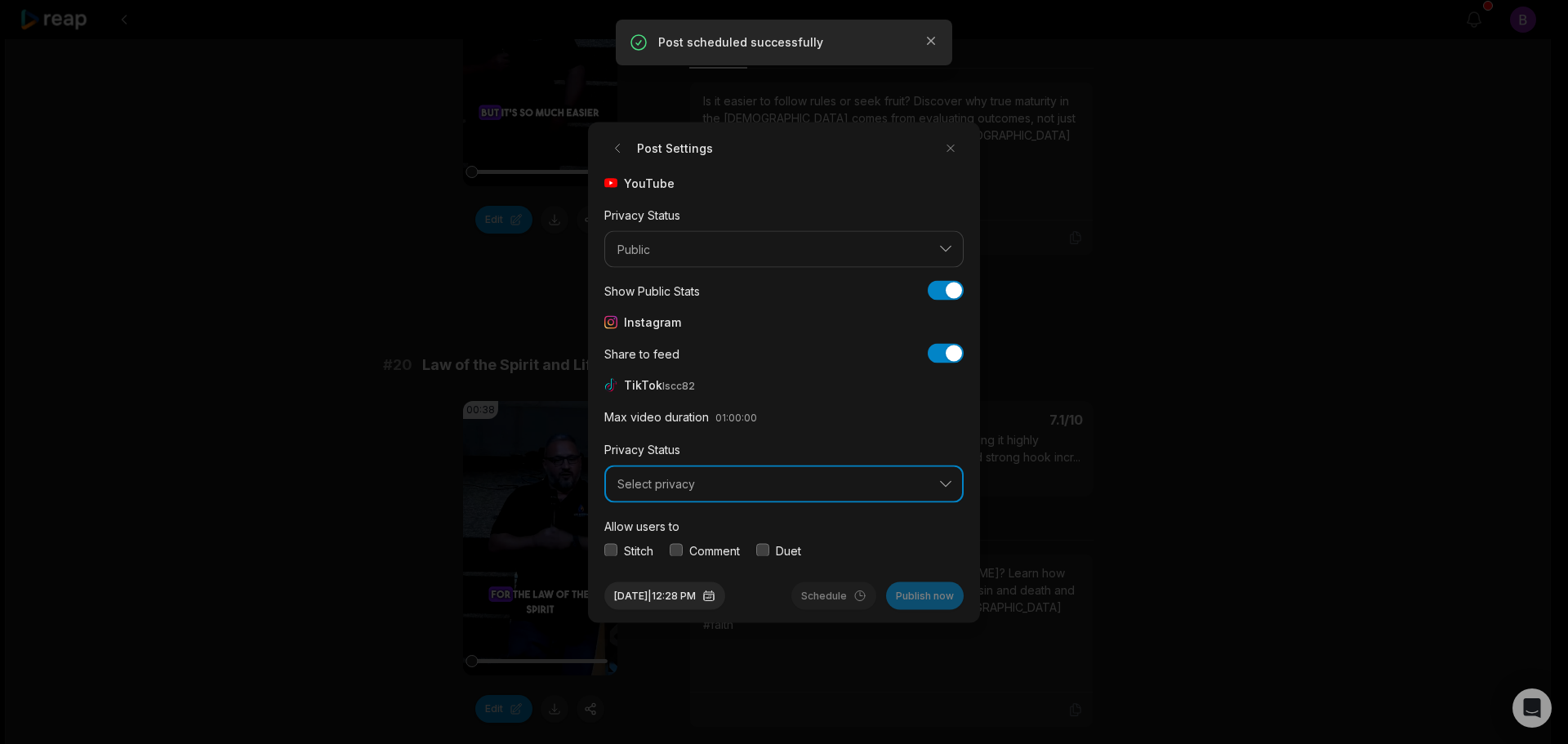
click at [765, 493] on button "Select privacy" at bounding box center [784, 484] width 360 height 38
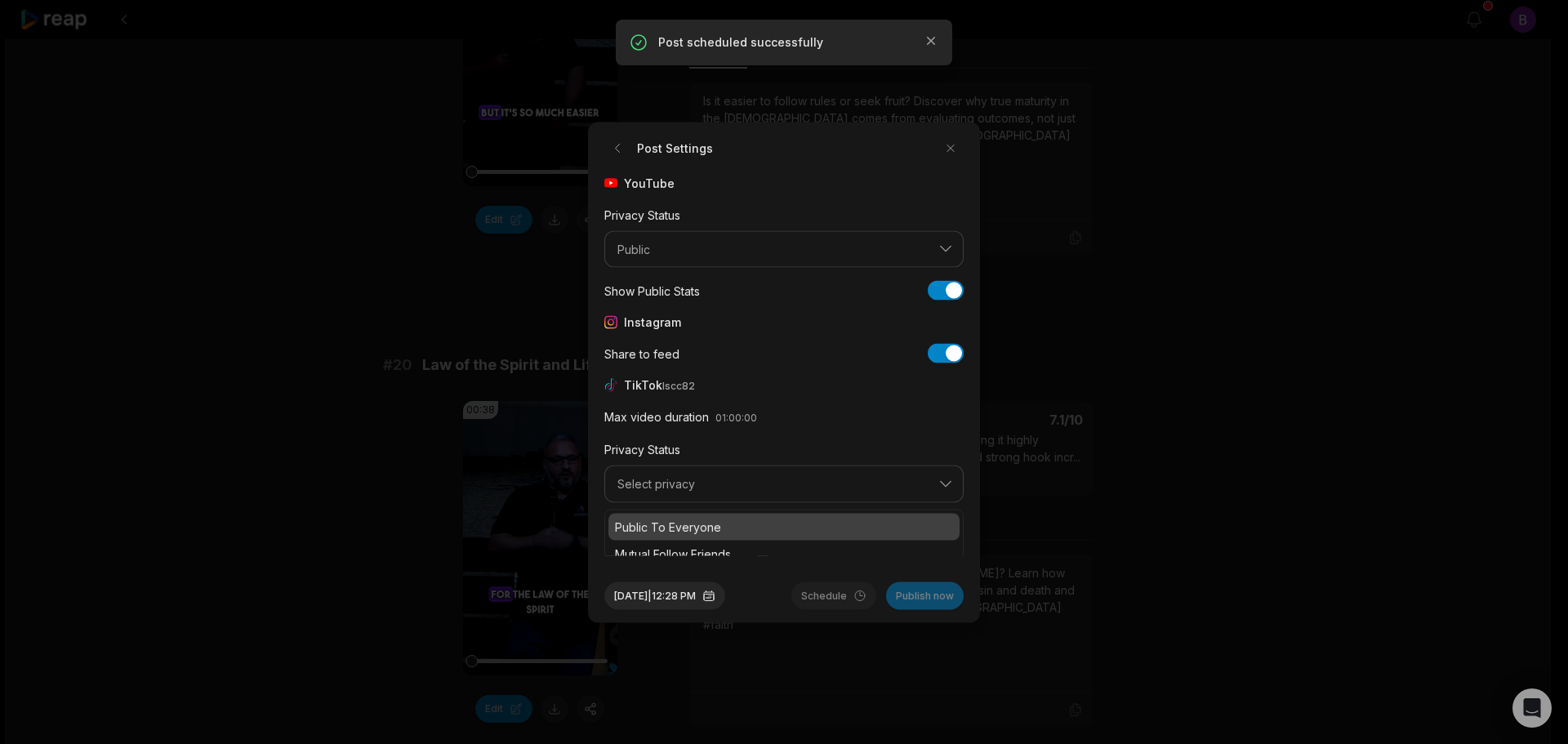
click at [717, 520] on p "Public To Everyone" at bounding box center [784, 527] width 338 height 17
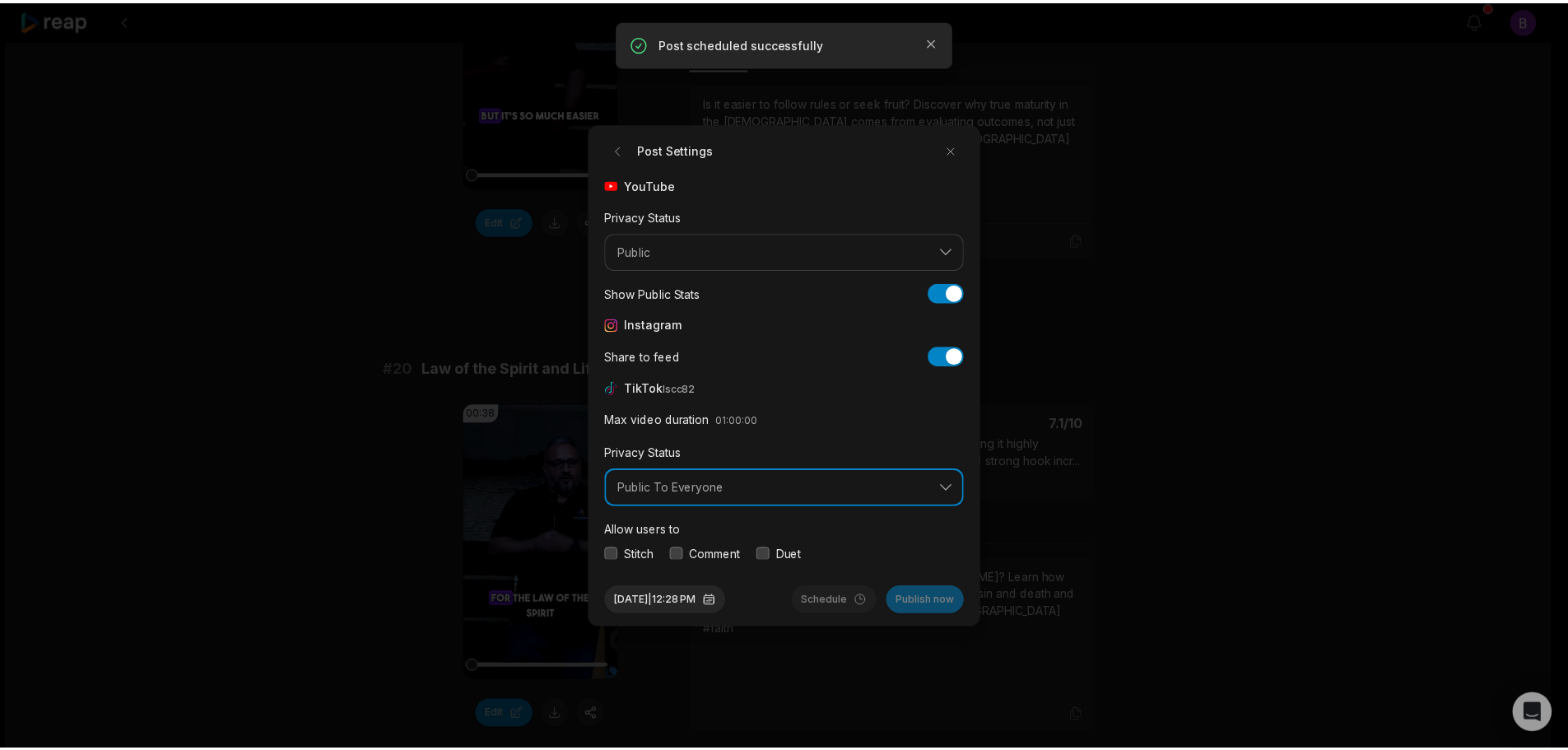
scroll to position [62, 0]
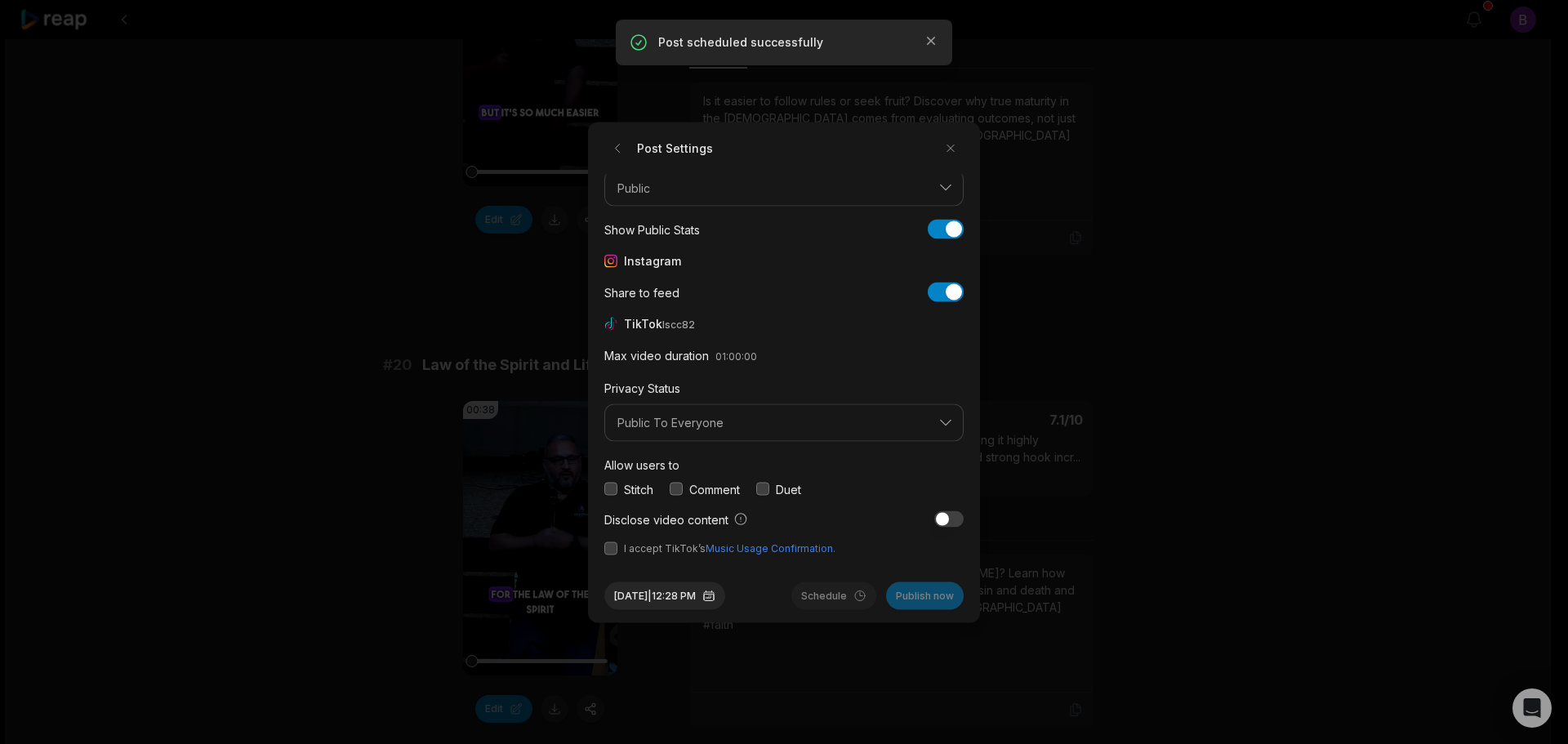
click at [681, 483] on button "button" at bounding box center [677, 490] width 13 height 13
click at [614, 549] on button "button" at bounding box center [611, 549] width 13 height 13
click at [656, 595] on button "Sep 2, 2025 | 12:28 PM" at bounding box center [664, 595] width 121 height 28
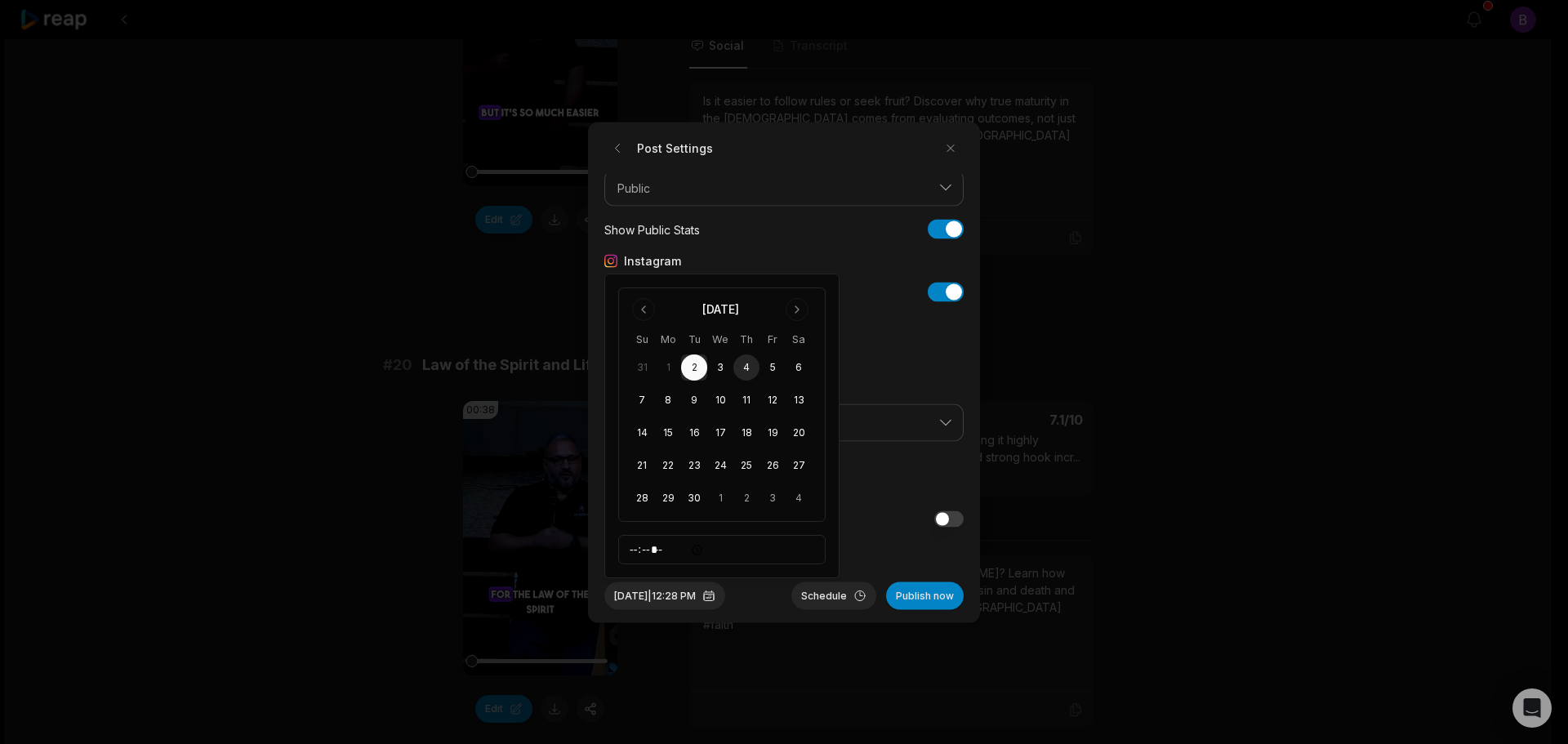
click at [749, 369] on button "4" at bounding box center [747, 367] width 27 height 27
click at [652, 547] on input "*****" at bounding box center [721, 549] width 208 height 29
type input "*****"
click at [839, 600] on button "Schedule" at bounding box center [833, 595] width 84 height 28
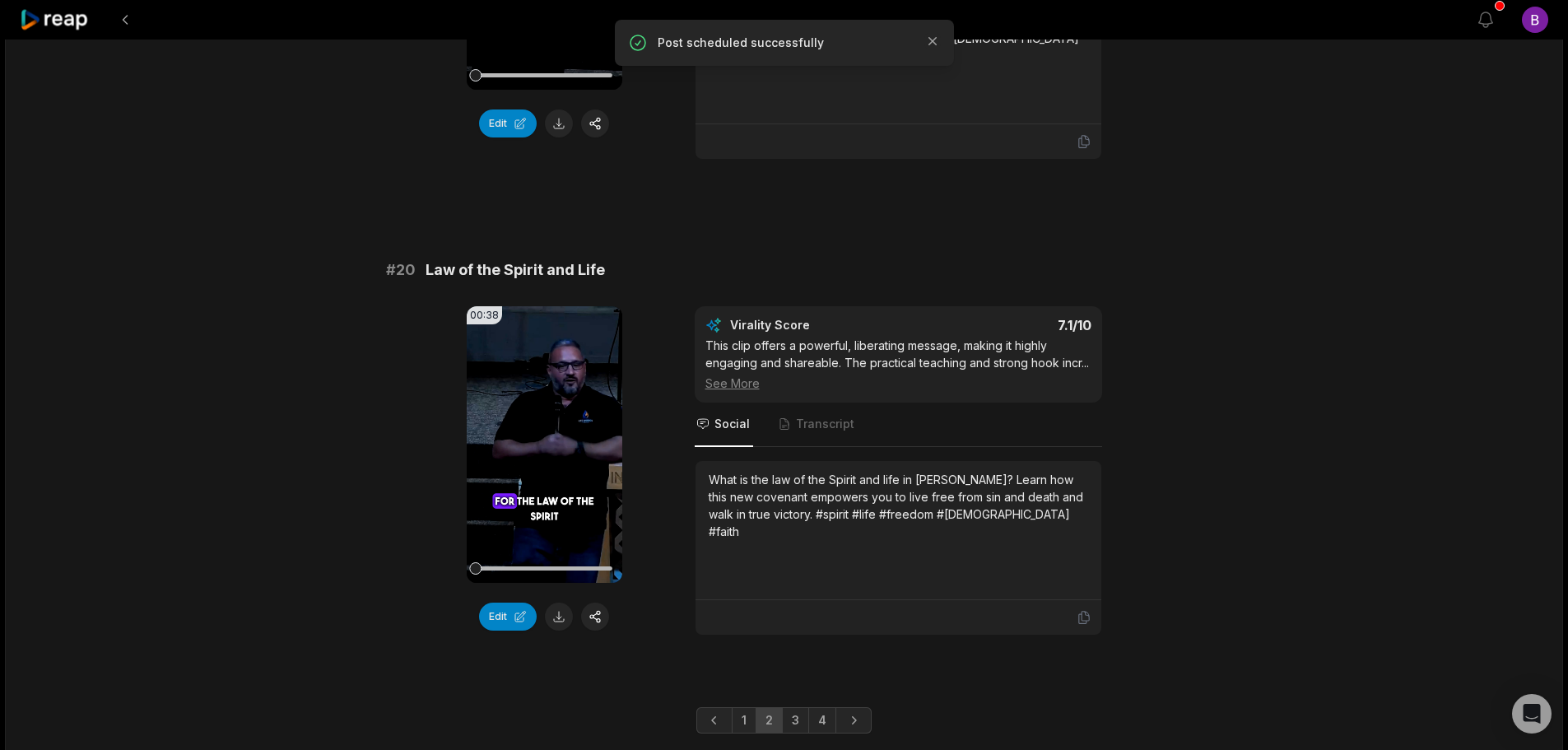
scroll to position [4321, 0]
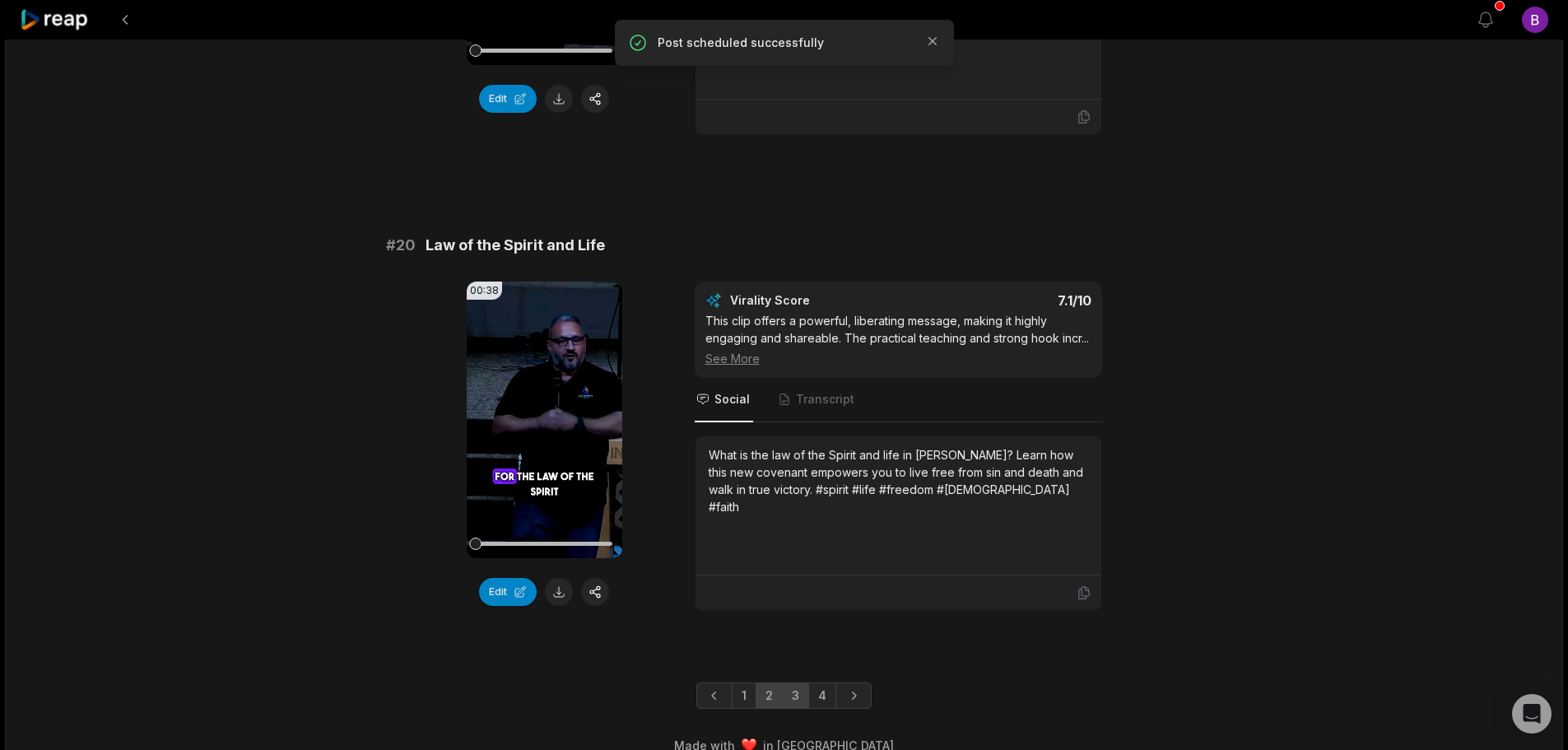
click at [794, 682] on link "3" at bounding box center [795, 695] width 27 height 27
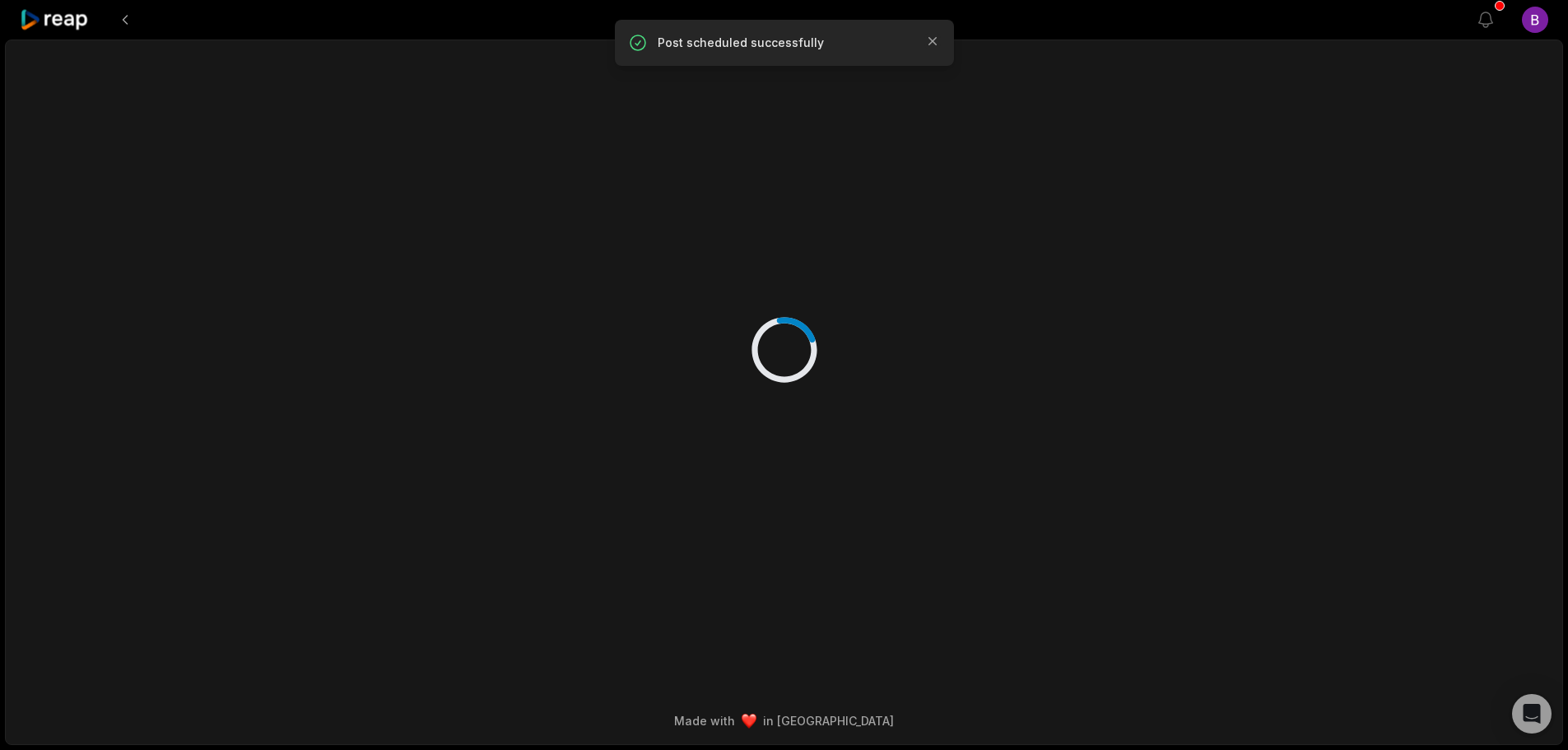
scroll to position [0, 0]
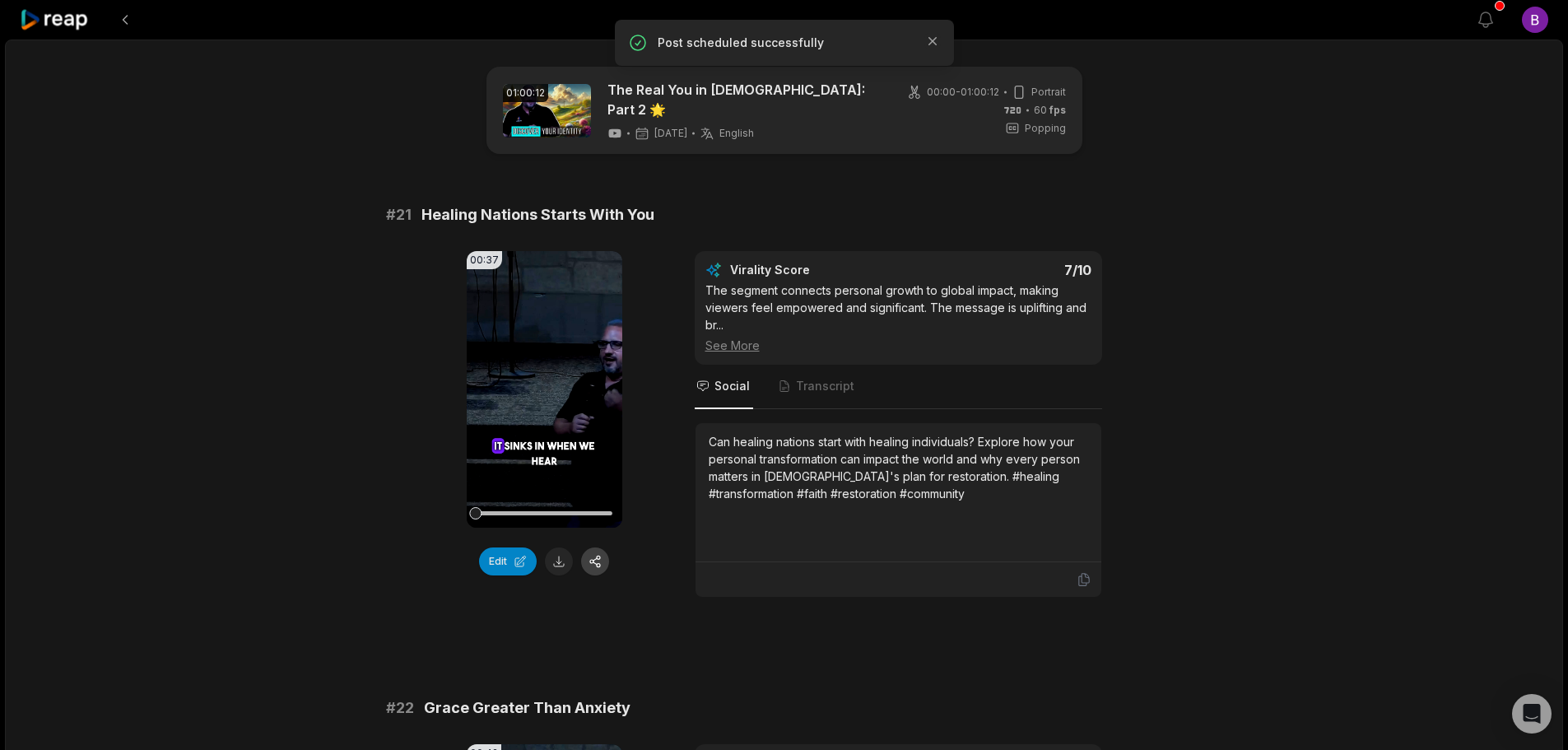
click at [604, 552] on button "button" at bounding box center [595, 561] width 28 height 28
